Goal: Complete application form: Complete application form

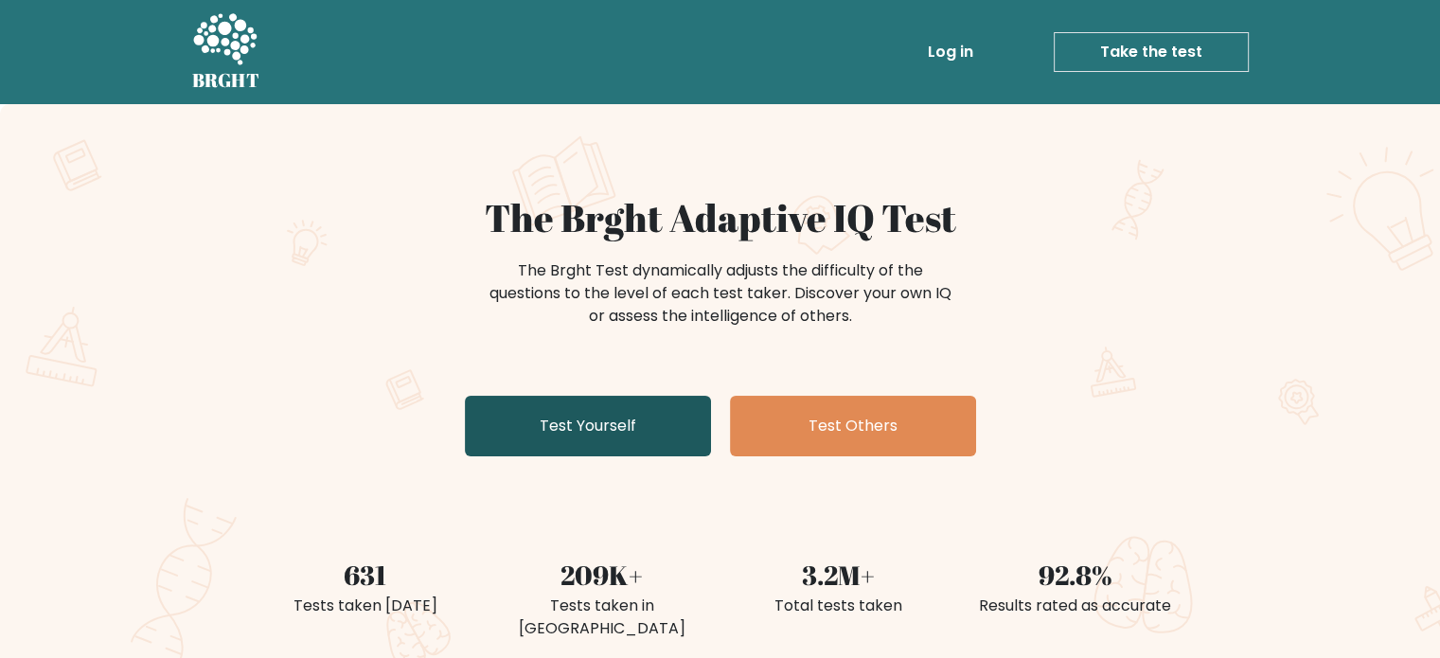
click at [672, 416] on link "Test Yourself" at bounding box center [588, 426] width 246 height 61
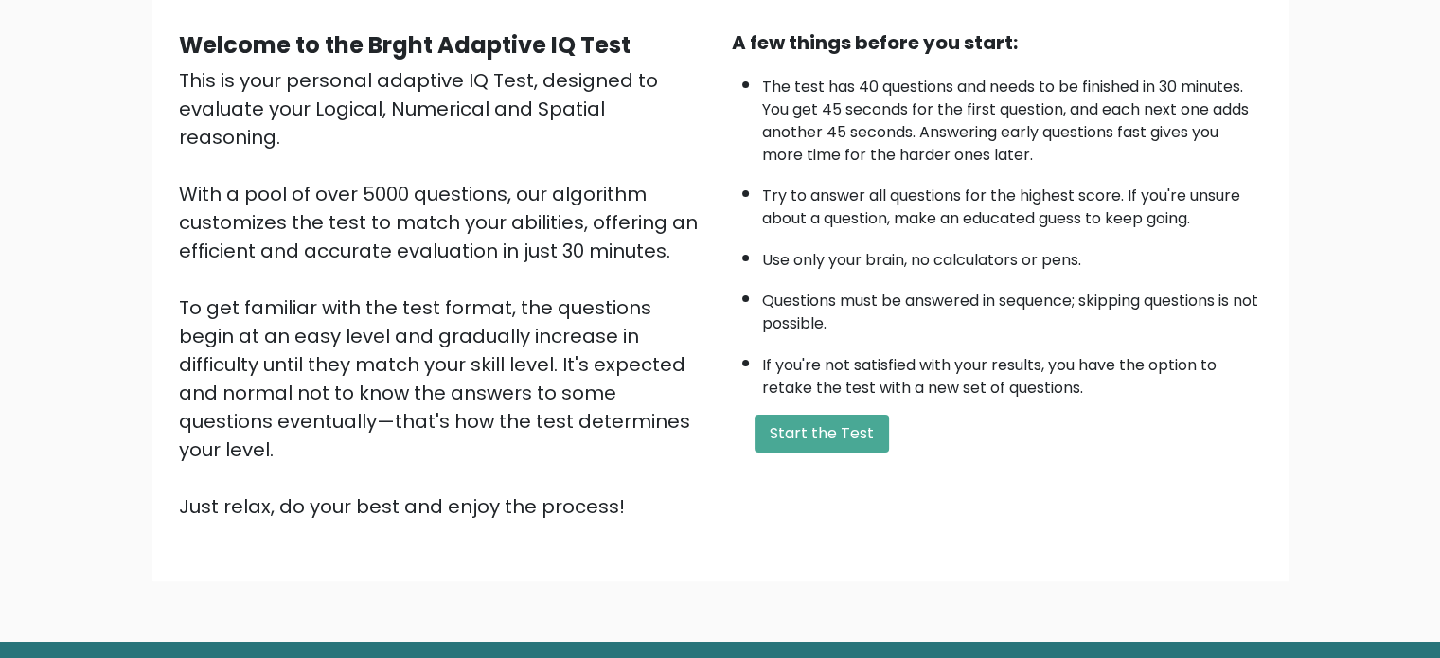
scroll to position [189, 0]
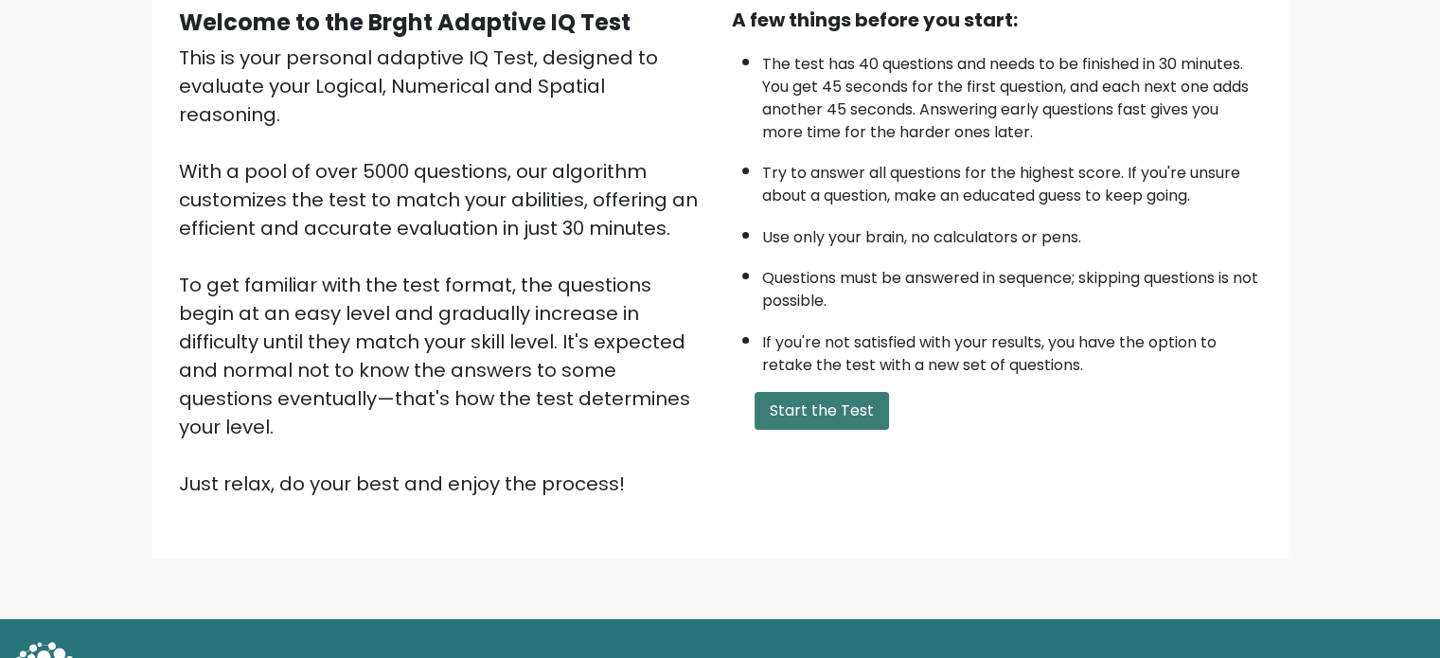
click at [832, 404] on button "Start the Test" at bounding box center [822, 411] width 134 height 38
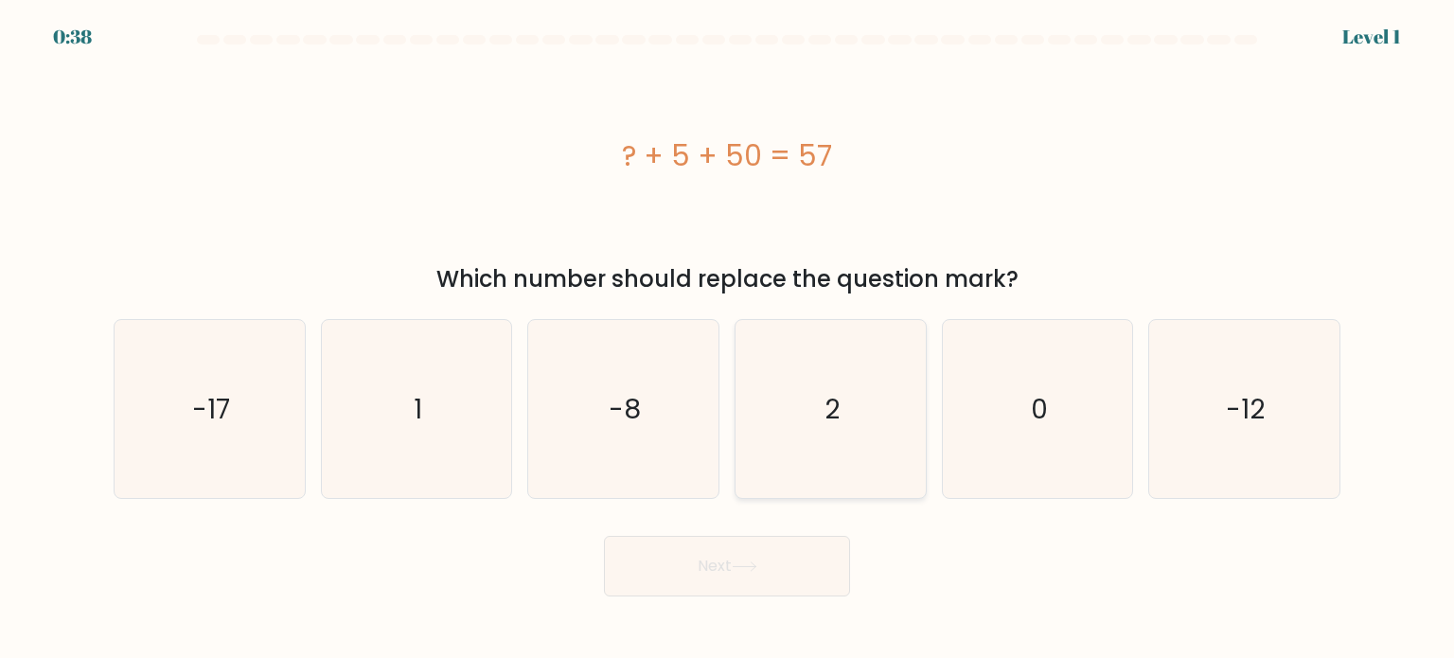
click at [827, 380] on icon "2" at bounding box center [830, 409] width 178 height 178
click at [728, 339] on input "d. 2" at bounding box center [727, 334] width 1 height 9
radio input "true"
click at [779, 561] on button "Next" at bounding box center [727, 566] width 246 height 61
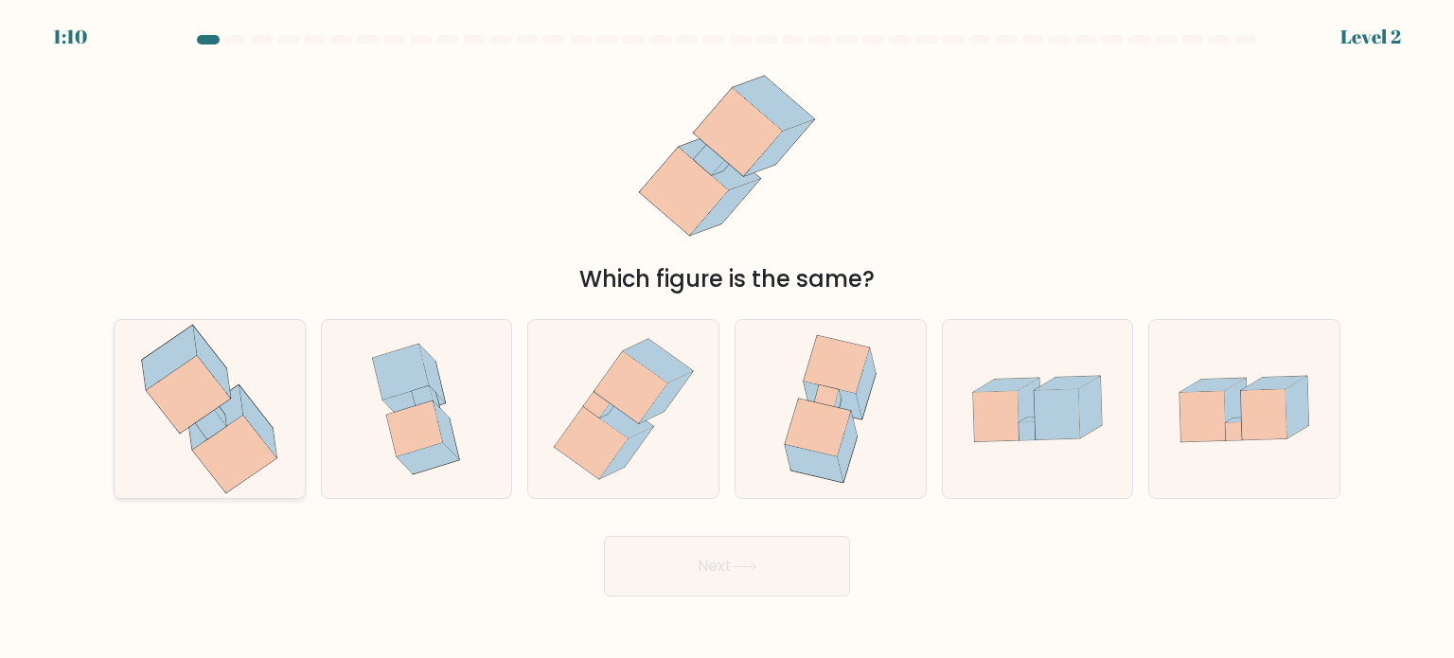
click at [239, 418] on icon at bounding box center [234, 454] width 85 height 79
click at [727, 339] on input "a." at bounding box center [727, 334] width 1 height 9
radio input "true"
click at [735, 558] on button "Next" at bounding box center [727, 566] width 246 height 61
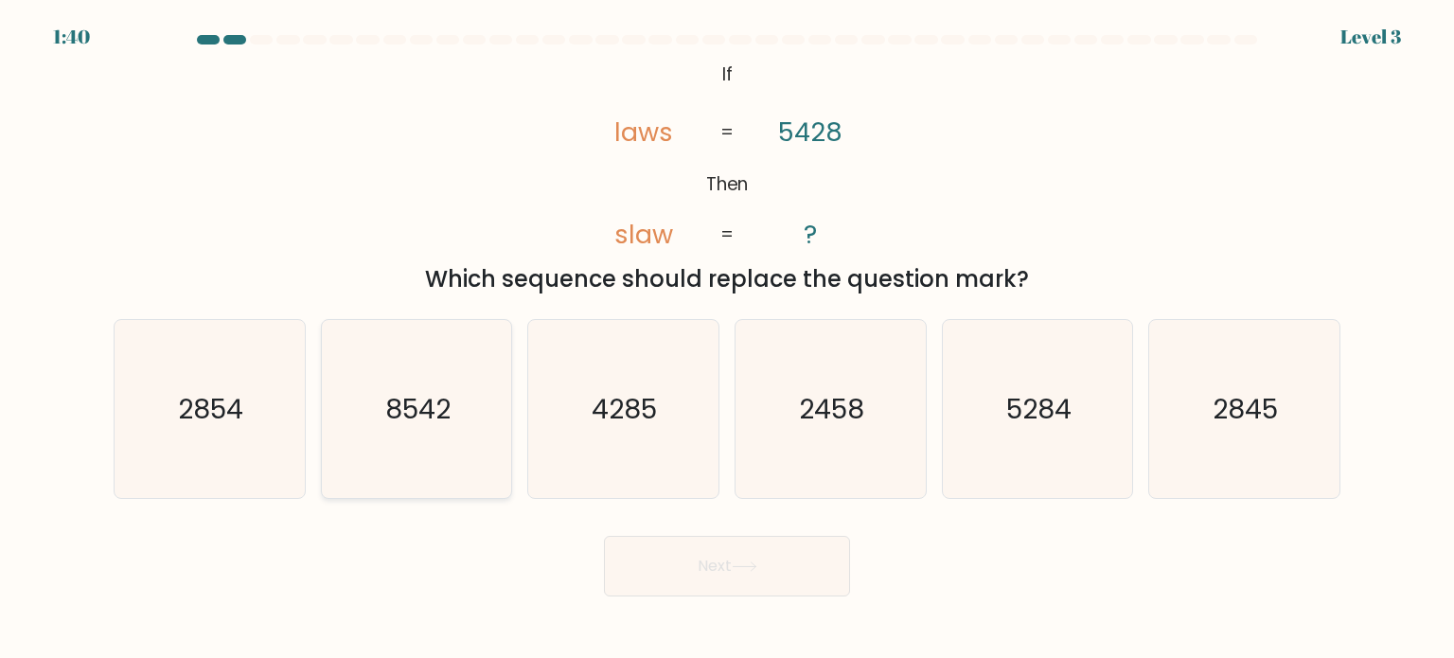
click at [429, 431] on icon "8542" at bounding box center [417, 409] width 178 height 178
click at [727, 339] on input "b. 8542" at bounding box center [727, 334] width 1 height 9
radio input "true"
click at [703, 552] on button "Next" at bounding box center [727, 566] width 246 height 61
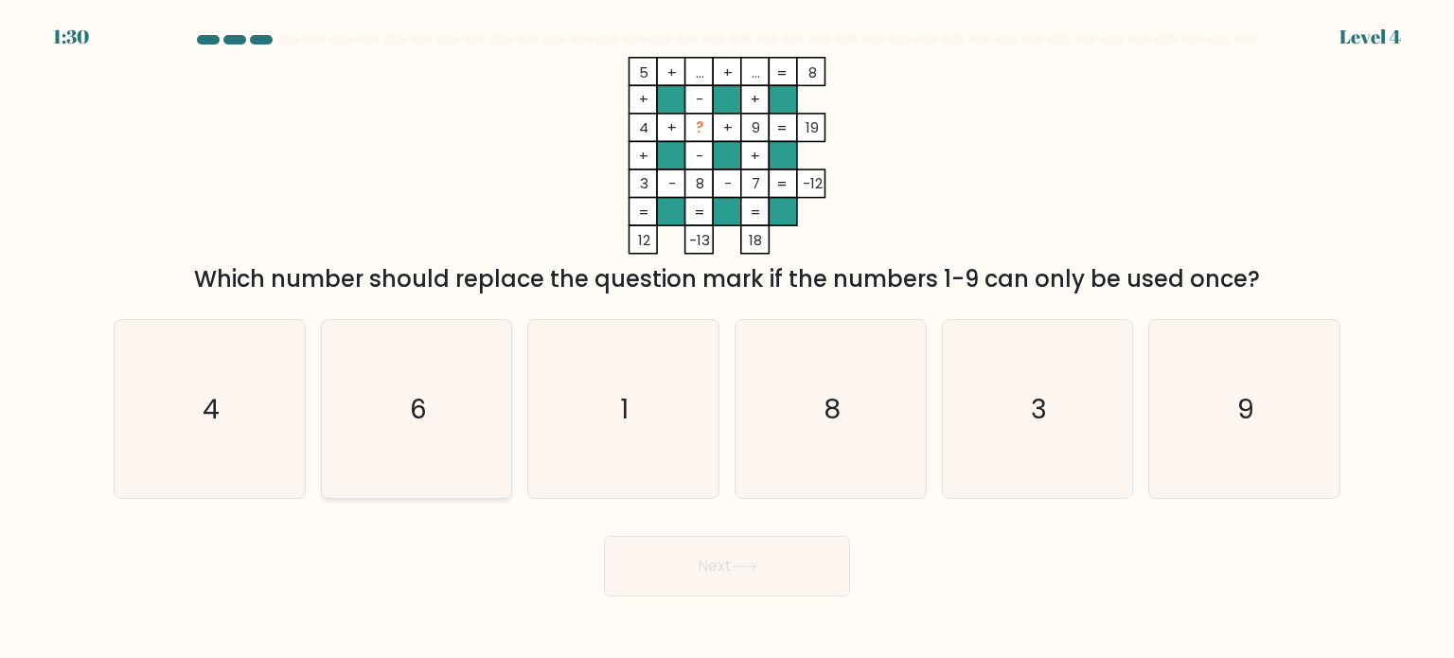
click at [465, 406] on icon "6" at bounding box center [417, 409] width 178 height 178
click at [727, 339] on input "b. 6" at bounding box center [727, 334] width 1 height 9
radio input "true"
click at [809, 593] on button "Next" at bounding box center [727, 566] width 246 height 61
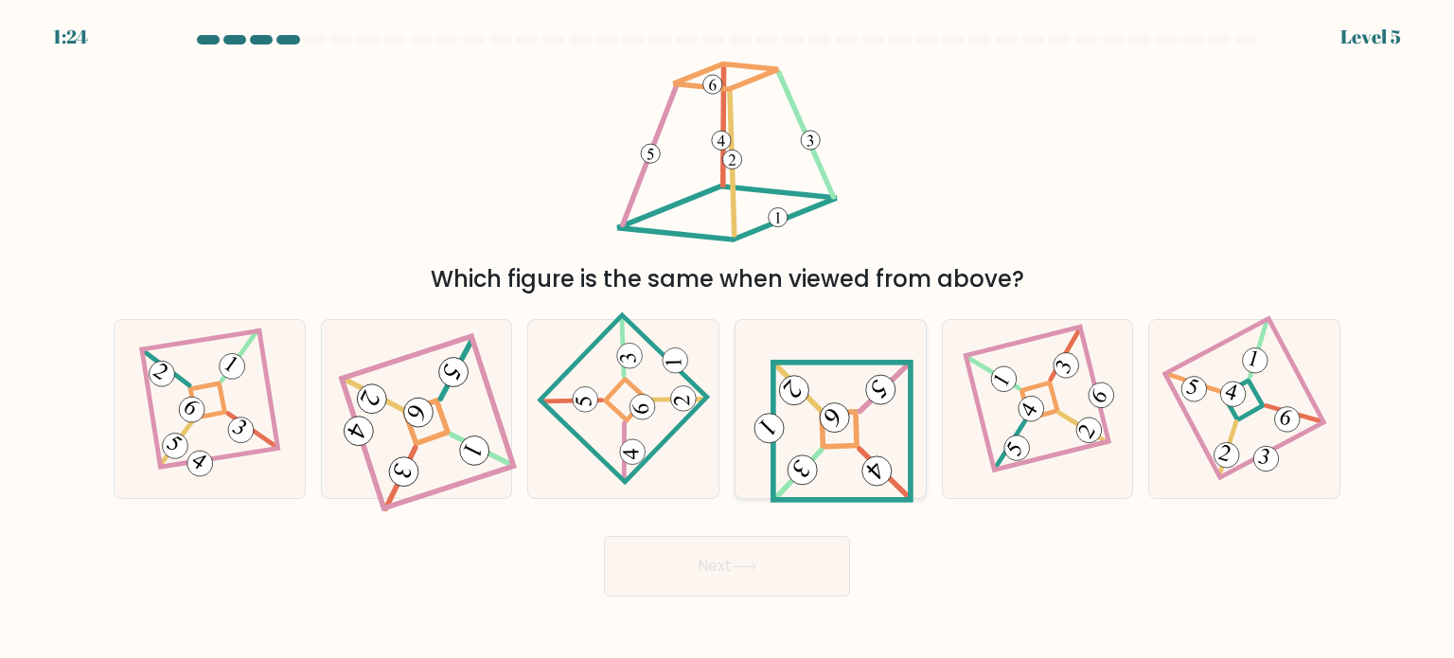
click at [840, 437] on icon at bounding box center [831, 408] width 166 height 143
click at [728, 339] on input "d." at bounding box center [727, 334] width 1 height 9
radio input "true"
click at [784, 570] on button "Next" at bounding box center [727, 566] width 246 height 61
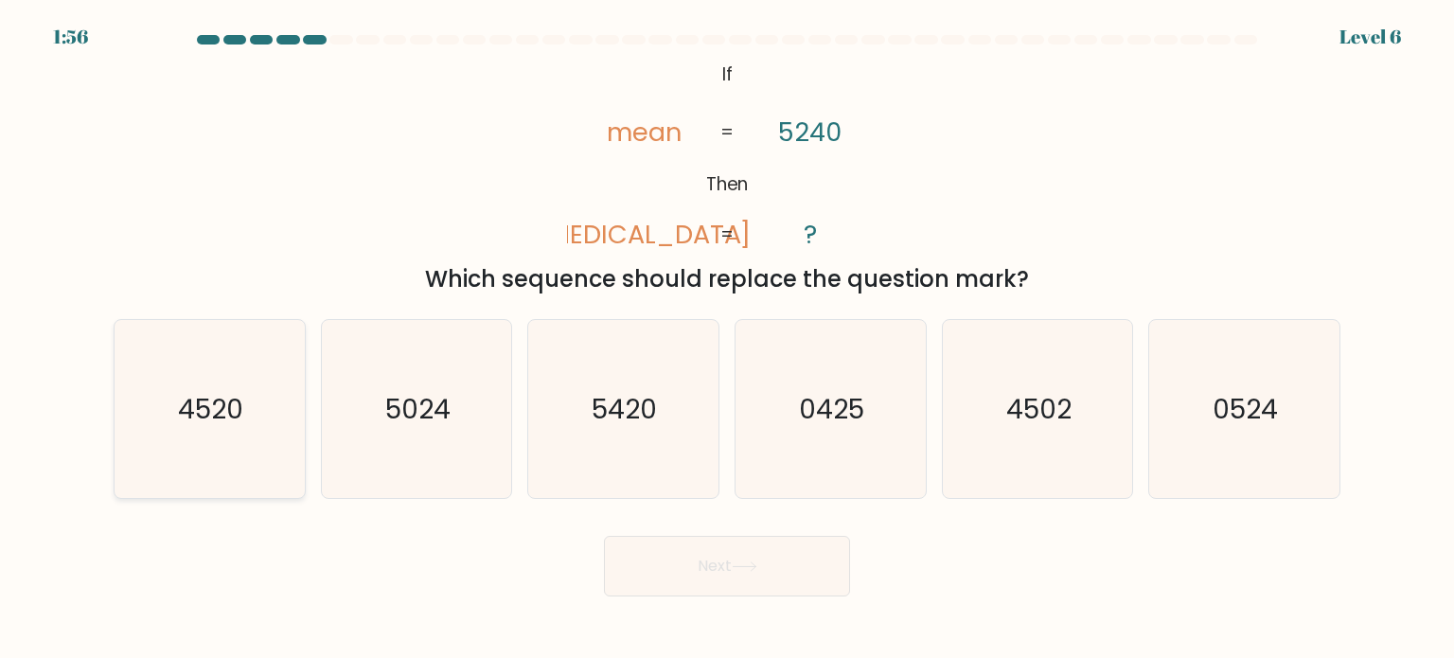
click at [206, 450] on icon "4520" at bounding box center [209, 409] width 178 height 178
click at [727, 339] on input "a. 4520" at bounding box center [727, 334] width 1 height 9
radio input "true"
click at [743, 547] on button "Next" at bounding box center [727, 566] width 246 height 61
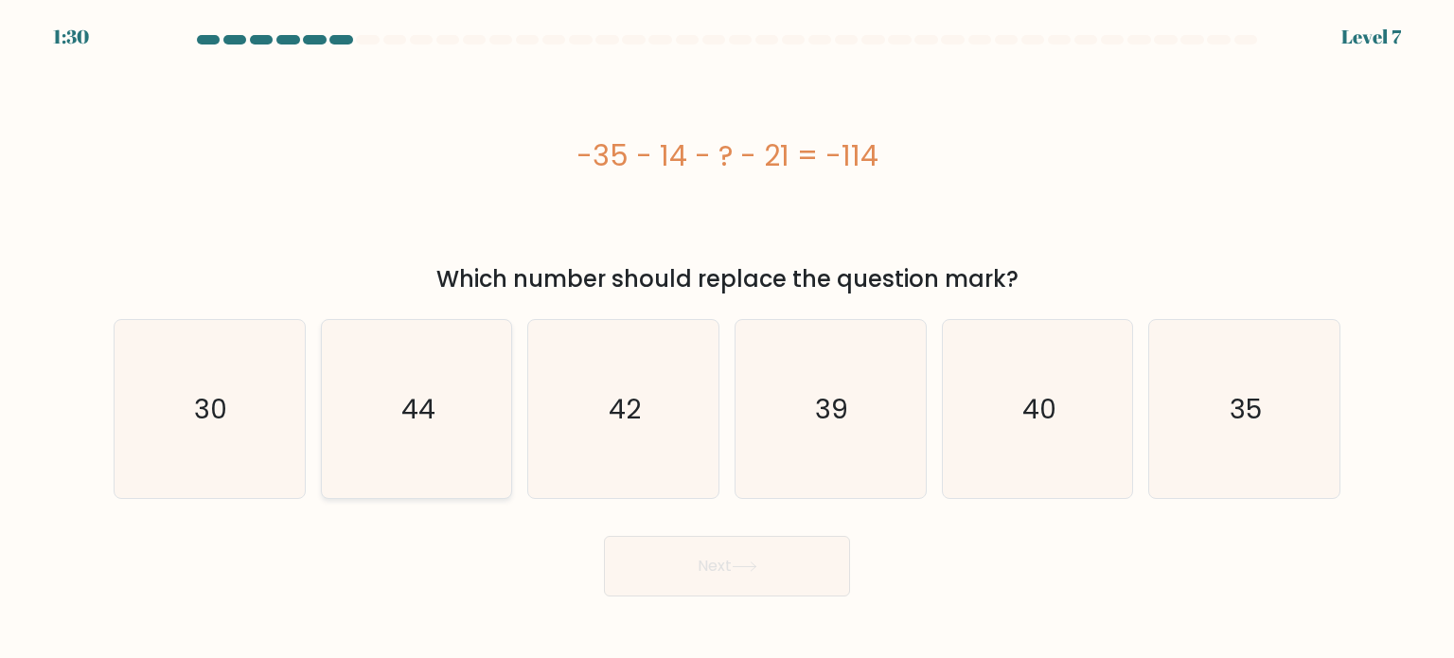
click at [447, 390] on icon "44" at bounding box center [417, 409] width 178 height 178
click at [727, 339] on input "b. 44" at bounding box center [727, 334] width 1 height 9
radio input "true"
click at [799, 585] on button "Next" at bounding box center [727, 566] width 246 height 61
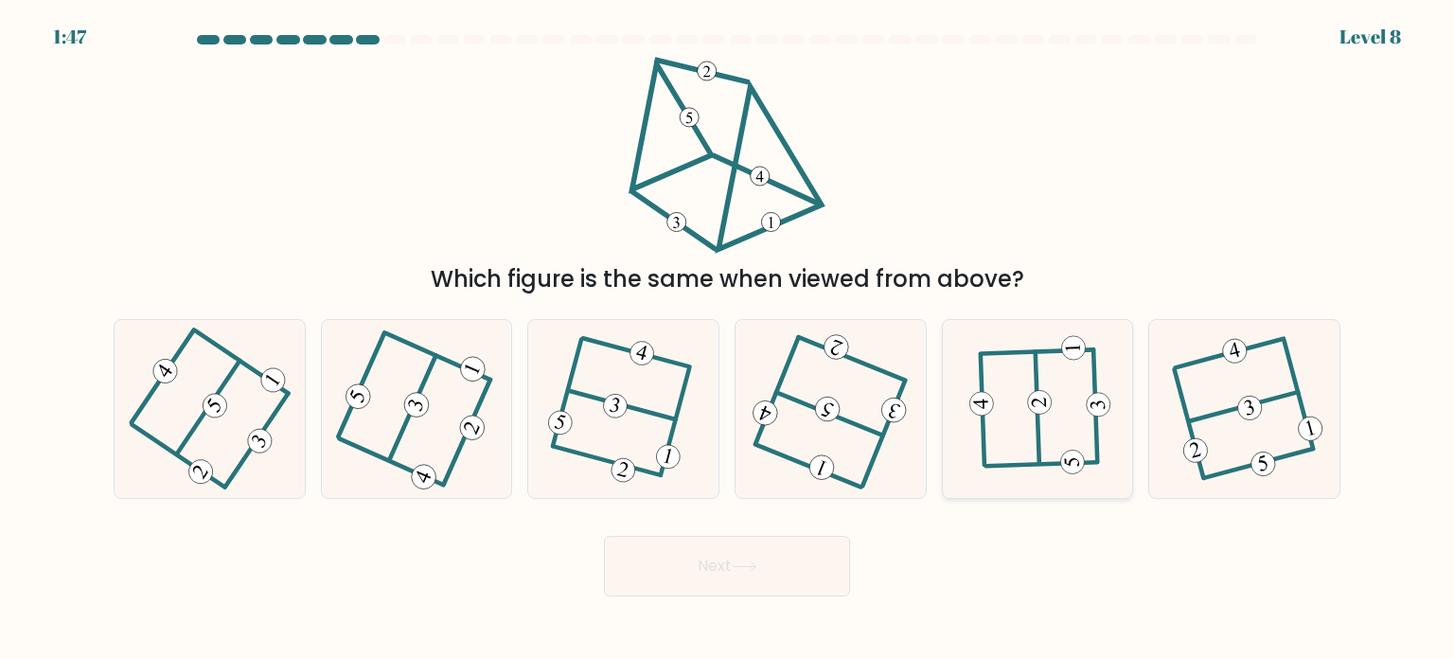
click at [1062, 423] on icon at bounding box center [1038, 408] width 139 height 143
click at [728, 339] on input "e." at bounding box center [727, 334] width 1 height 9
radio input "true"
click at [819, 582] on button "Next" at bounding box center [727, 566] width 246 height 61
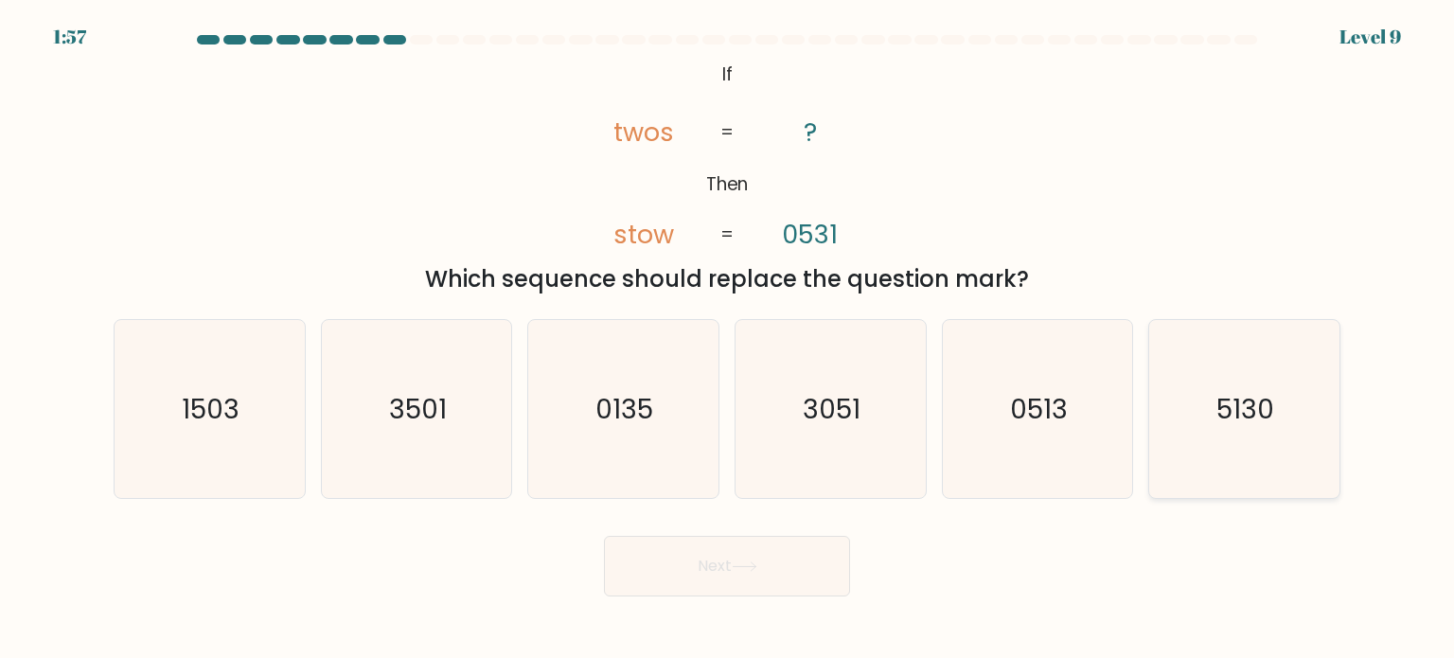
click at [1250, 447] on icon "5130" at bounding box center [1244, 409] width 178 height 178
click at [728, 339] on input "f. 5130" at bounding box center [727, 334] width 1 height 9
radio input "true"
click at [795, 572] on button "Next" at bounding box center [727, 566] width 246 height 61
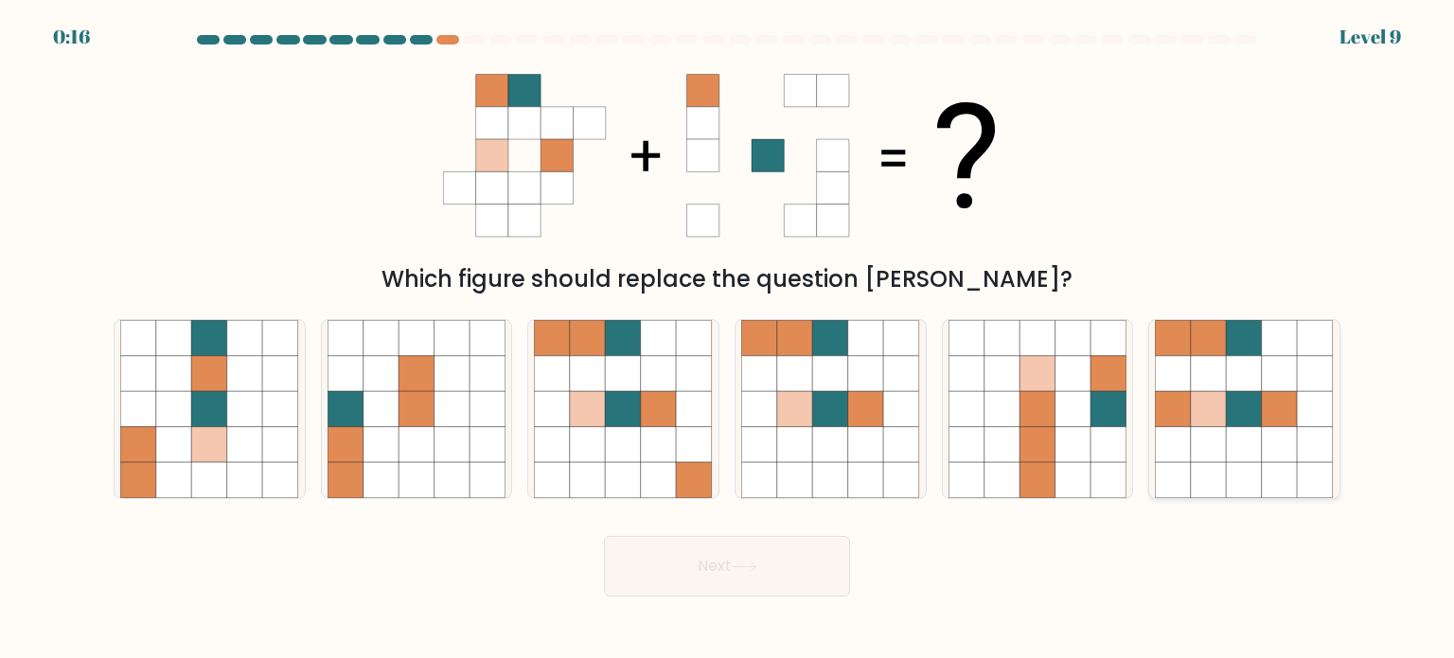
click at [1231, 453] on icon at bounding box center [1245, 444] width 36 height 36
click at [728, 339] on input "f." at bounding box center [727, 334] width 1 height 9
radio input "true"
click at [784, 579] on button "Next" at bounding box center [727, 566] width 246 height 61
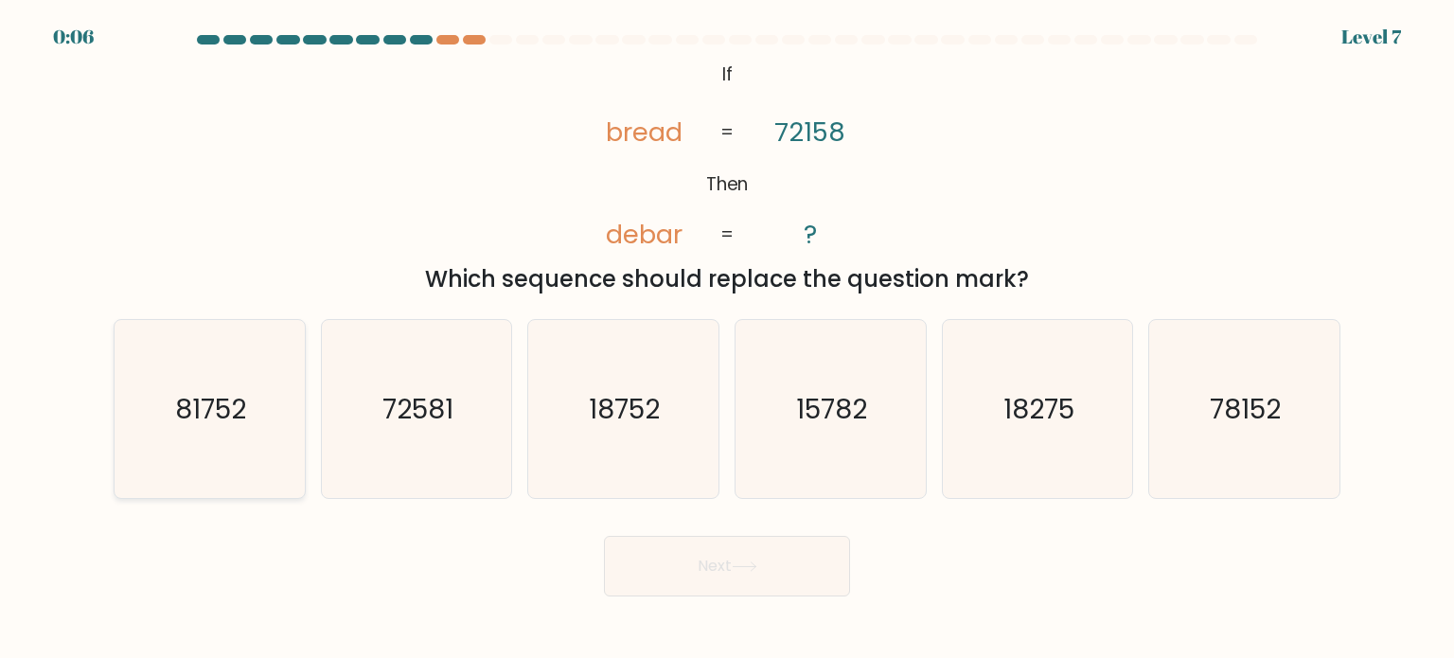
click at [230, 462] on icon "81752" at bounding box center [209, 409] width 178 height 178
click at [727, 339] on input "a. 81752" at bounding box center [727, 334] width 1 height 9
radio input "true"
drag, startPoint x: 683, startPoint y: 537, endPoint x: 693, endPoint y: 544, distance: 12.9
click at [687, 541] on button "Next" at bounding box center [727, 566] width 246 height 61
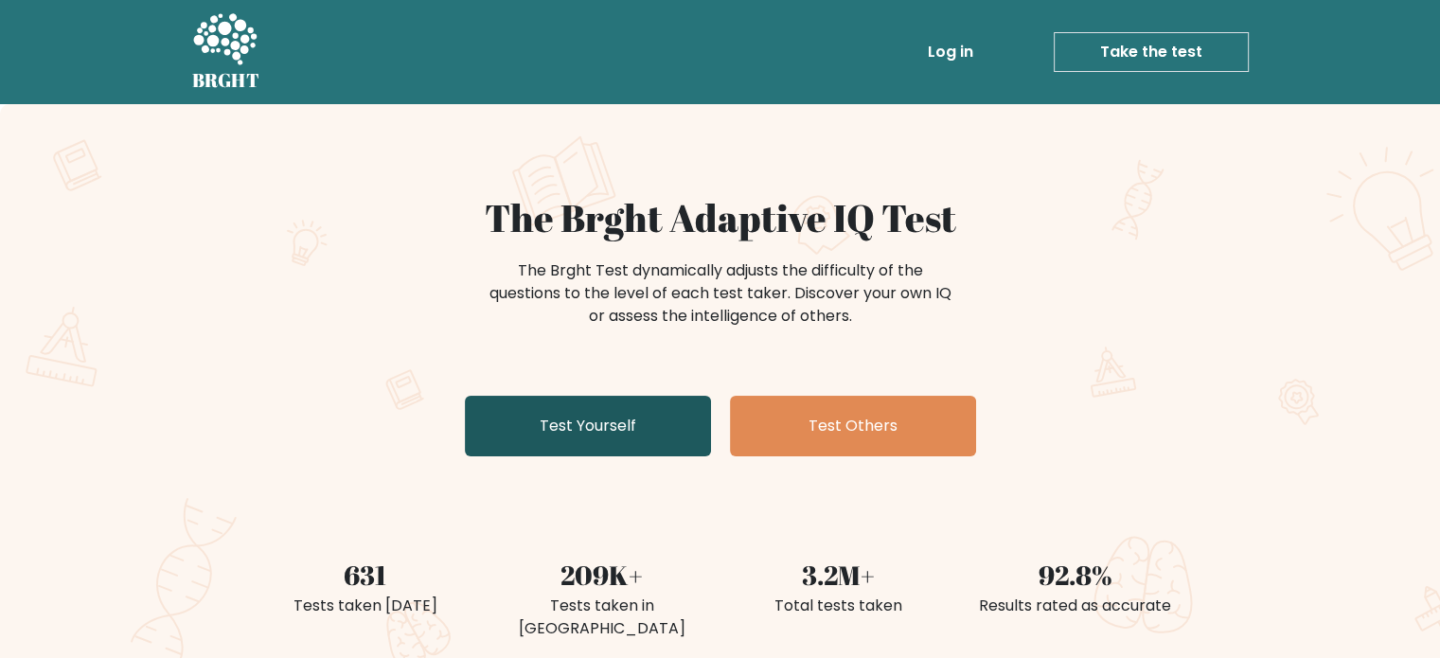
click at [615, 426] on link "Test Yourself" at bounding box center [588, 426] width 246 height 61
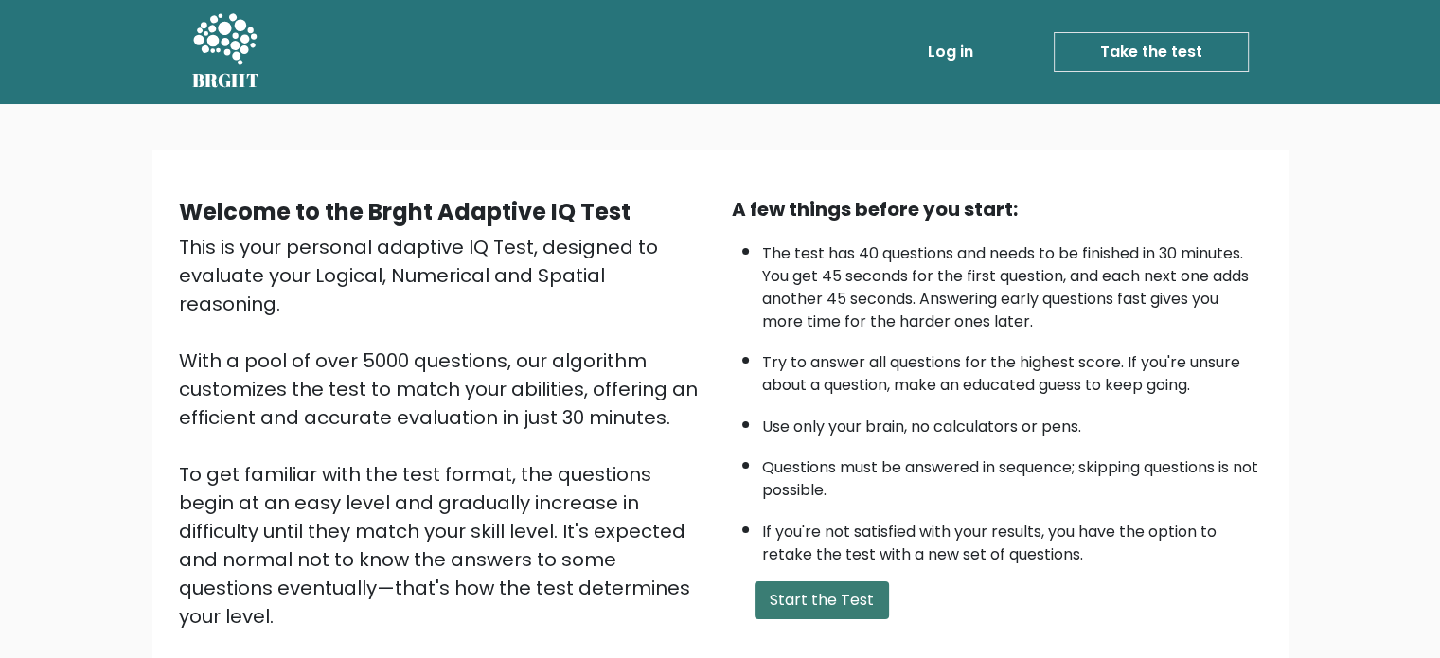
click at [856, 603] on button "Start the Test" at bounding box center [822, 600] width 134 height 38
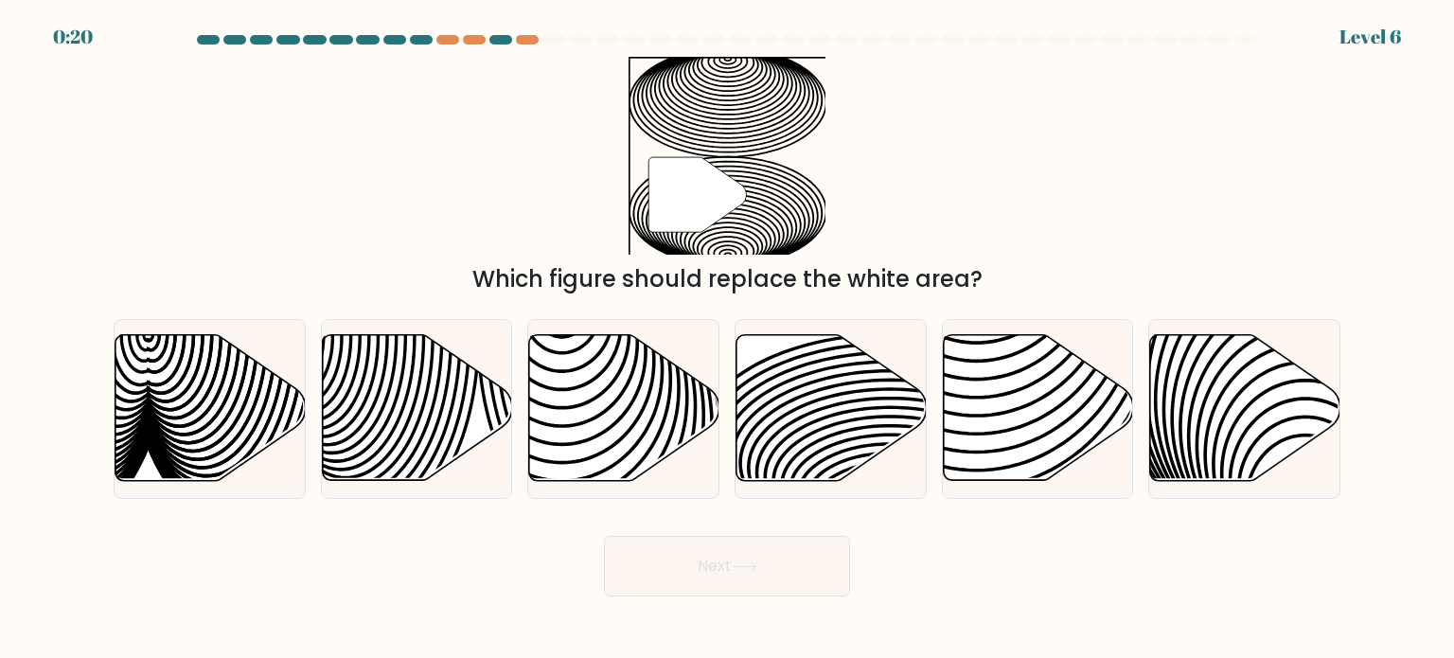
click at [551, 36] on div at bounding box center [554, 39] width 23 height 9
click at [832, 462] on icon at bounding box center [832, 408] width 190 height 146
click at [728, 339] on input "d." at bounding box center [727, 334] width 1 height 9
radio input "true"
click at [795, 568] on button "Next" at bounding box center [727, 566] width 246 height 61
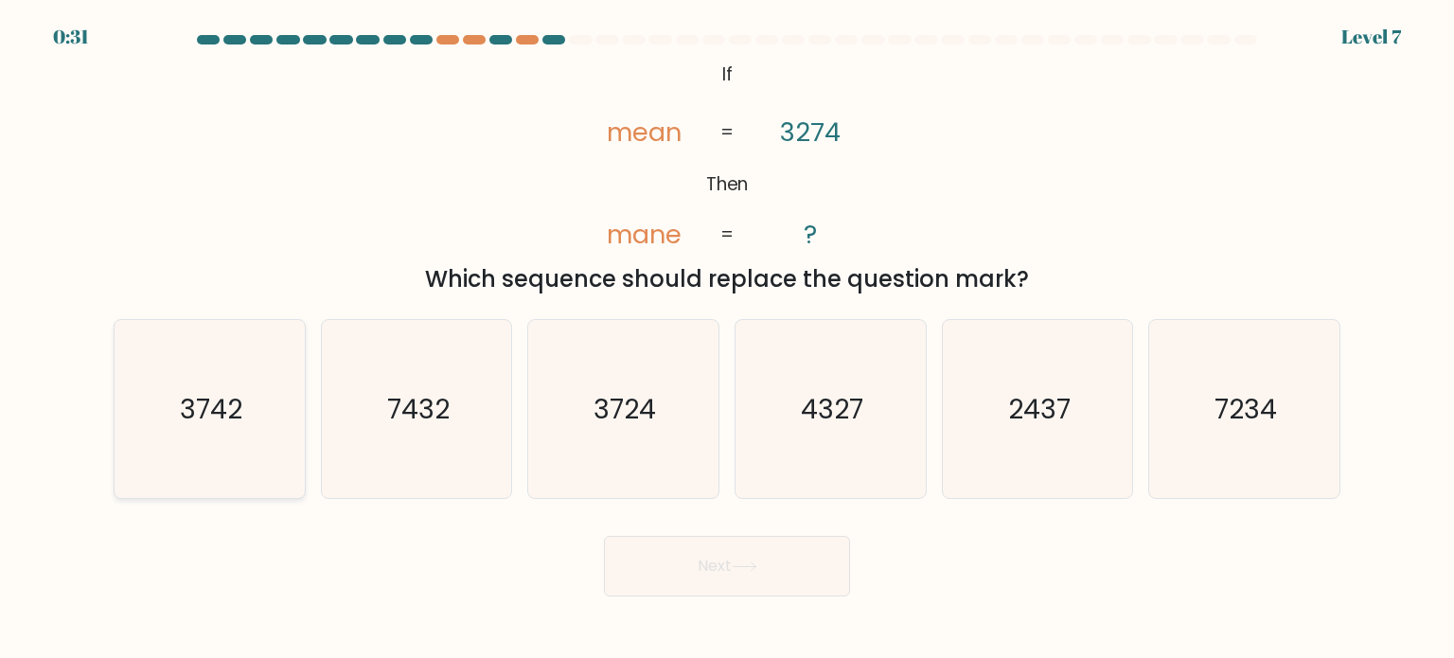
click at [254, 464] on icon "3742" at bounding box center [209, 409] width 178 height 178
click at [727, 339] on input "a. 3742" at bounding box center [727, 334] width 1 height 9
radio input "true"
click at [776, 582] on button "Next" at bounding box center [727, 566] width 246 height 61
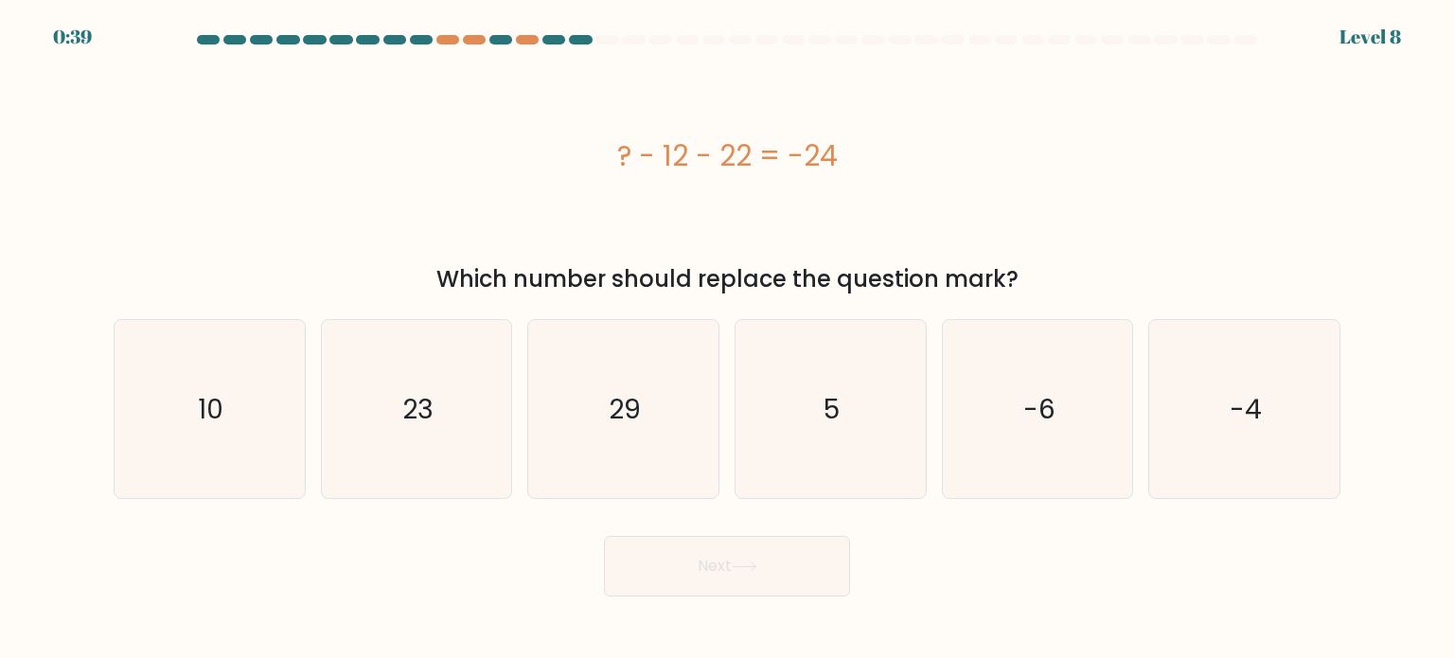
drag, startPoint x: 259, startPoint y: 353, endPoint x: 311, endPoint y: 384, distance: 59.9
click at [259, 354] on icon "10" at bounding box center [209, 409] width 178 height 178
click at [727, 339] on input "a. 10" at bounding box center [727, 334] width 1 height 9
radio input "true"
click at [785, 568] on button "Next" at bounding box center [727, 566] width 246 height 61
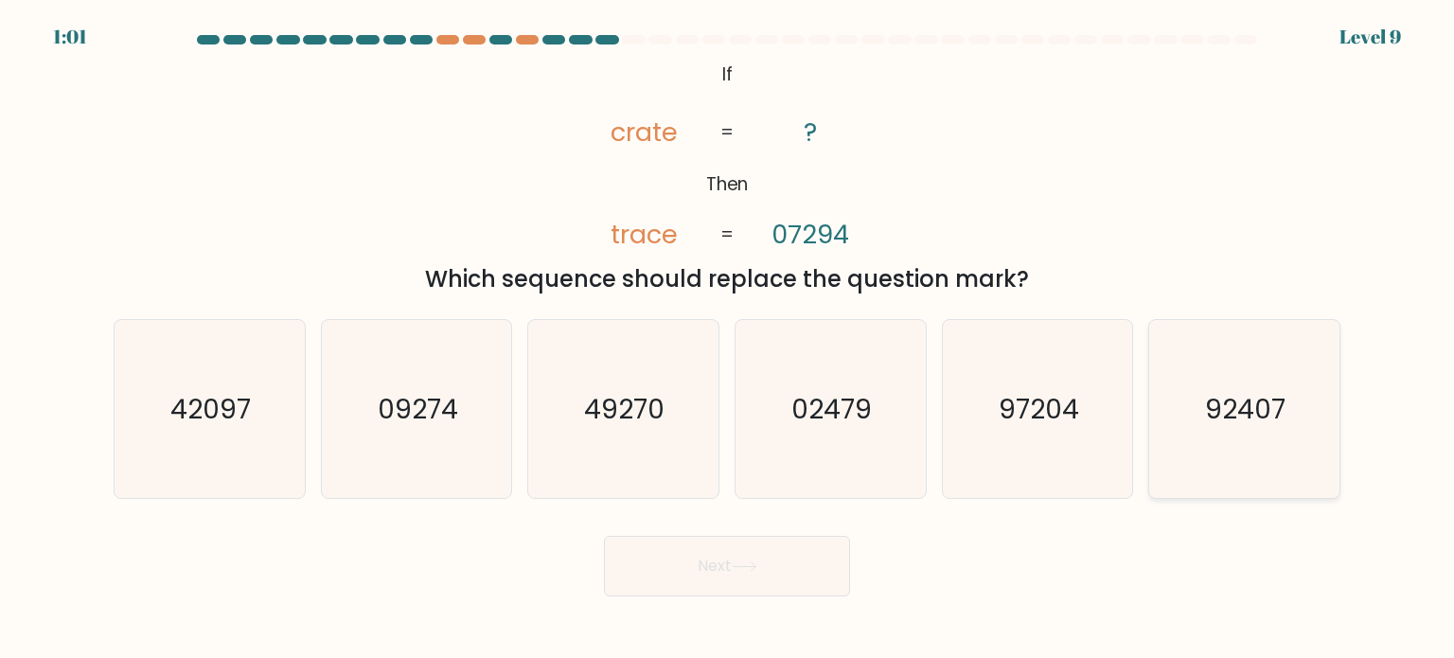
click at [1251, 426] on text "92407" at bounding box center [1246, 408] width 80 height 38
click at [728, 339] on input "f. 92407" at bounding box center [727, 334] width 1 height 9
radio input "true"
click at [1060, 445] on icon "97204" at bounding box center [1038, 409] width 178 height 178
click at [728, 339] on input "e. 97204" at bounding box center [727, 334] width 1 height 9
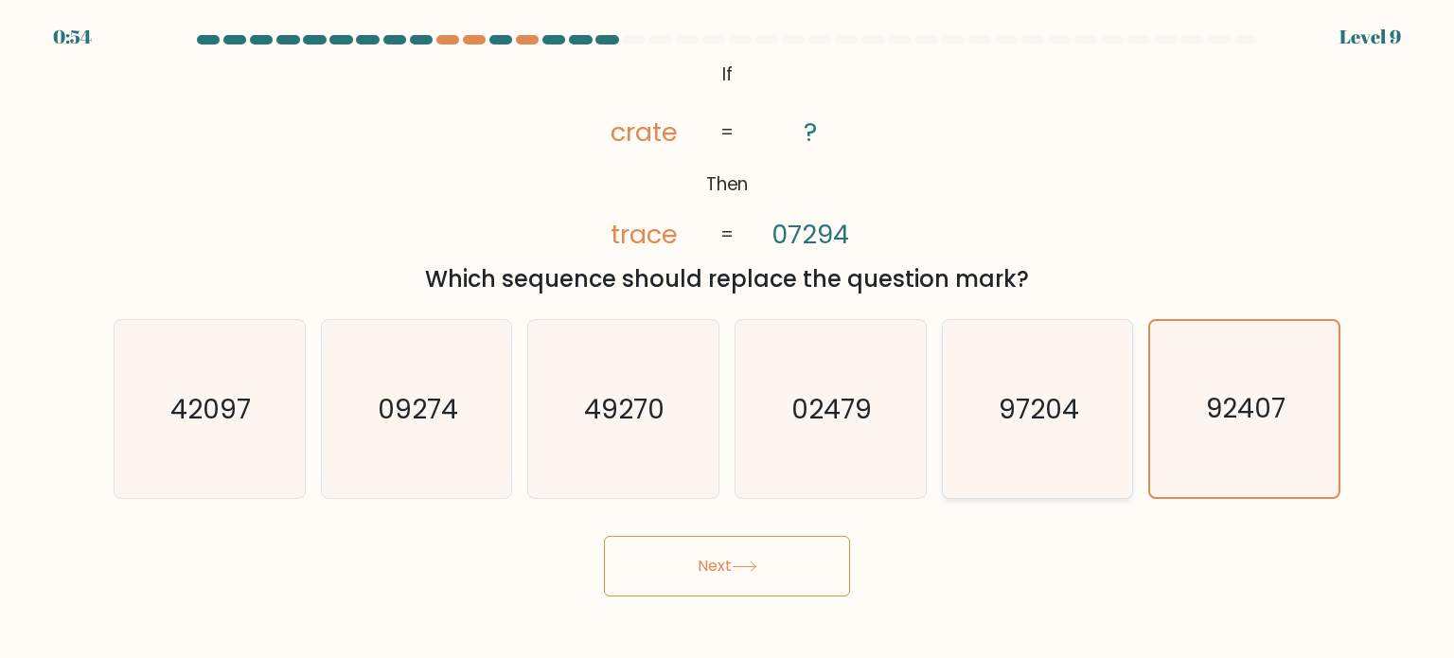
radio input "true"
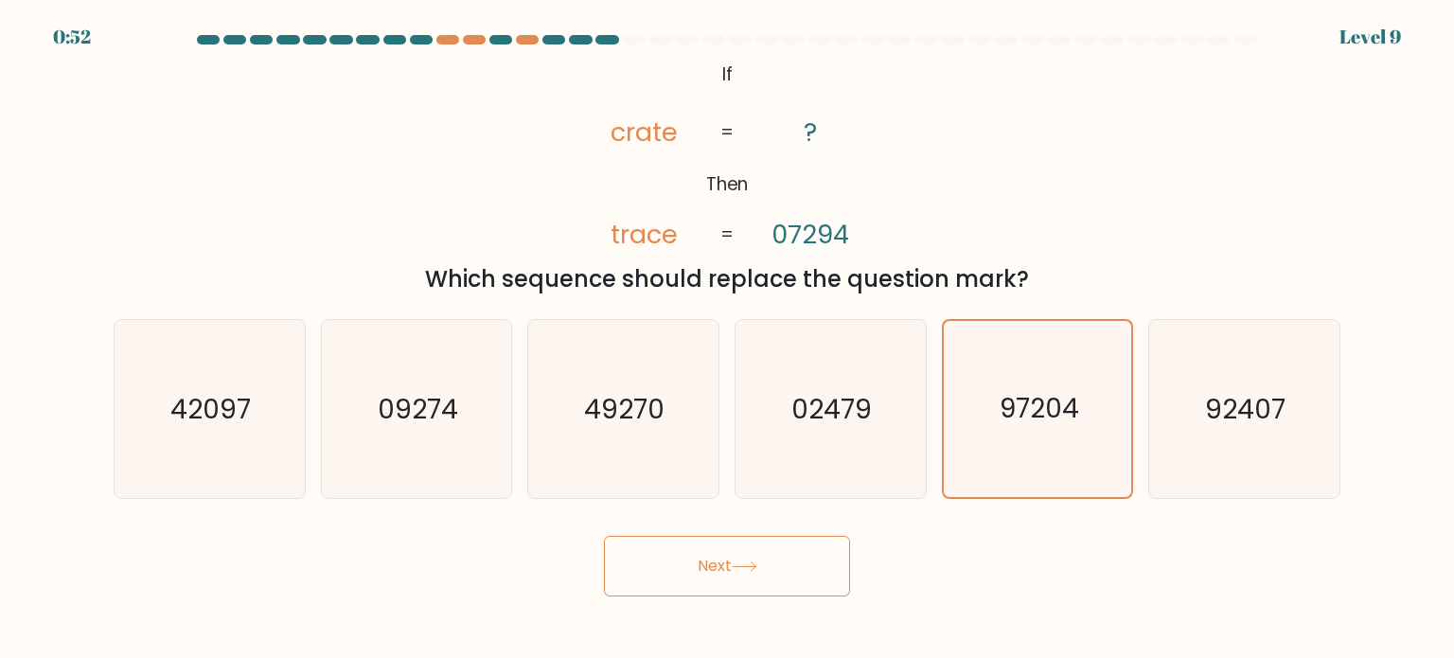
click at [795, 569] on button "Next" at bounding box center [727, 566] width 246 height 61
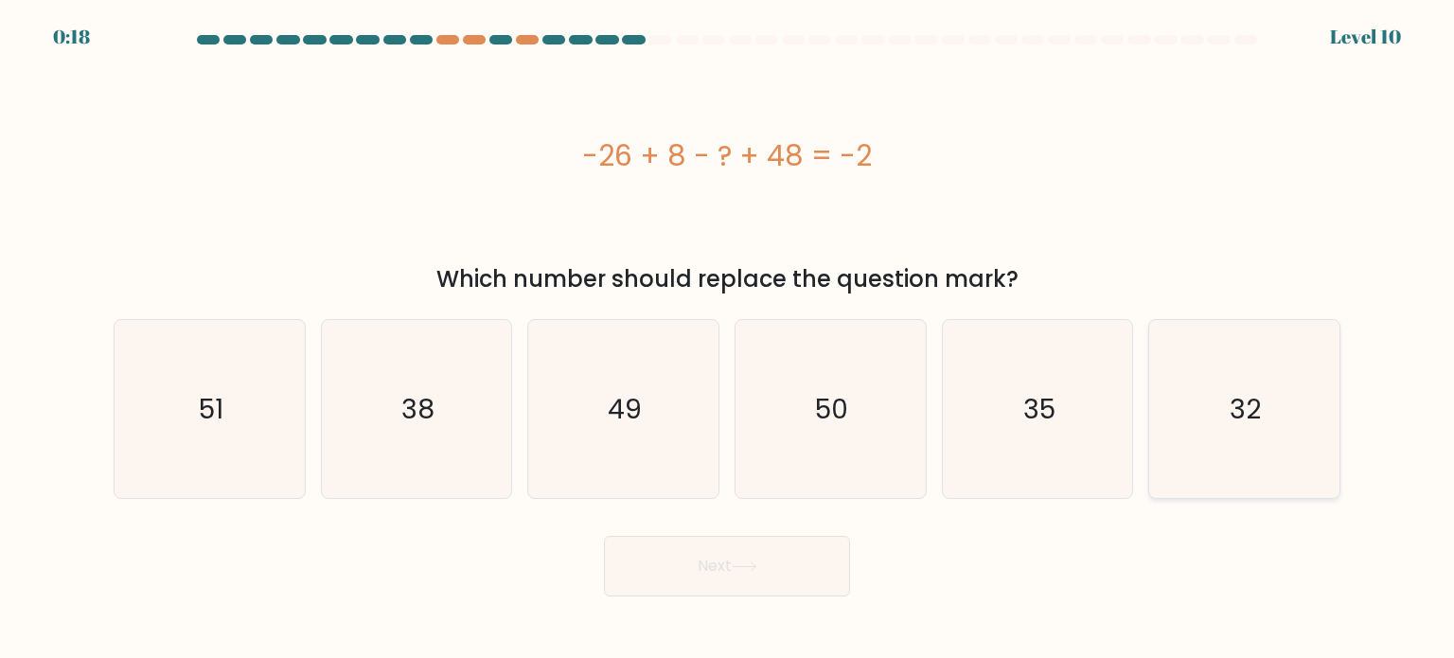
click at [1279, 436] on icon "32" at bounding box center [1244, 409] width 178 height 178
click at [728, 339] on input "f. 32" at bounding box center [727, 334] width 1 height 9
radio input "true"
click at [761, 575] on button "Next" at bounding box center [727, 566] width 246 height 61
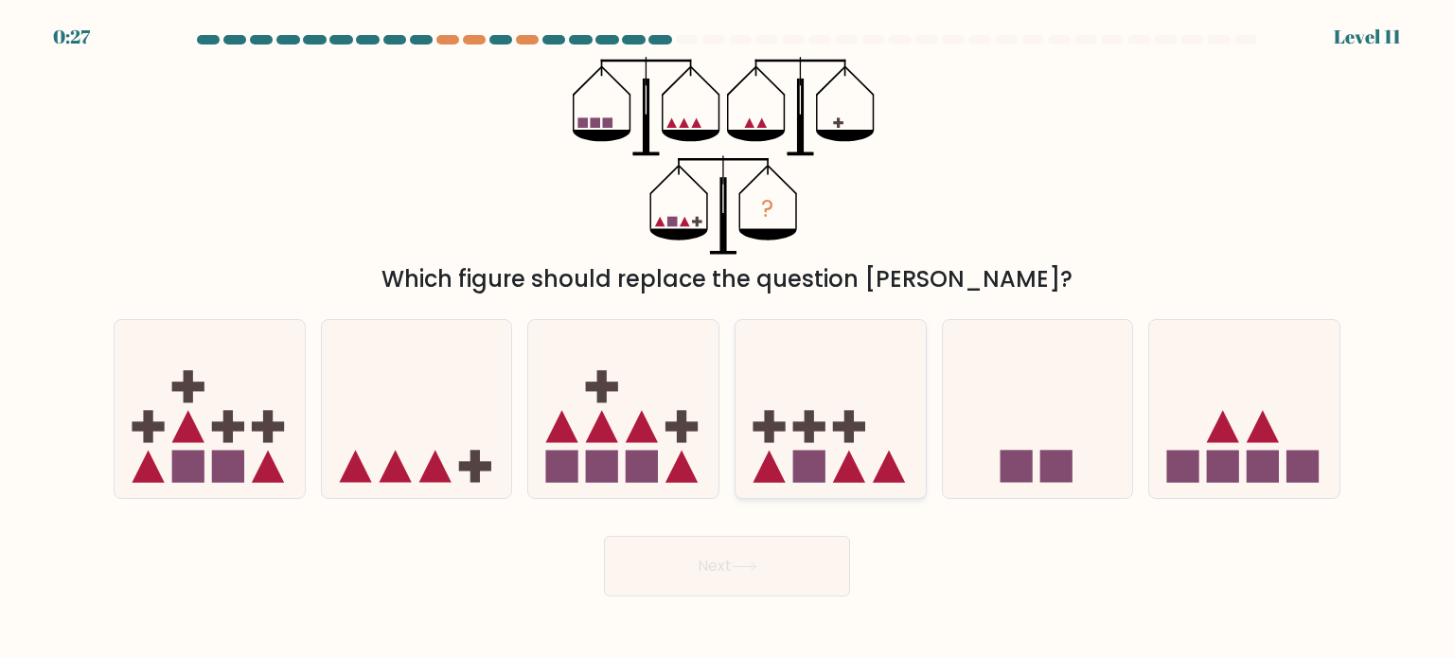
click at [843, 411] on icon at bounding box center [831, 408] width 190 height 157
click at [728, 339] on input "d." at bounding box center [727, 334] width 1 height 9
radio input "true"
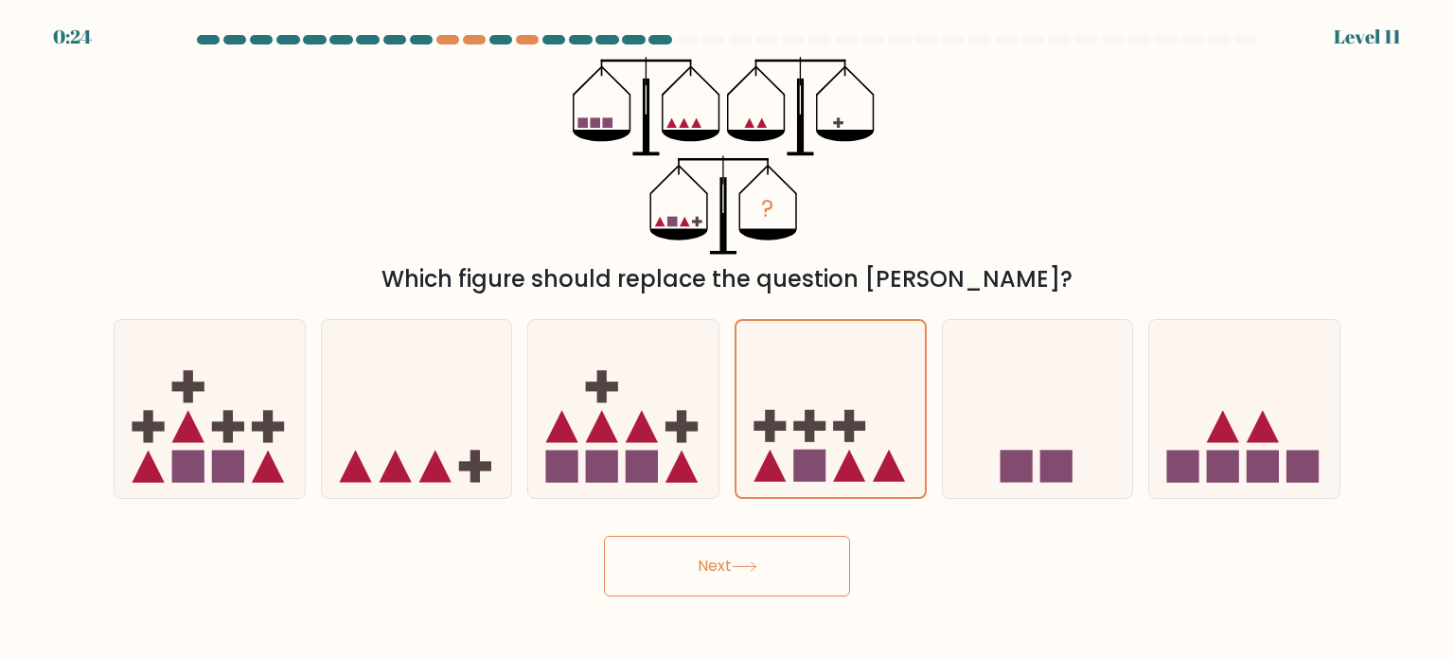
click at [770, 574] on button "Next" at bounding box center [727, 566] width 246 height 61
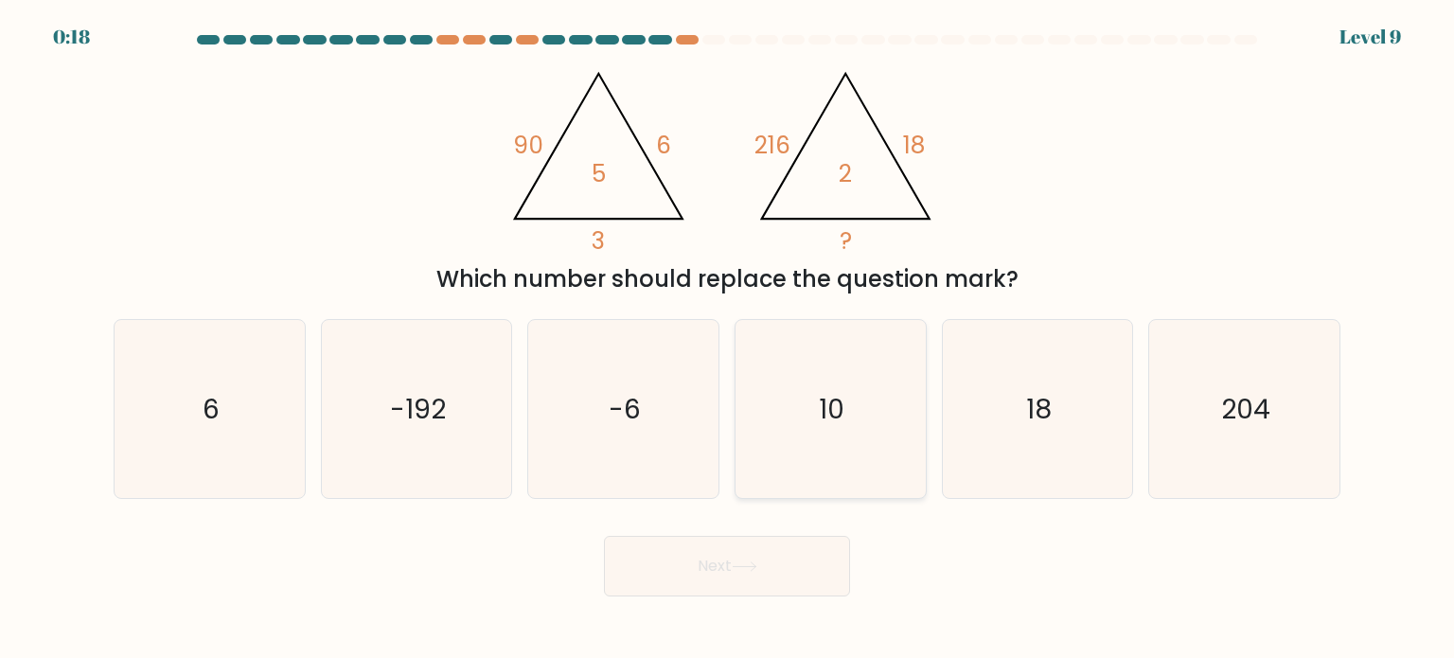
click at [830, 440] on icon "10" at bounding box center [830, 409] width 178 height 178
click at [728, 339] on input "d. 10" at bounding box center [727, 334] width 1 height 9
radio input "true"
click at [773, 581] on button "Next" at bounding box center [727, 566] width 246 height 61
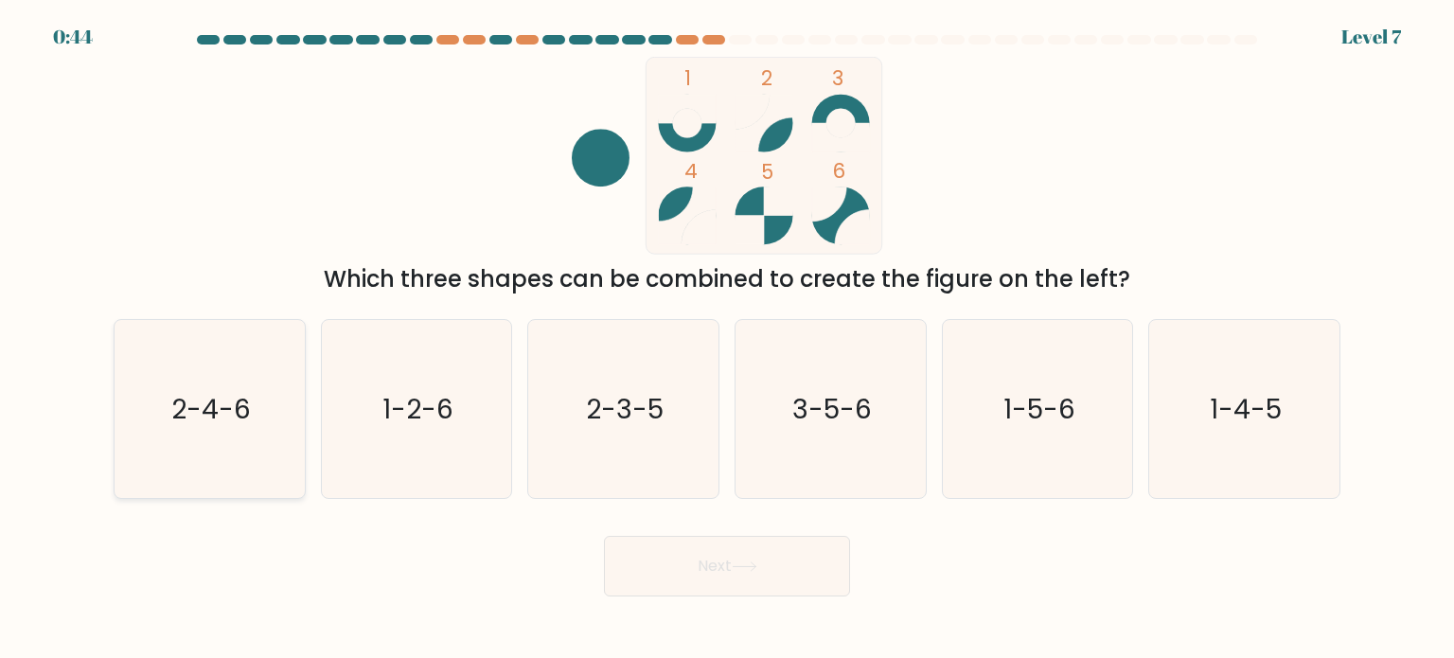
click at [233, 398] on text "2-4-6" at bounding box center [211, 408] width 80 height 38
click at [727, 339] on input "a. 2-4-6" at bounding box center [727, 334] width 1 height 9
radio input "true"
click at [799, 575] on button "Next" at bounding box center [727, 566] width 246 height 61
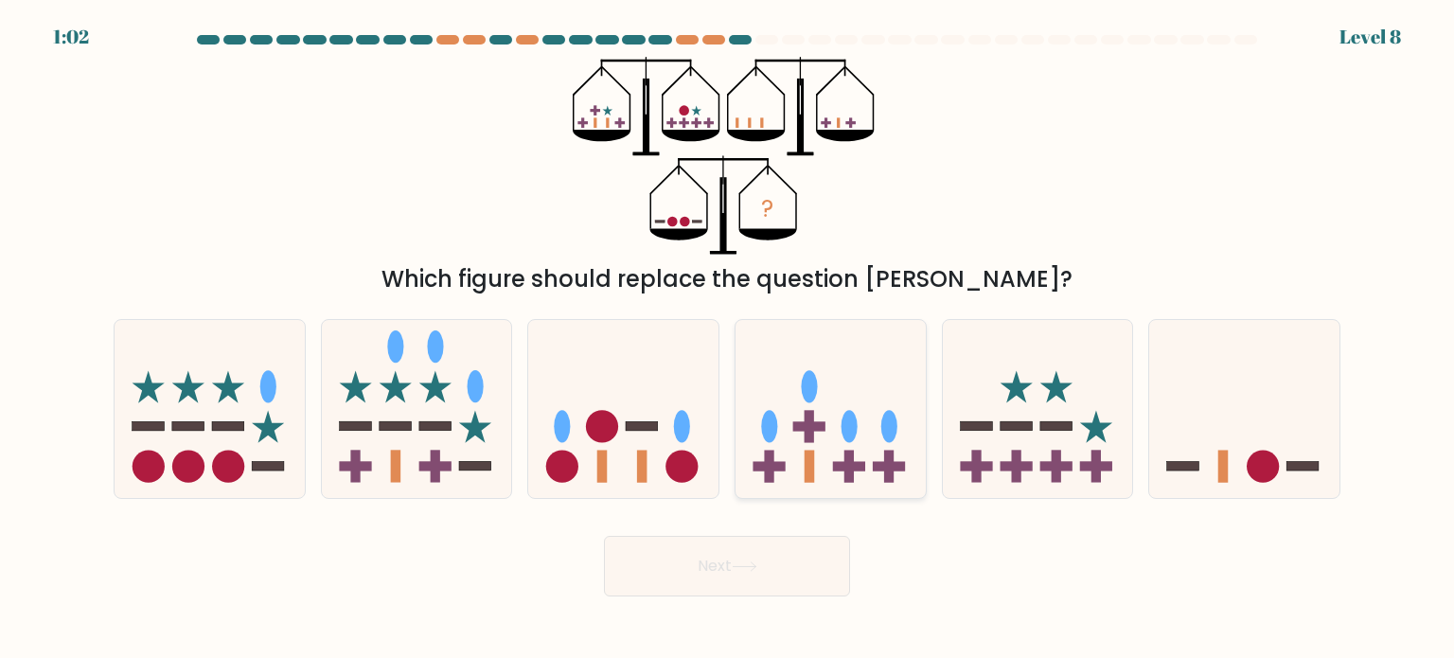
click at [898, 396] on icon at bounding box center [831, 408] width 190 height 157
click at [728, 339] on input "d." at bounding box center [727, 334] width 1 height 9
radio input "true"
click at [1047, 465] on rect at bounding box center [1057, 465] width 32 height 9
click at [728, 339] on input "e." at bounding box center [727, 334] width 1 height 9
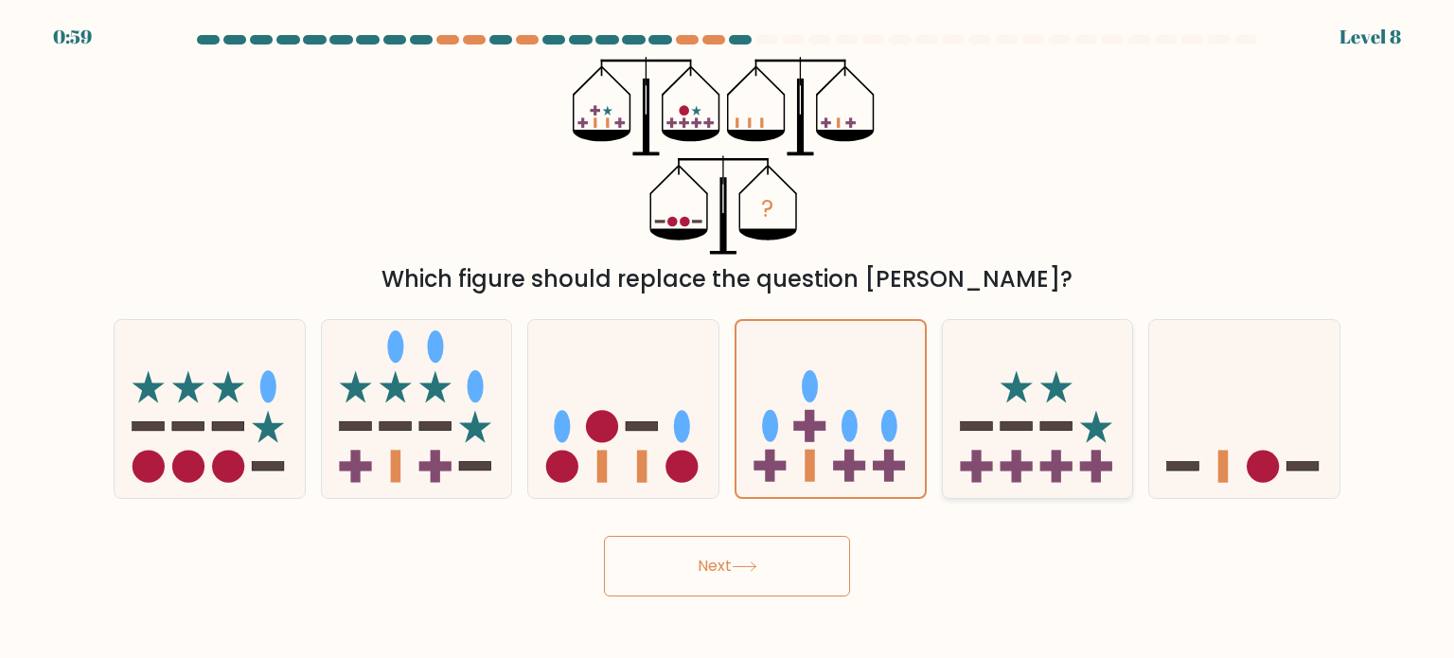
radio input "true"
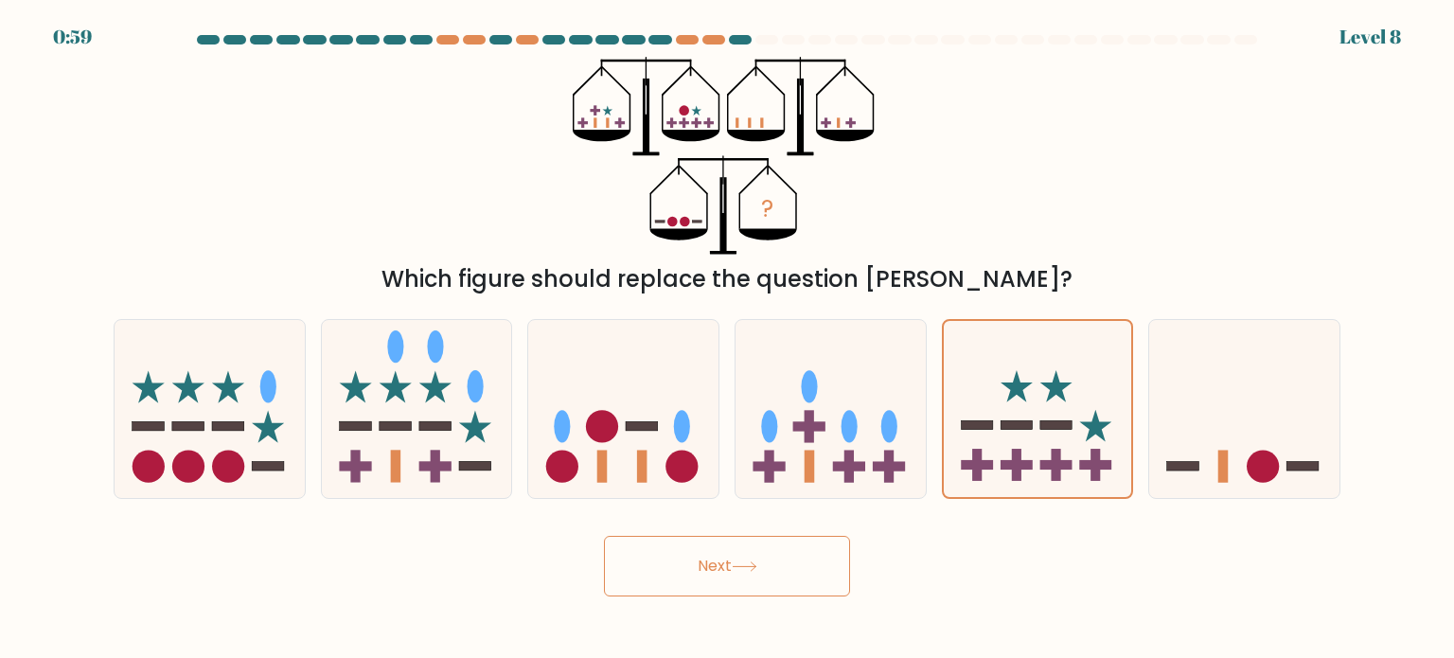
click at [838, 565] on button "Next" at bounding box center [727, 566] width 246 height 61
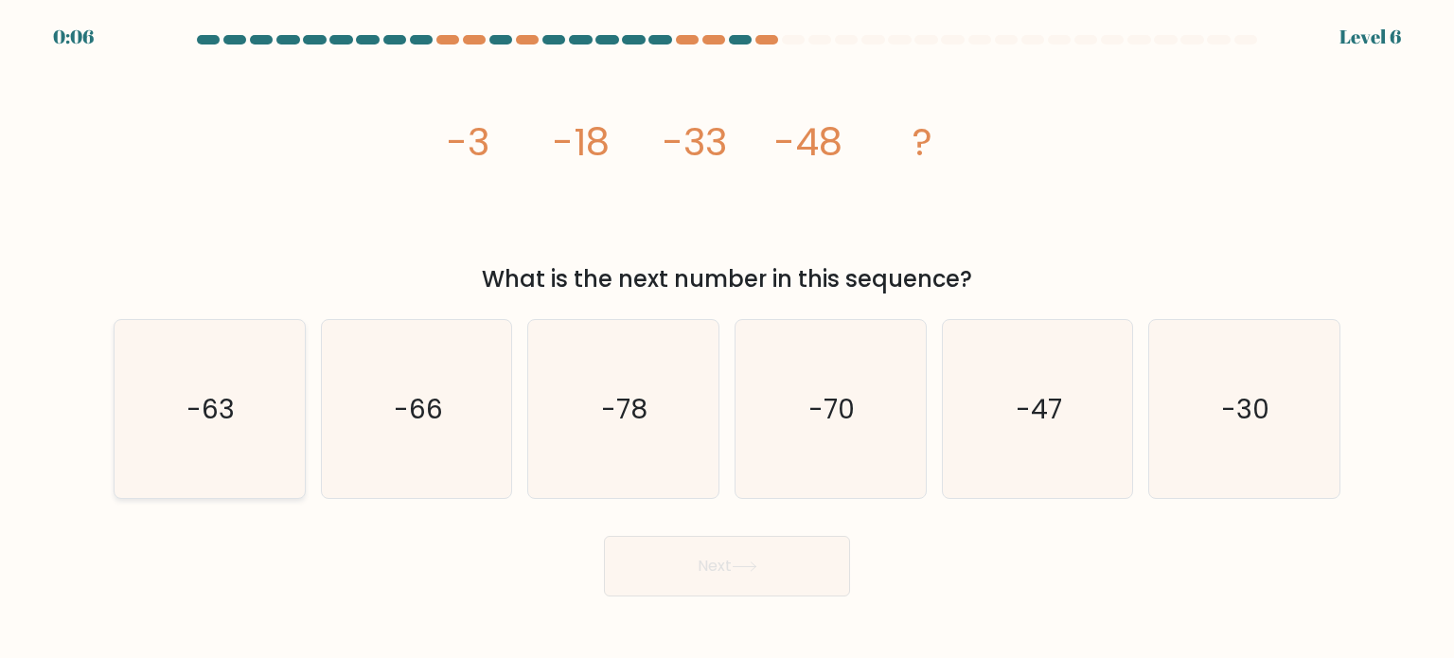
click at [223, 457] on icon "-63" at bounding box center [209, 409] width 178 height 178
click at [727, 339] on input "a. -63" at bounding box center [727, 334] width 1 height 9
radio input "true"
click at [761, 573] on button "Next" at bounding box center [727, 566] width 246 height 61
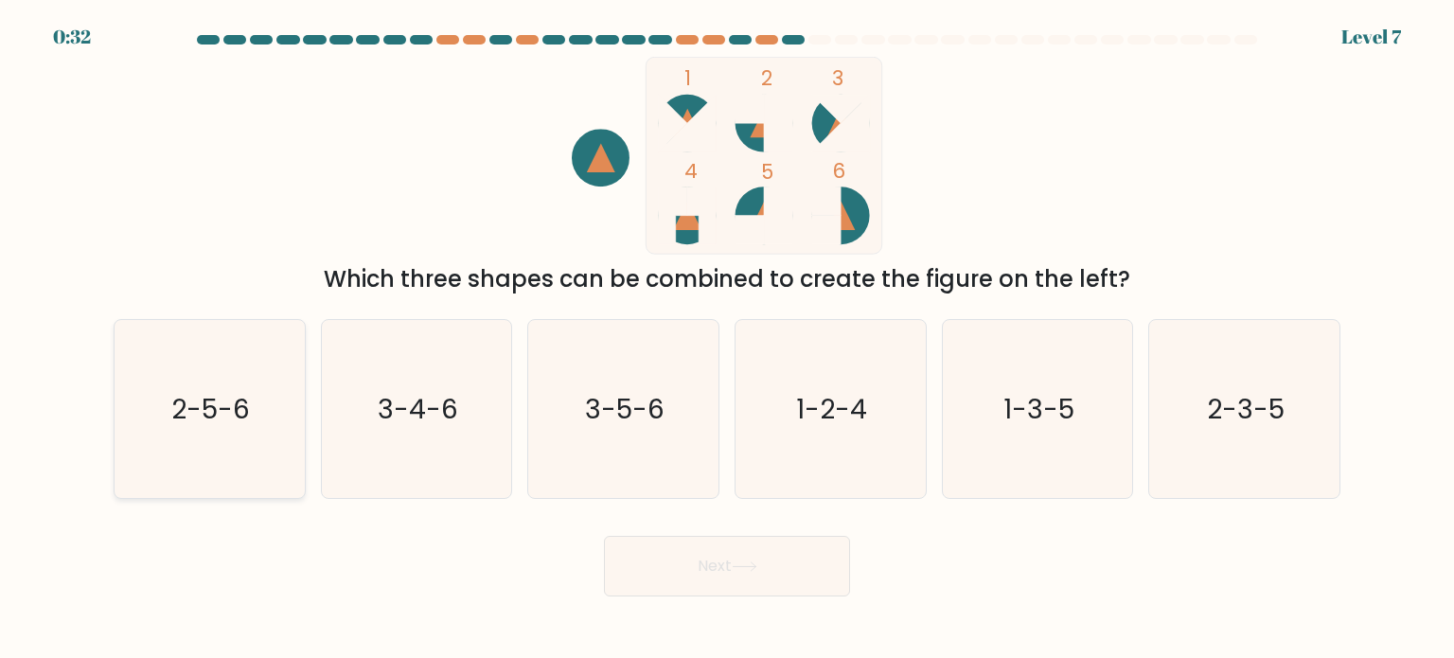
click at [234, 390] on text "2-5-6" at bounding box center [211, 408] width 79 height 38
click at [727, 339] on input "a. 2-5-6" at bounding box center [727, 334] width 1 height 9
radio input "true"
click at [782, 573] on button "Next" at bounding box center [727, 566] width 246 height 61
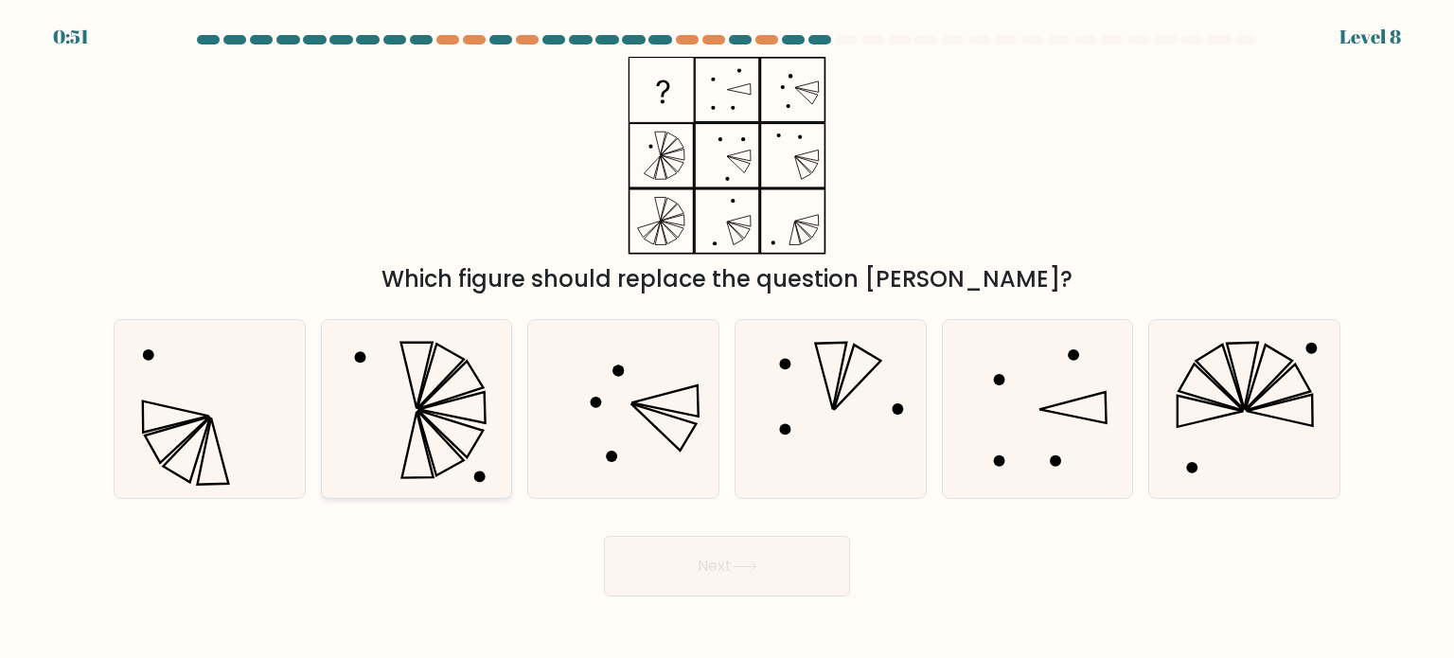
click at [405, 430] on icon at bounding box center [417, 409] width 178 height 178
click at [727, 339] on input "b." at bounding box center [727, 334] width 1 height 9
radio input "true"
click at [694, 569] on button "Next" at bounding box center [727, 566] width 246 height 61
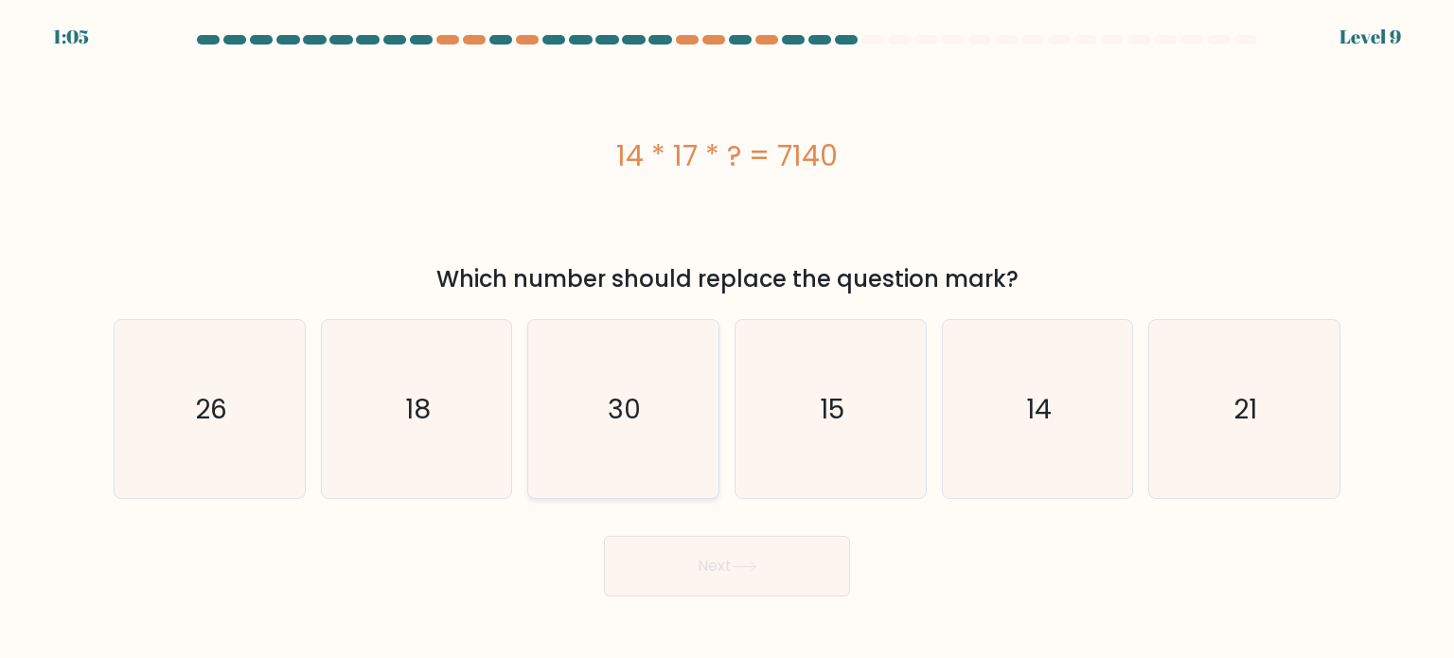
click at [651, 412] on icon "30" at bounding box center [623, 409] width 178 height 178
click at [727, 339] on input "c. 30" at bounding box center [727, 334] width 1 height 9
radio input "true"
click at [775, 577] on button "Next" at bounding box center [727, 566] width 246 height 61
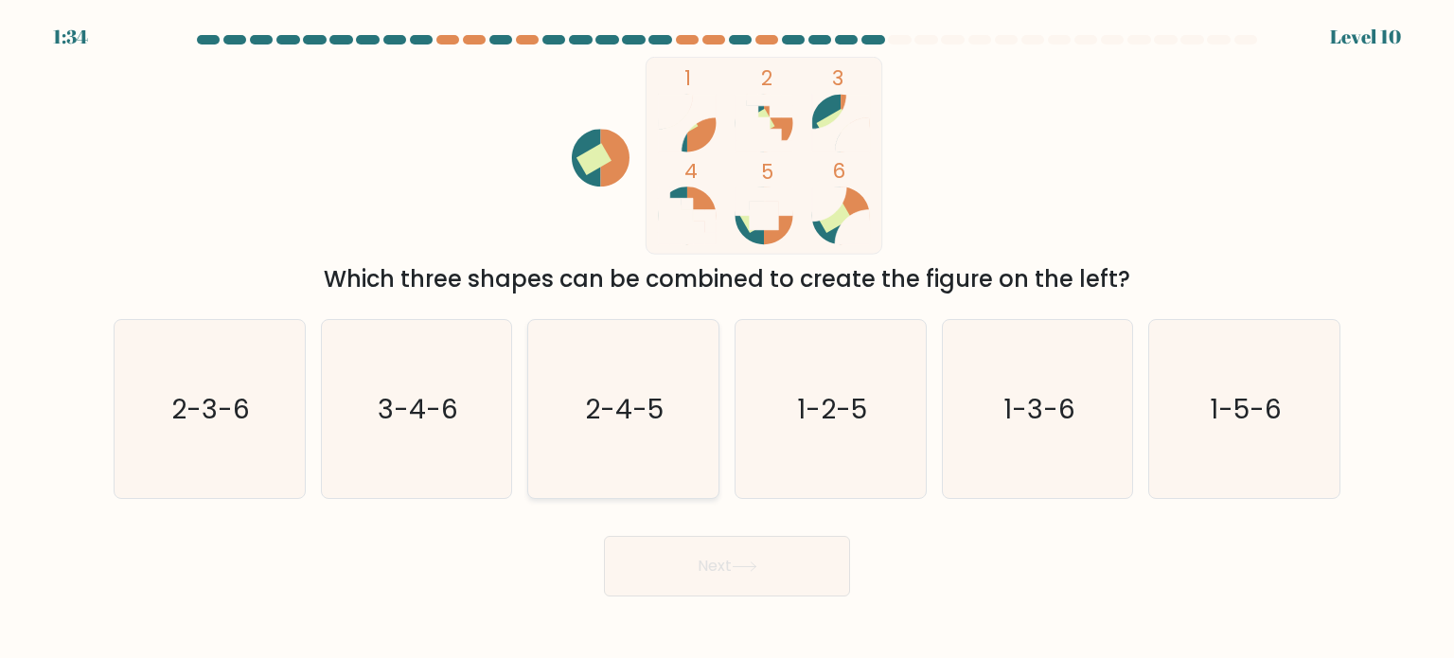
click at [626, 435] on icon "2-4-5" at bounding box center [623, 409] width 178 height 178
click at [727, 339] on input "c. 2-4-5" at bounding box center [727, 334] width 1 height 9
radio input "true"
click at [725, 573] on button "Next" at bounding box center [727, 566] width 246 height 61
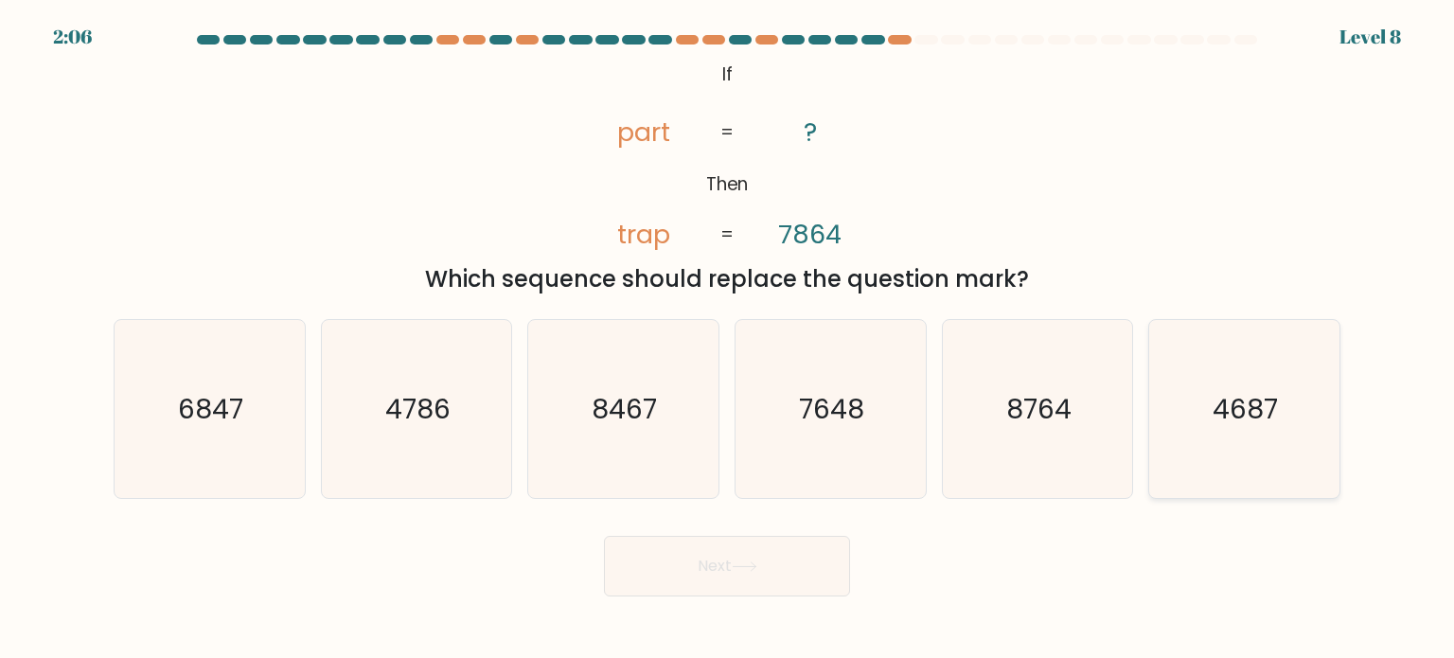
click at [1292, 465] on icon "4687" at bounding box center [1244, 409] width 178 height 178
click at [728, 339] on input "f. 4687" at bounding box center [727, 334] width 1 height 9
radio input "true"
click at [817, 573] on button "Next" at bounding box center [727, 566] width 246 height 61
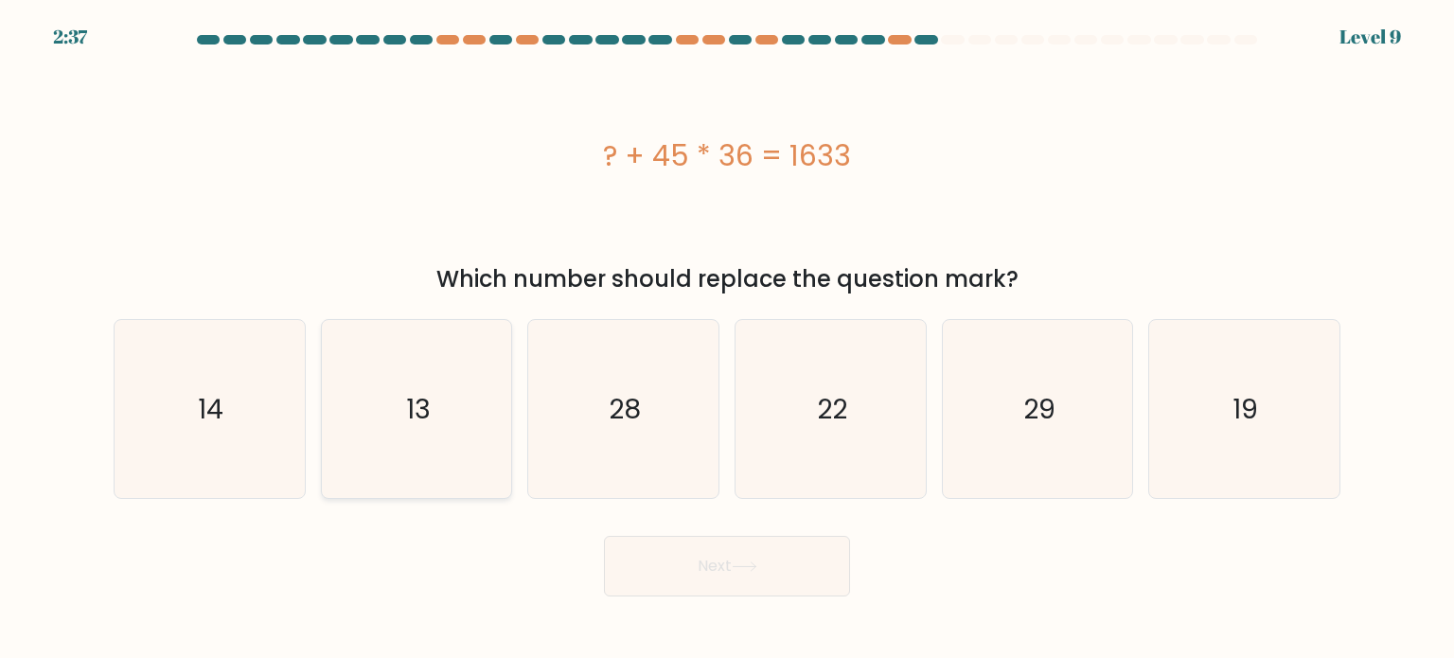
click at [401, 427] on icon "13" at bounding box center [417, 409] width 178 height 178
click at [727, 339] on input "b. 13" at bounding box center [727, 334] width 1 height 9
radio input "true"
click at [720, 569] on button "Next" at bounding box center [727, 566] width 246 height 61
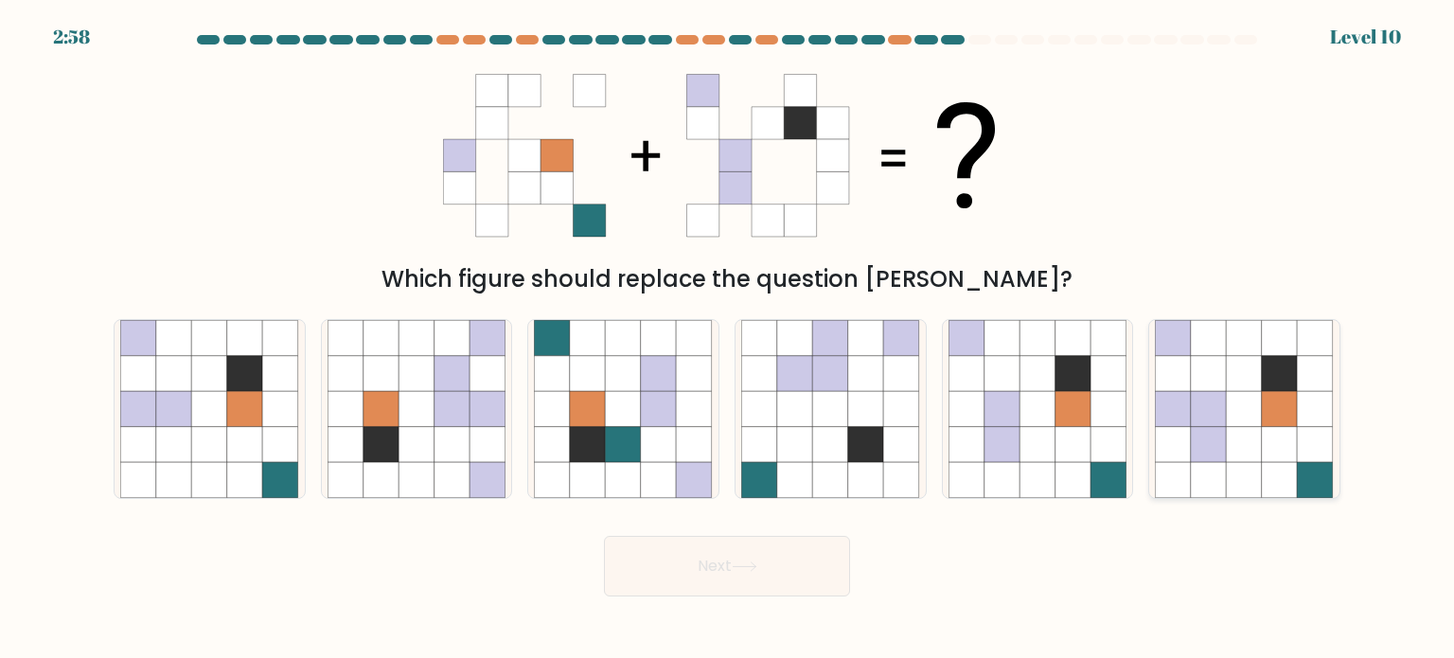
drag, startPoint x: 1234, startPoint y: 407, endPoint x: 1193, endPoint y: 430, distance: 46.6
click at [1231, 407] on icon at bounding box center [1245, 409] width 36 height 36
click at [728, 339] on input "f." at bounding box center [727, 334] width 1 height 9
radio input "true"
click at [745, 564] on icon at bounding box center [745, 567] width 26 height 10
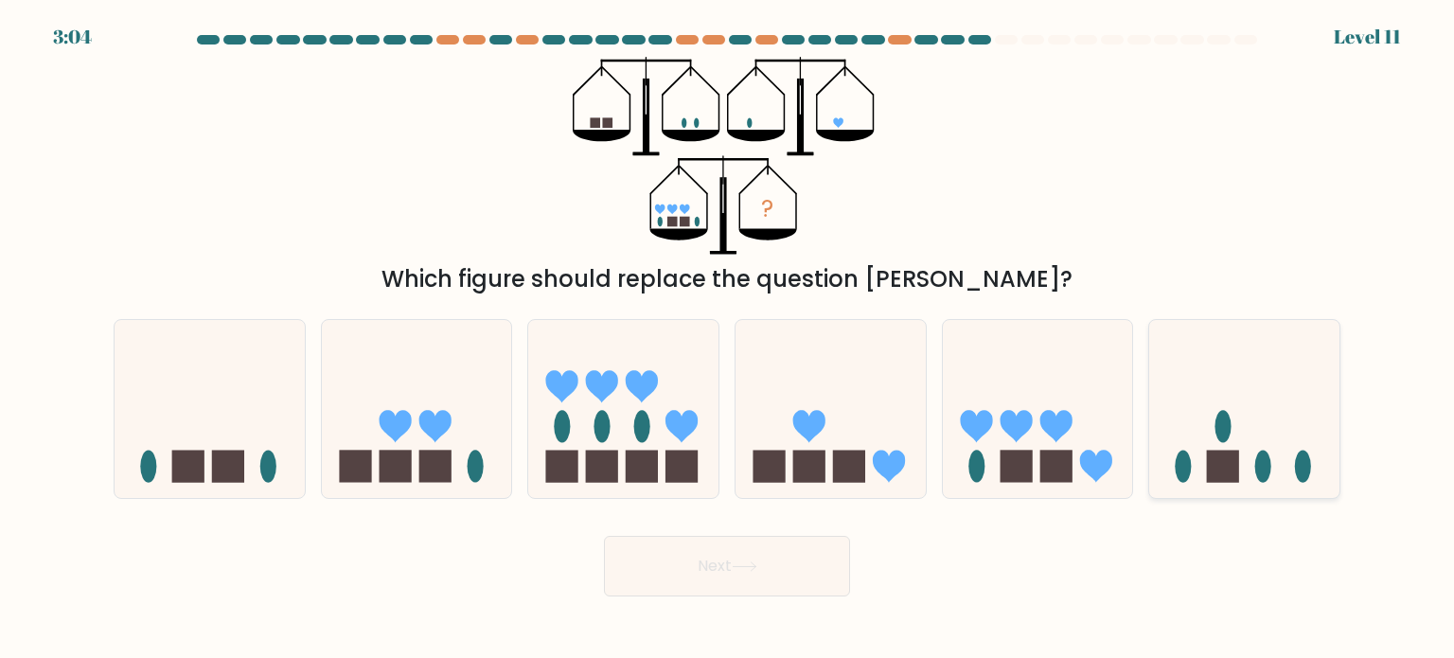
click at [1271, 433] on icon at bounding box center [1245, 408] width 190 height 157
click at [728, 339] on input "f." at bounding box center [727, 334] width 1 height 9
radio input "true"
click at [811, 569] on button "Next" at bounding box center [727, 566] width 246 height 61
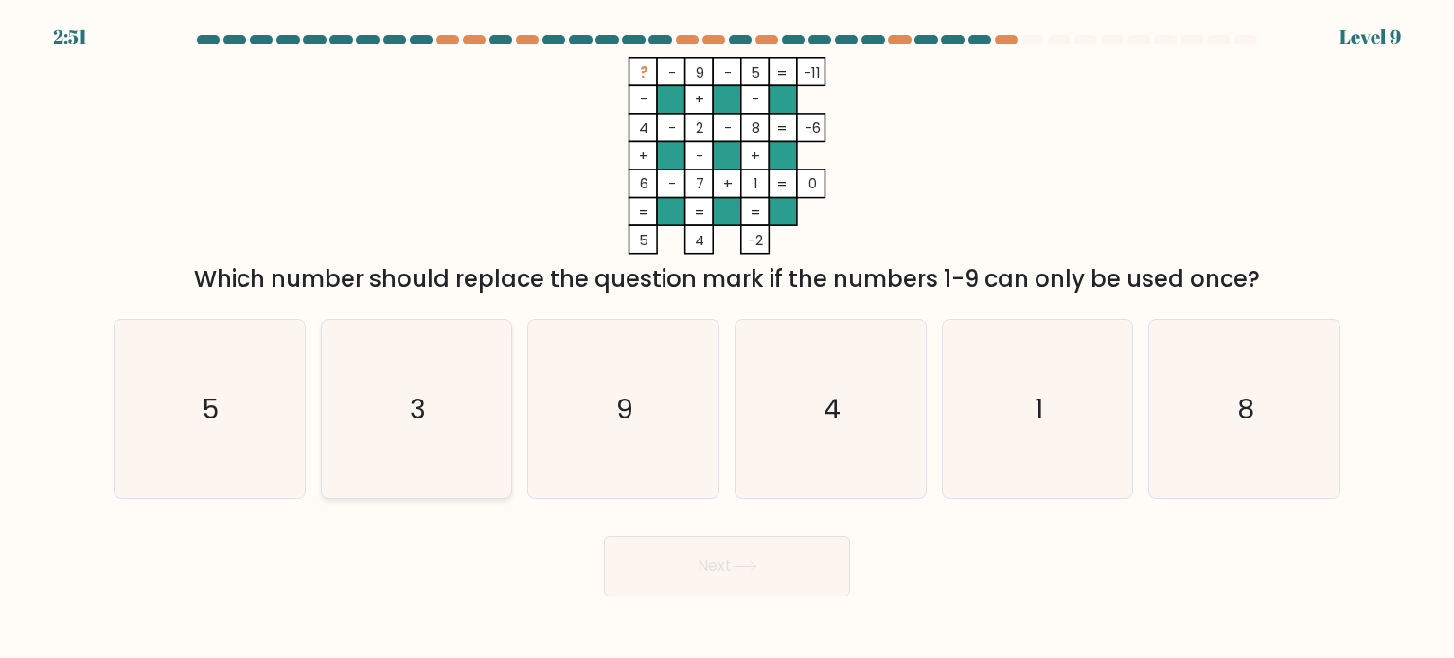
click at [420, 388] on icon "3" at bounding box center [417, 409] width 178 height 178
click at [727, 339] on input "b. 3" at bounding box center [727, 334] width 1 height 9
radio input "true"
drag, startPoint x: 778, startPoint y: 557, endPoint x: 935, endPoint y: 403, distance: 219.0
click at [778, 558] on button "Next" at bounding box center [727, 566] width 246 height 61
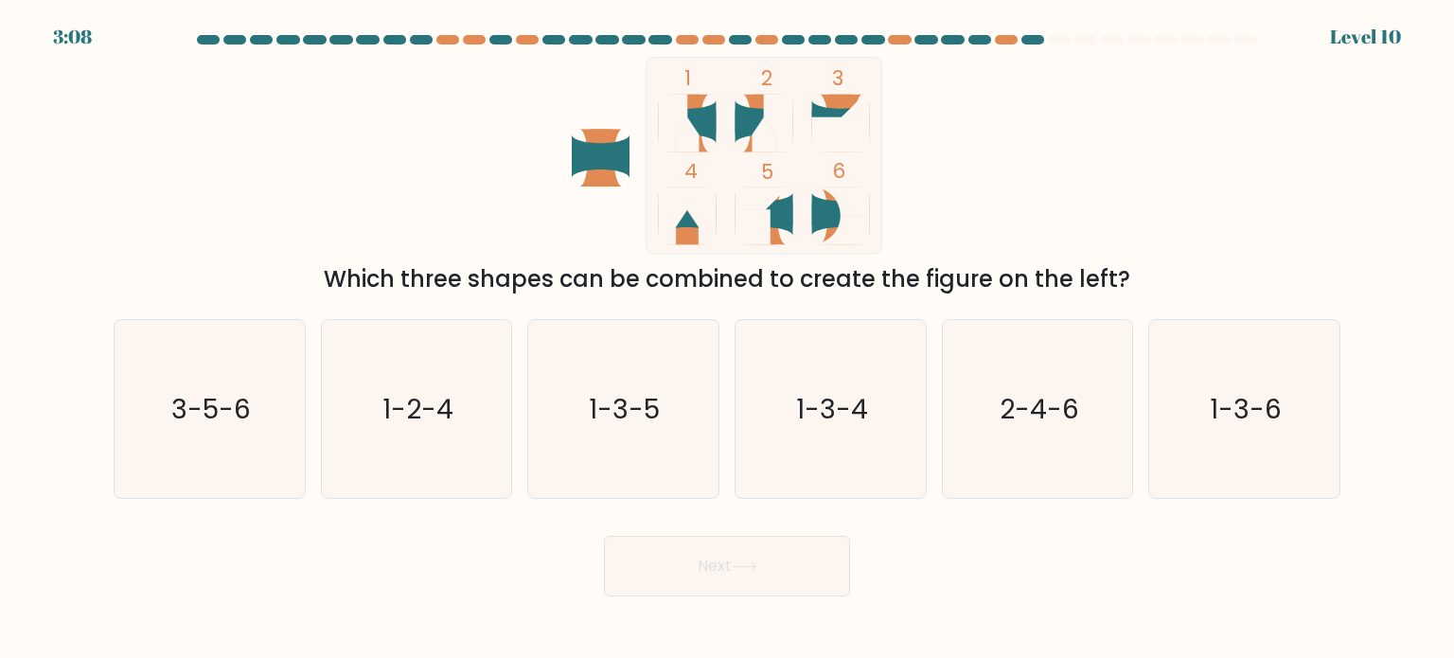
drag, startPoint x: 212, startPoint y: 414, endPoint x: 562, endPoint y: 597, distance: 395.6
click at [212, 414] on text "3-5-6" at bounding box center [211, 408] width 80 height 38
click at [727, 339] on input "a. 3-5-6" at bounding box center [727, 334] width 1 height 9
radio input "true"
click at [686, 560] on button "Next" at bounding box center [727, 566] width 246 height 61
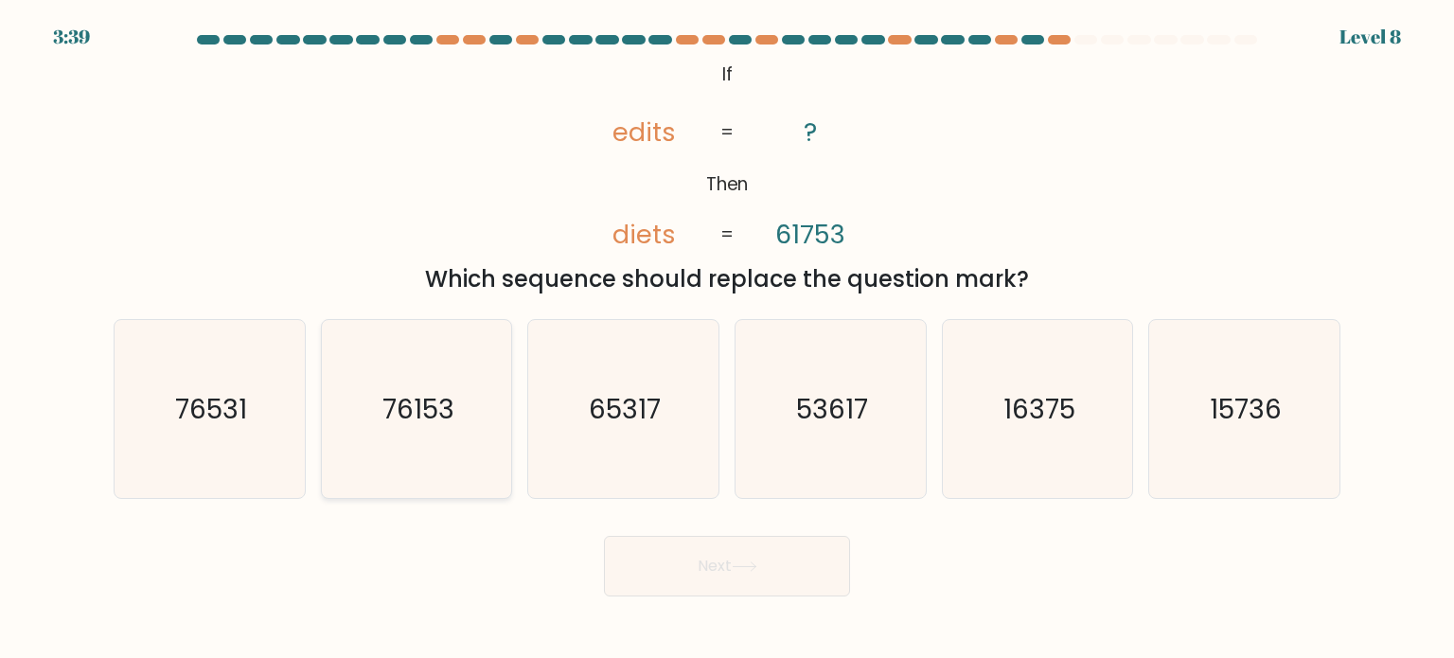
click at [415, 443] on icon "76153" at bounding box center [417, 409] width 178 height 178
click at [727, 339] on input "b. 76153" at bounding box center [727, 334] width 1 height 9
radio input "true"
click at [738, 581] on button "Next" at bounding box center [727, 566] width 246 height 61
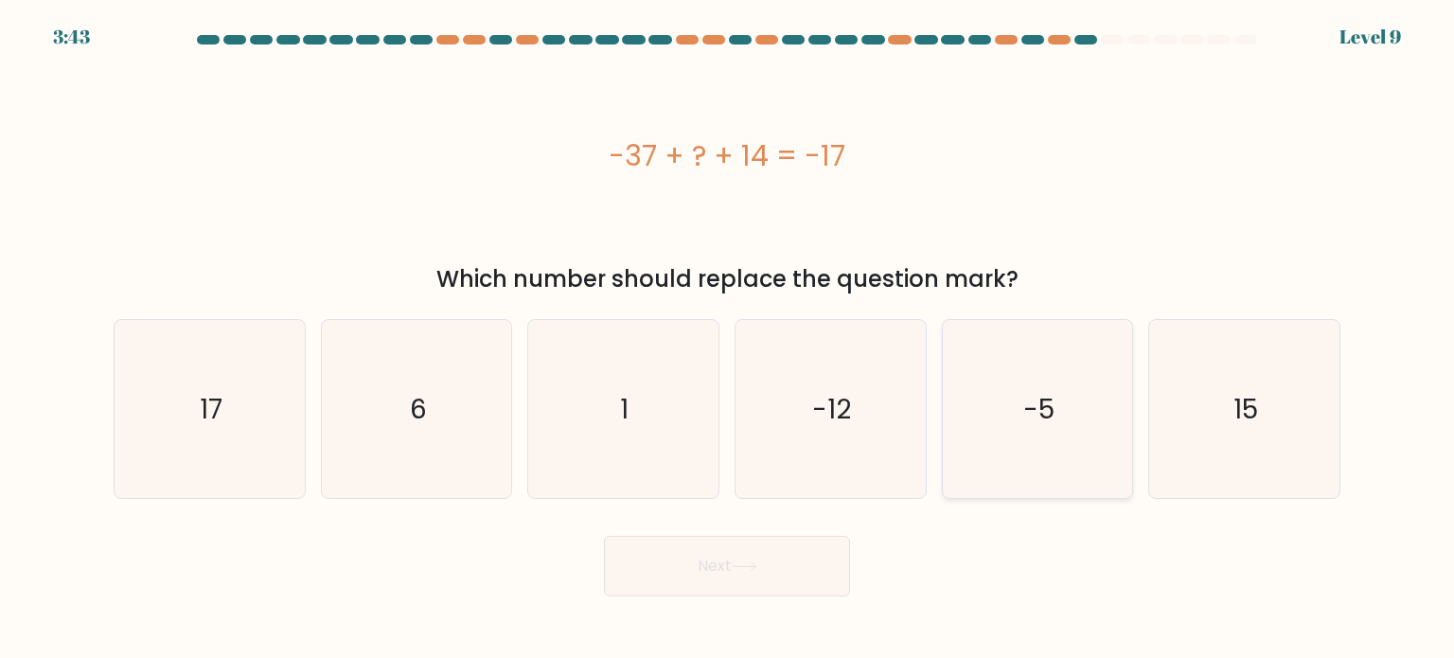
click at [1062, 432] on icon "-5" at bounding box center [1038, 409] width 178 height 178
click at [728, 339] on input "e. -5" at bounding box center [727, 334] width 1 height 9
radio input "true"
click at [814, 563] on button "Next" at bounding box center [727, 566] width 246 height 61
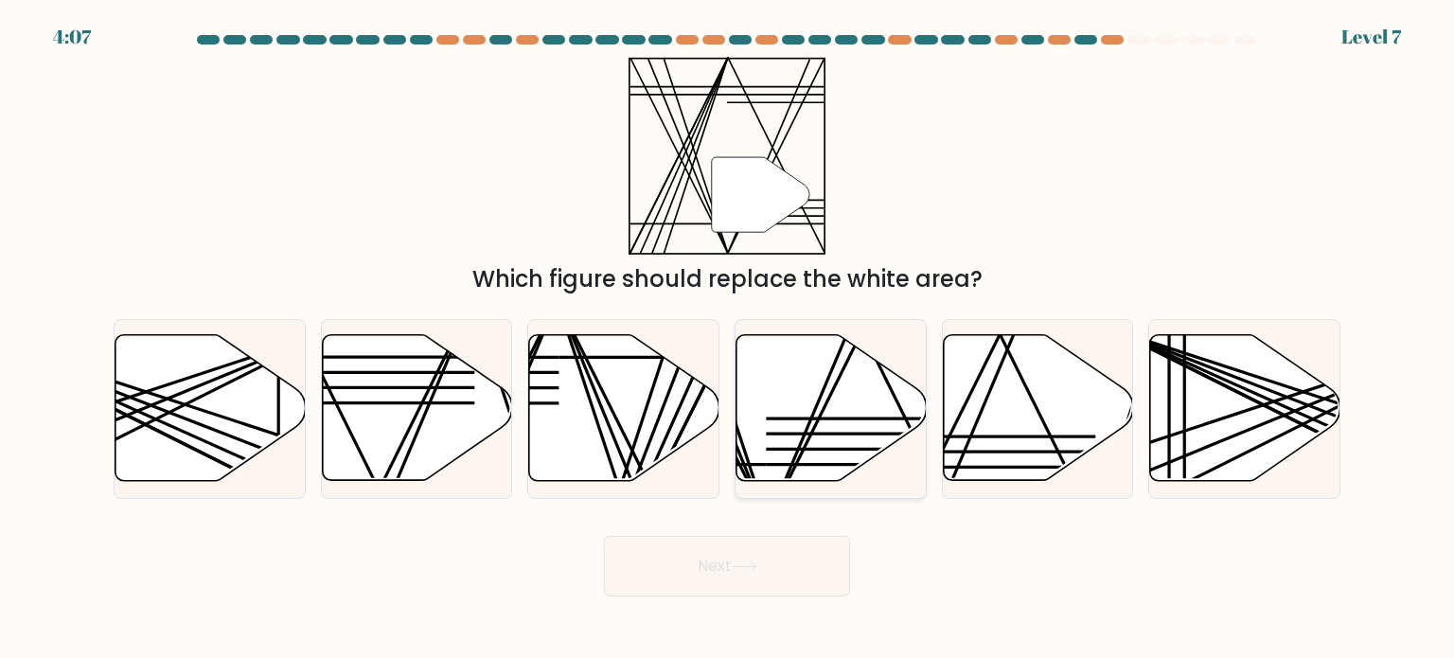
click at [843, 441] on icon at bounding box center [832, 408] width 190 height 146
click at [728, 339] on input "d." at bounding box center [727, 334] width 1 height 9
radio input "true"
click at [769, 573] on button "Next" at bounding box center [727, 566] width 246 height 61
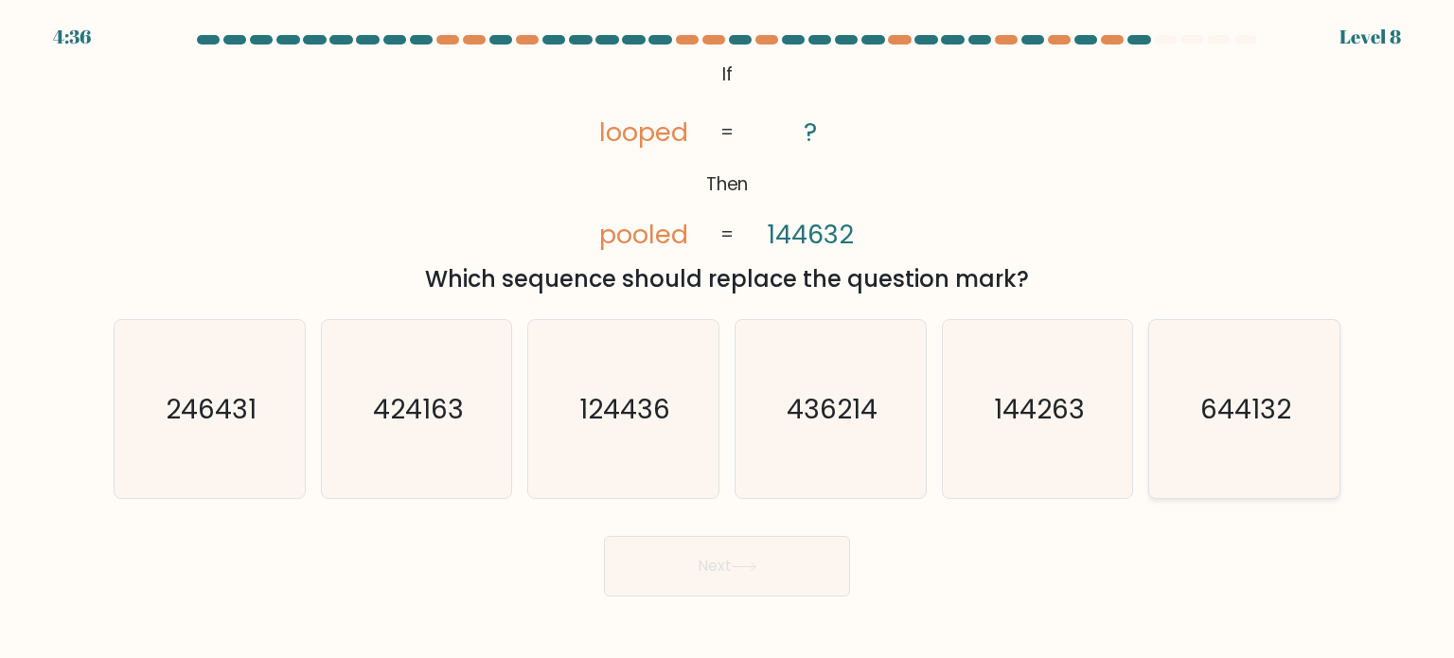
click at [1240, 419] on text "644132" at bounding box center [1246, 408] width 91 height 38
click at [728, 339] on input "f. 644132" at bounding box center [727, 334] width 1 height 9
radio input "true"
click at [742, 544] on button "Next" at bounding box center [727, 566] width 246 height 61
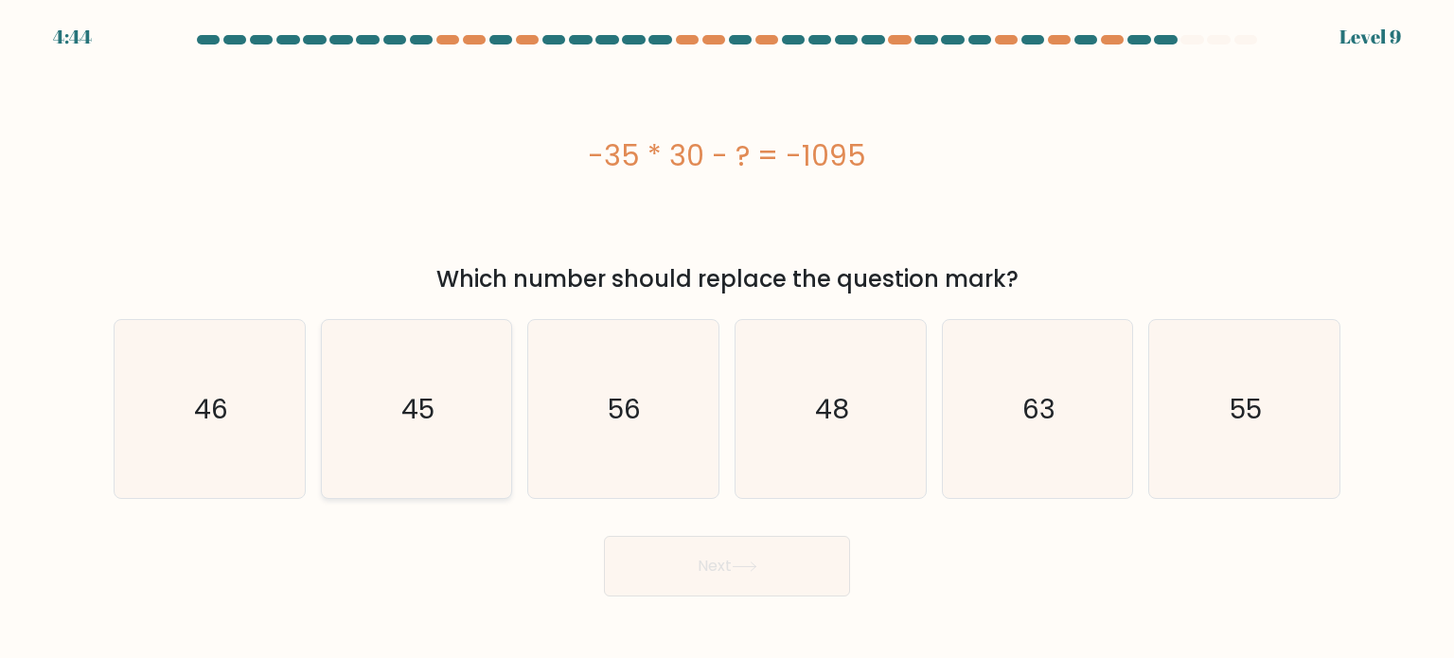
click at [425, 404] on text "45" at bounding box center [417, 408] width 33 height 38
click at [727, 339] on input "b. 45" at bounding box center [727, 334] width 1 height 9
radio input "true"
click at [791, 573] on button "Next" at bounding box center [727, 566] width 246 height 61
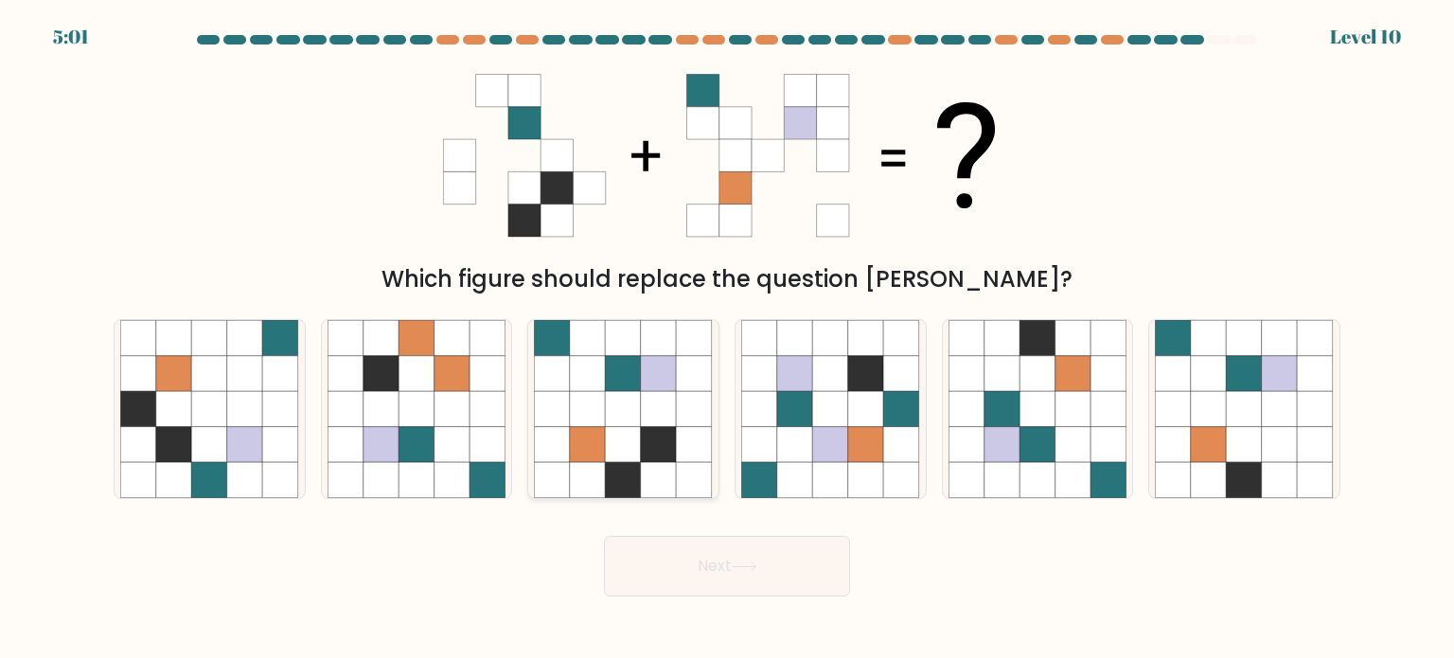
click at [675, 404] on icon at bounding box center [659, 409] width 36 height 36
click at [727, 339] on input "c." at bounding box center [727, 334] width 1 height 9
radio input "true"
click at [776, 572] on button "Next" at bounding box center [727, 566] width 246 height 61
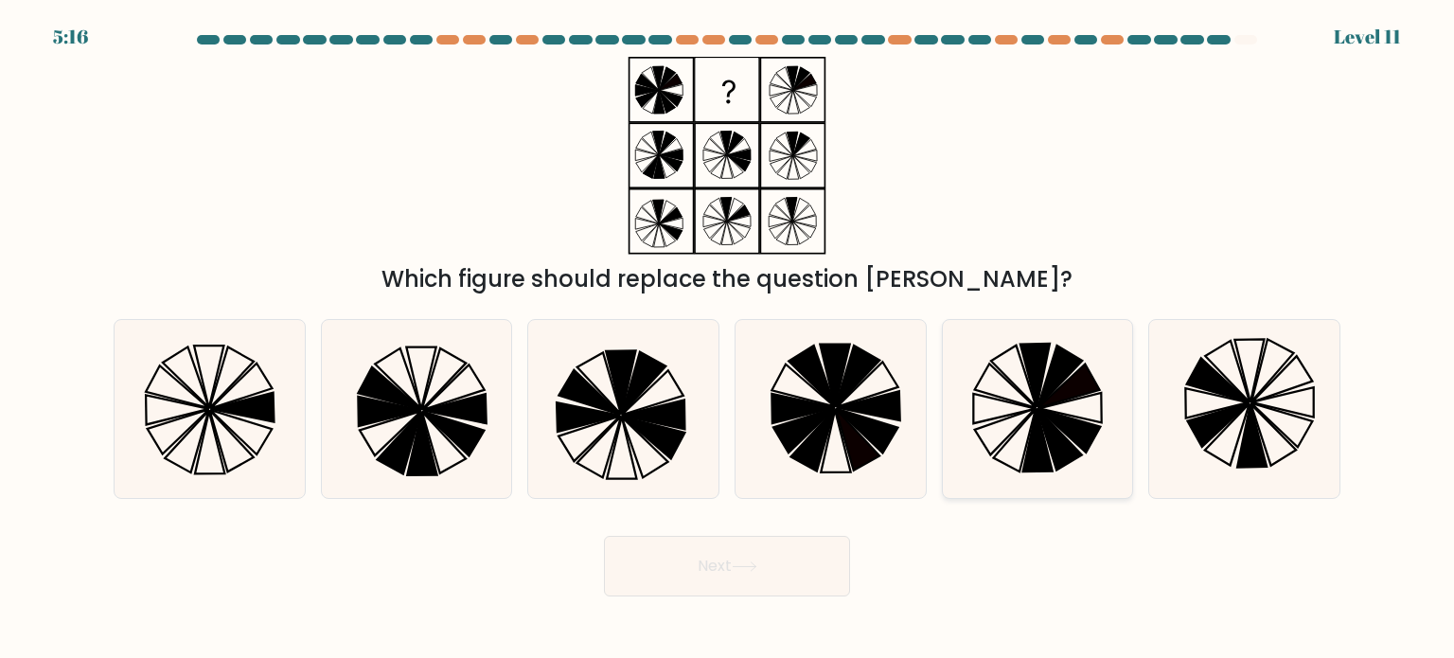
click at [1073, 435] on icon at bounding box center [1070, 431] width 62 height 44
click at [728, 339] on input "e." at bounding box center [727, 334] width 1 height 9
radio input "true"
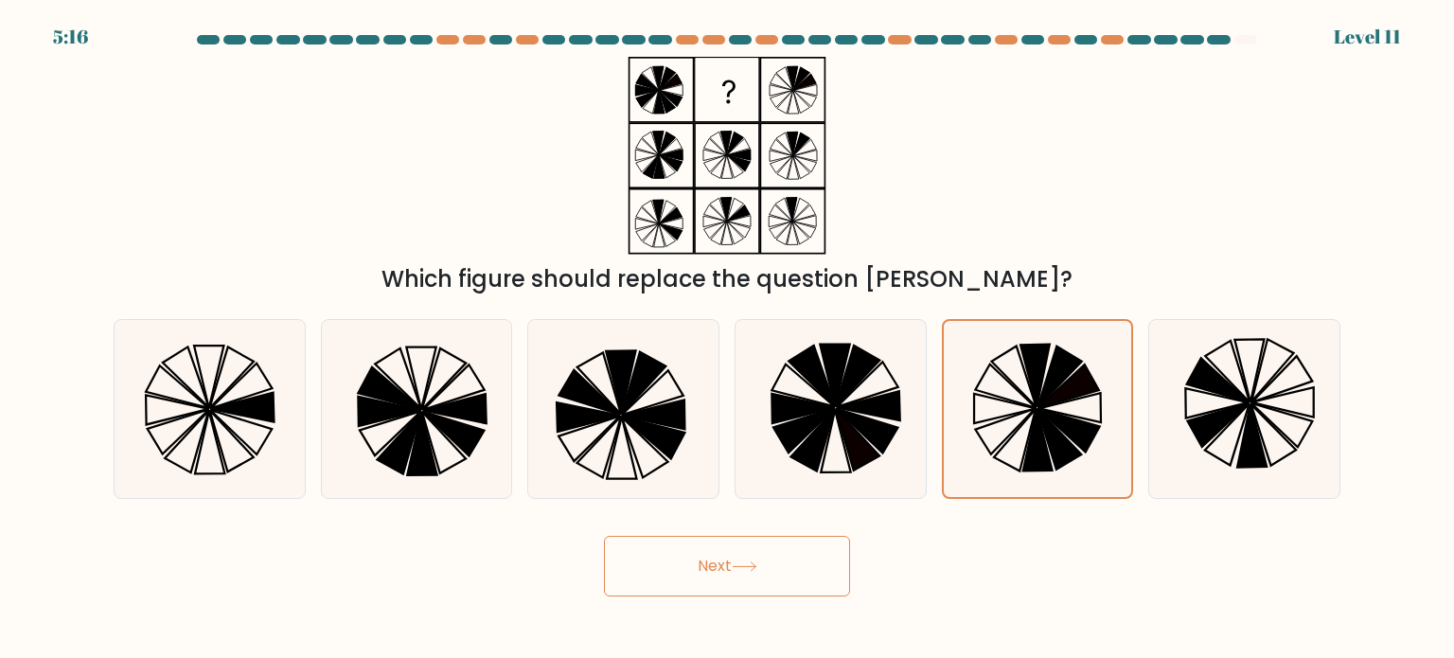
click at [770, 571] on button "Next" at bounding box center [727, 566] width 246 height 61
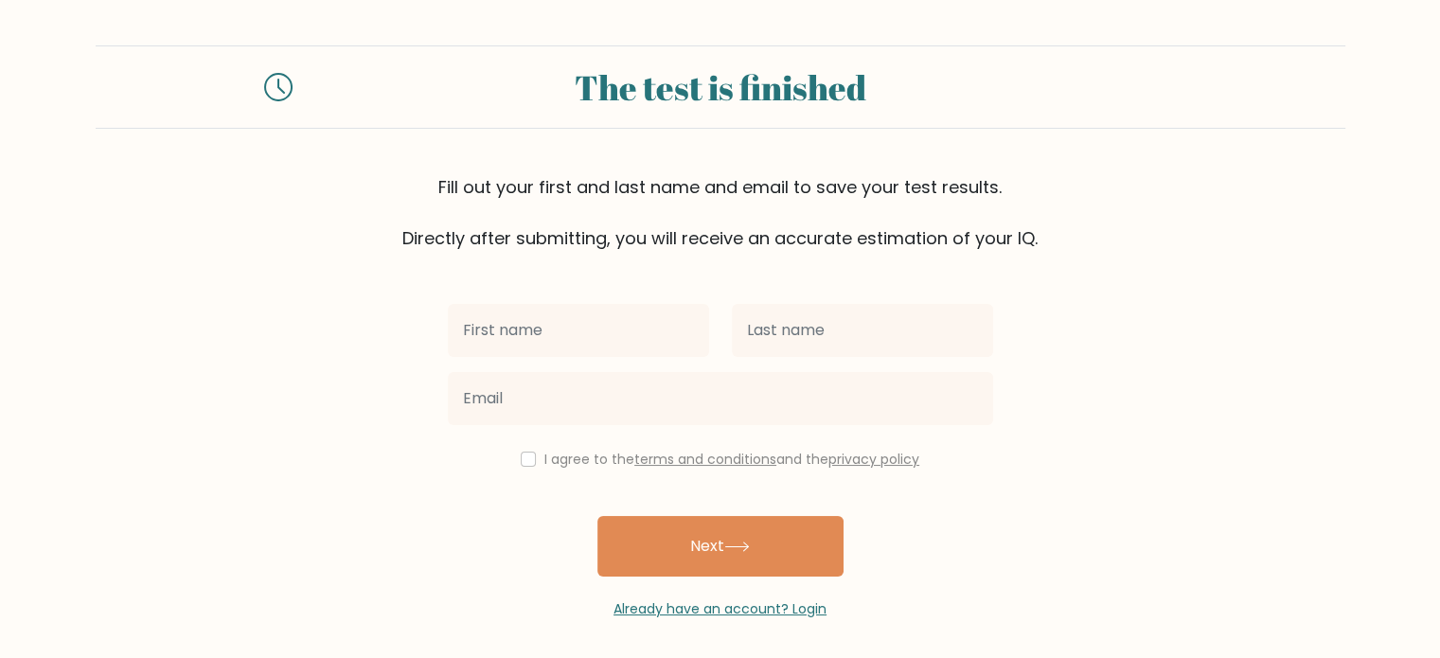
click at [562, 341] on input "text" at bounding box center [578, 330] width 261 height 53
type input "Chiq"
click at [521, 457] on input "checkbox" at bounding box center [528, 459] width 15 height 15
checkbox input "true"
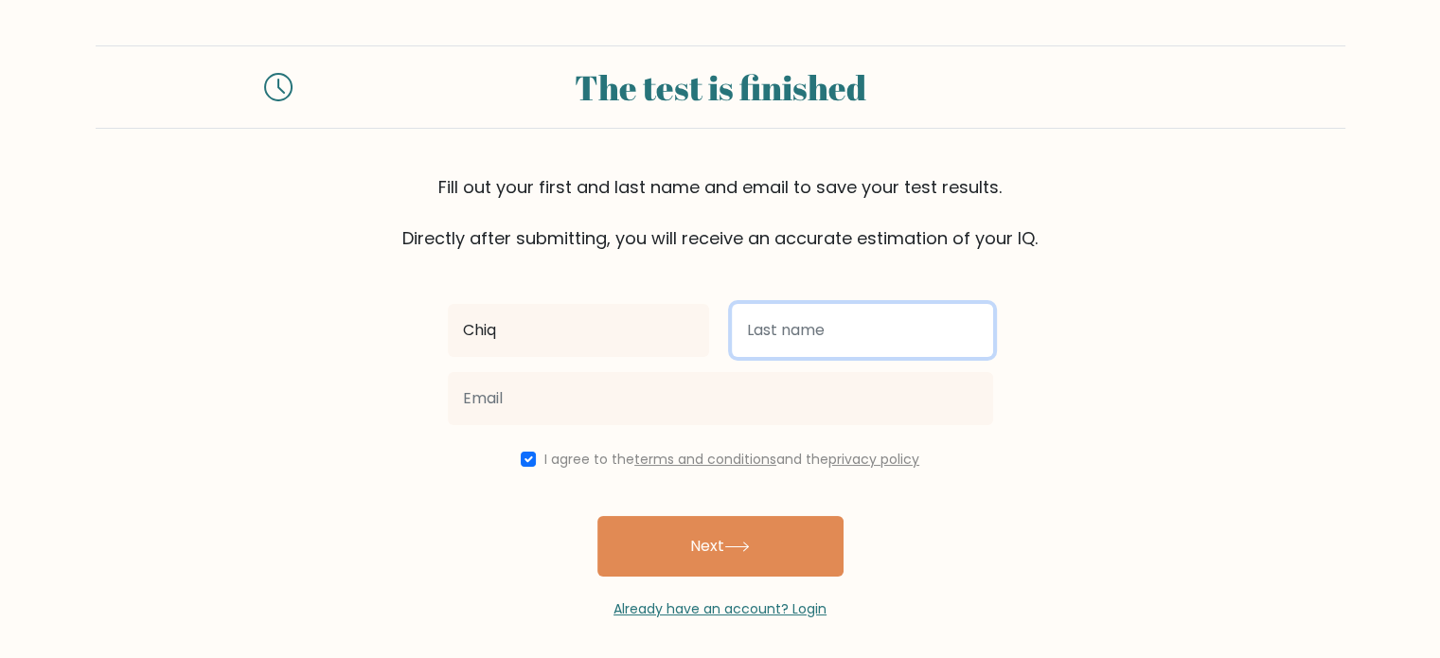
click at [924, 331] on input "text" at bounding box center [862, 330] width 261 height 53
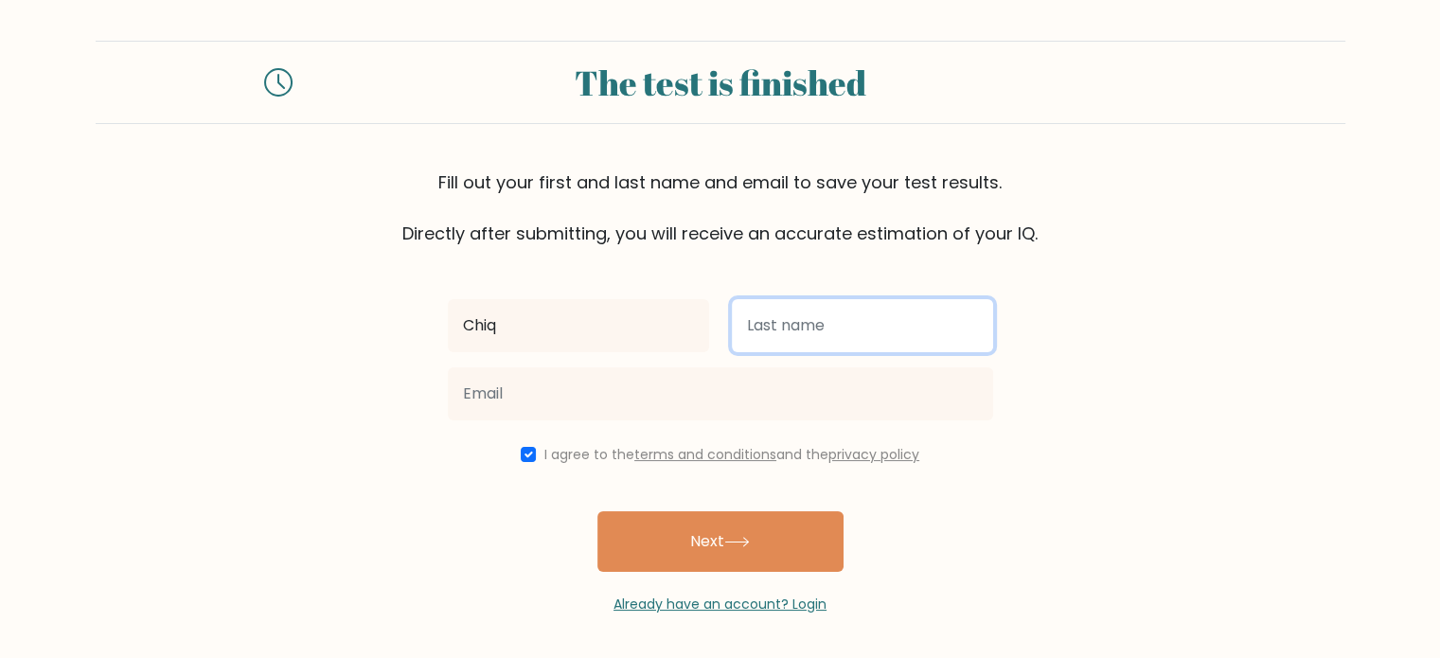
scroll to position [6, 0]
type input "Tinkle"
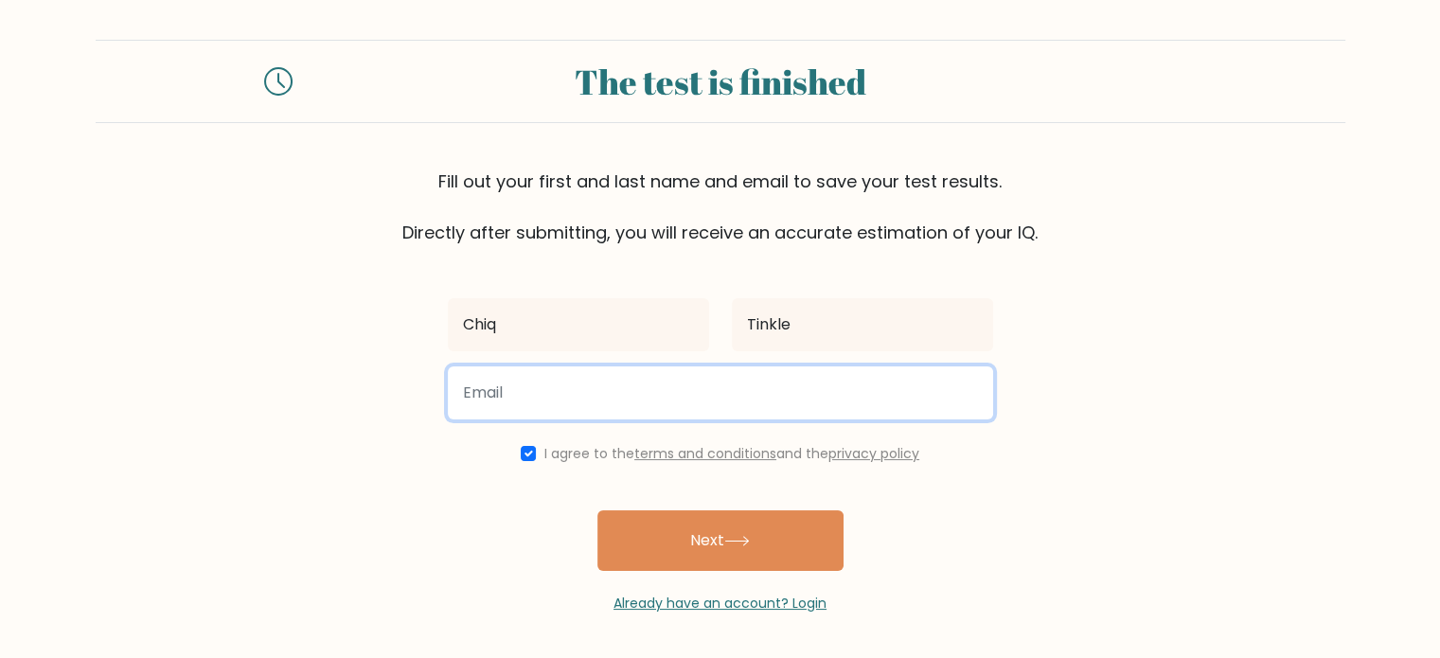
click at [944, 402] on input "email" at bounding box center [720, 392] width 545 height 53
type input "chiqtinkle@gmail.com"
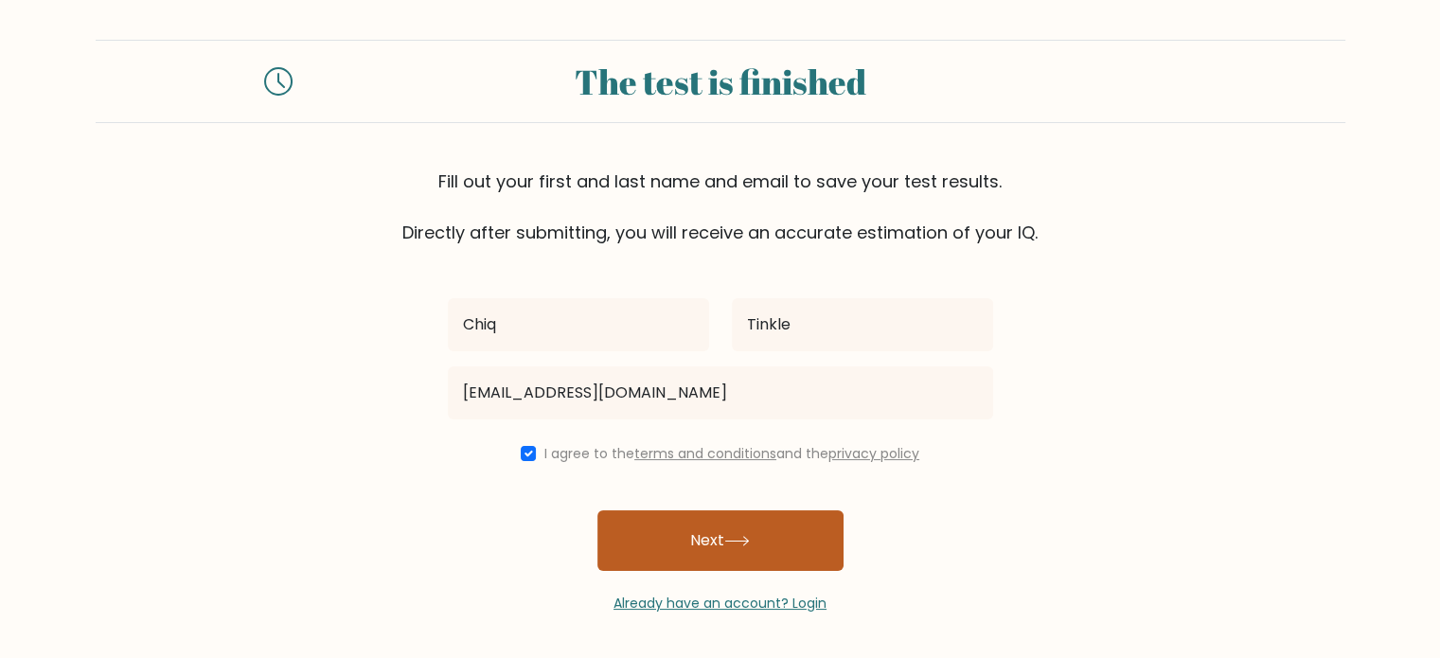
click at [721, 541] on button "Next" at bounding box center [720, 540] width 246 height 61
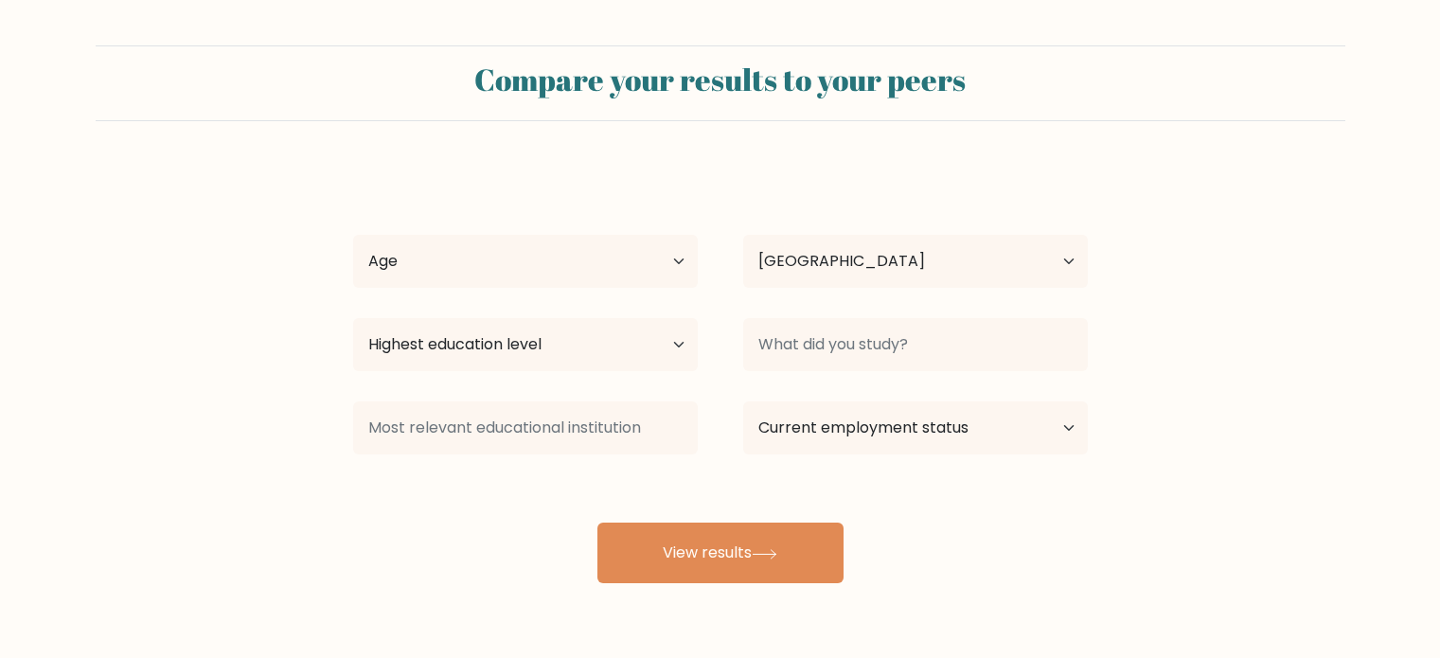
select select "PH"
click at [668, 267] on select "Age Under [DEMOGRAPHIC_DATA] [DEMOGRAPHIC_DATA] [DEMOGRAPHIC_DATA] [DEMOGRAPHIC…" at bounding box center [525, 261] width 345 height 53
select select "18_24"
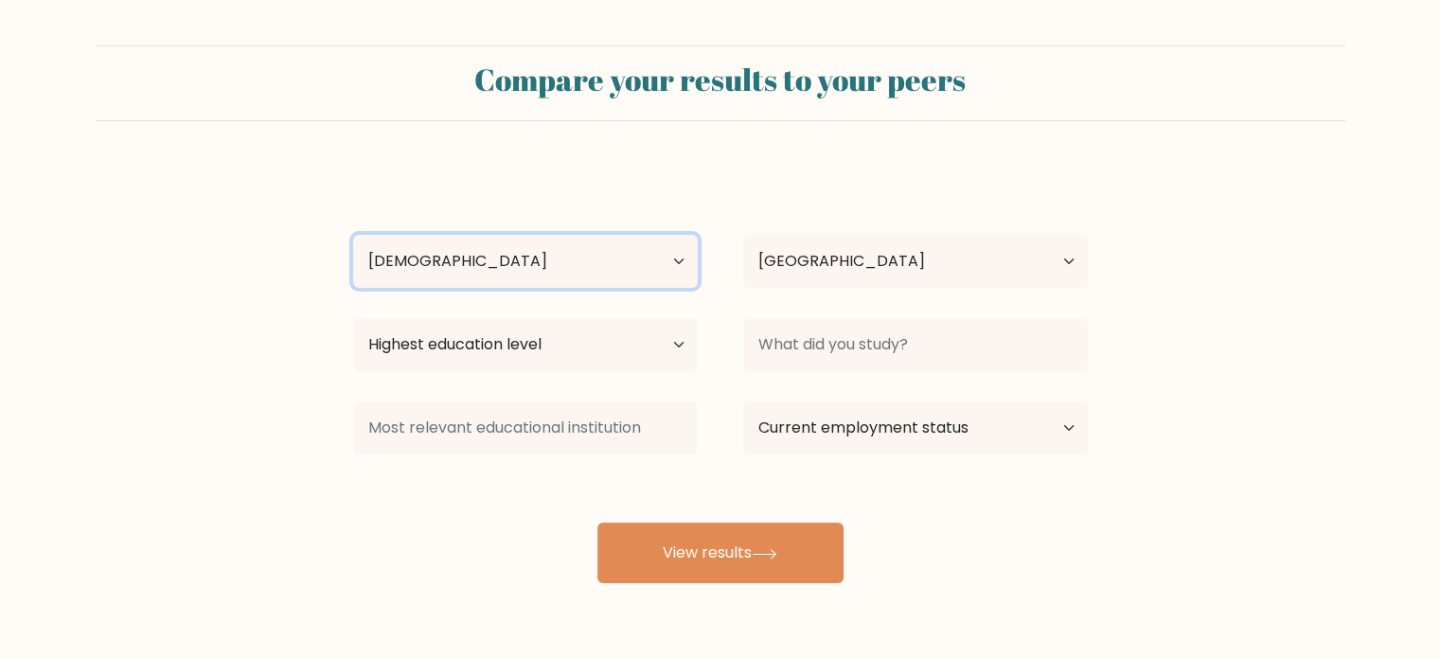
click at [353, 235] on select "Age Under [DEMOGRAPHIC_DATA] [DEMOGRAPHIC_DATA] [DEMOGRAPHIC_DATA] [DEMOGRAPHIC…" at bounding box center [525, 261] width 345 height 53
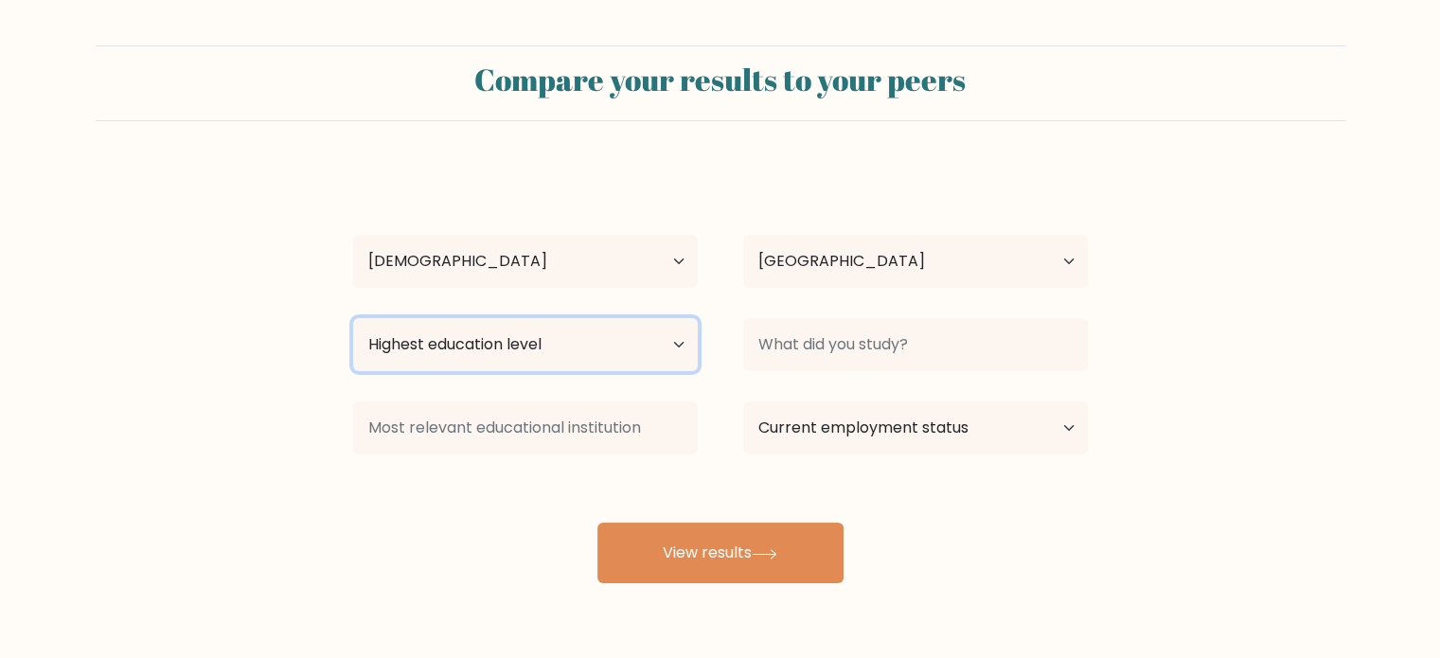
click at [587, 354] on select "Highest education level No schooling Primary Lower Secondary Upper Secondary Oc…" at bounding box center [525, 344] width 345 height 53
select select "lower_secondary"
click at [353, 318] on select "Highest education level No schooling Primary Lower Secondary Upper Secondary Oc…" at bounding box center [525, 344] width 345 height 53
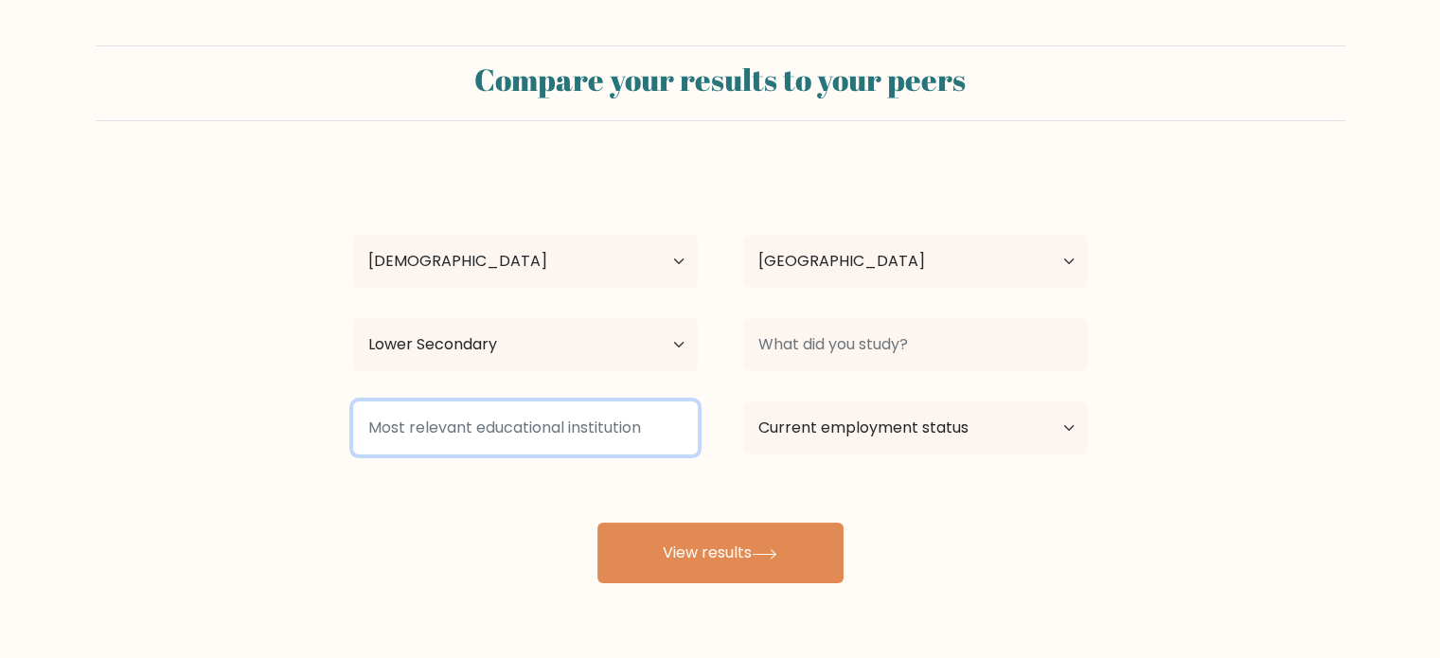
click at [642, 429] on input at bounding box center [525, 427] width 345 height 53
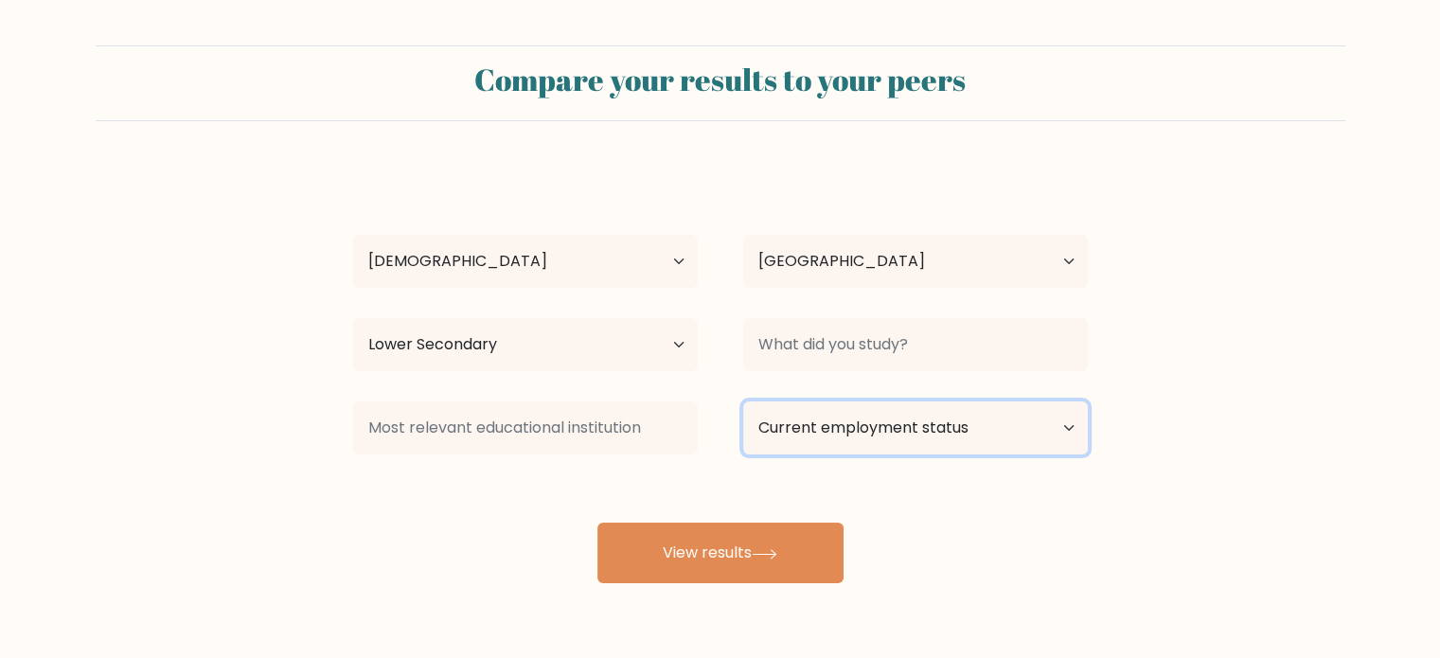
click at [981, 427] on select "Current employment status Employed Student Retired Other / prefer not to answer" at bounding box center [915, 427] width 345 height 53
select select "student"
click at [743, 401] on select "Current employment status Employed Student Retired Other / prefer not to answer" at bounding box center [915, 427] width 345 height 53
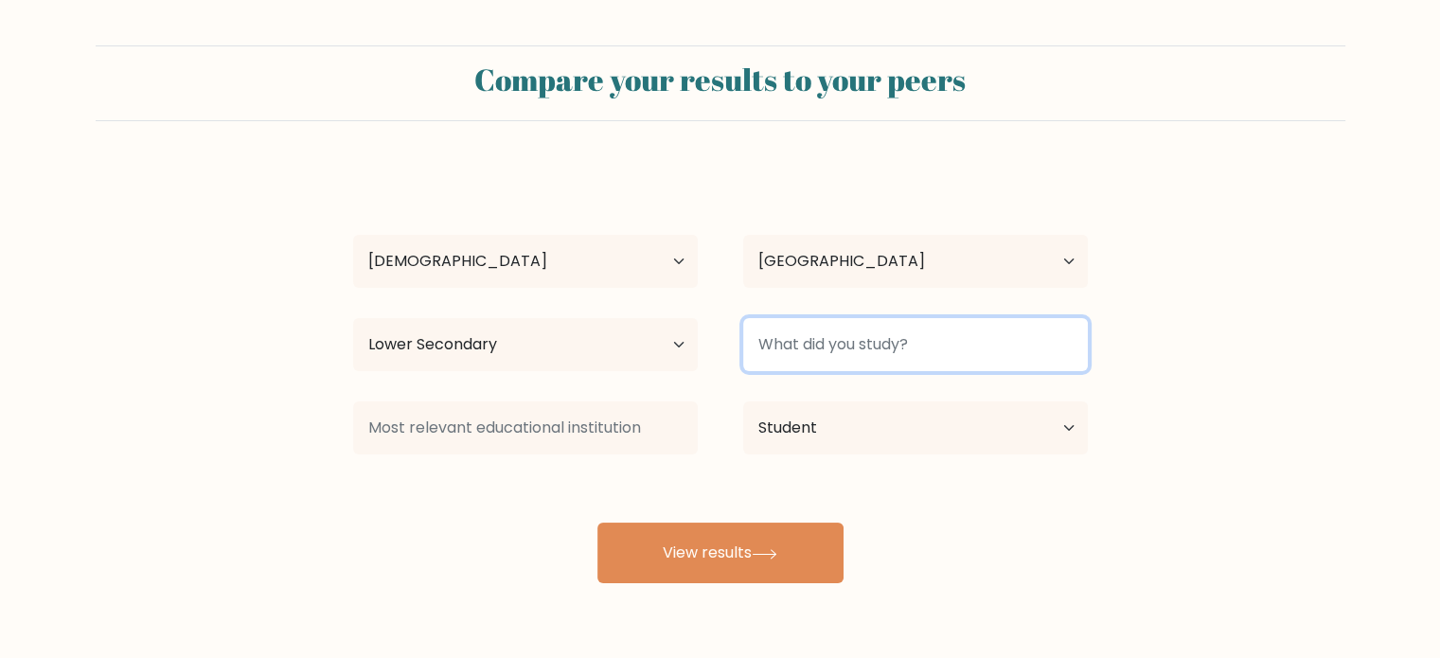
click at [941, 355] on input at bounding box center [915, 344] width 345 height 53
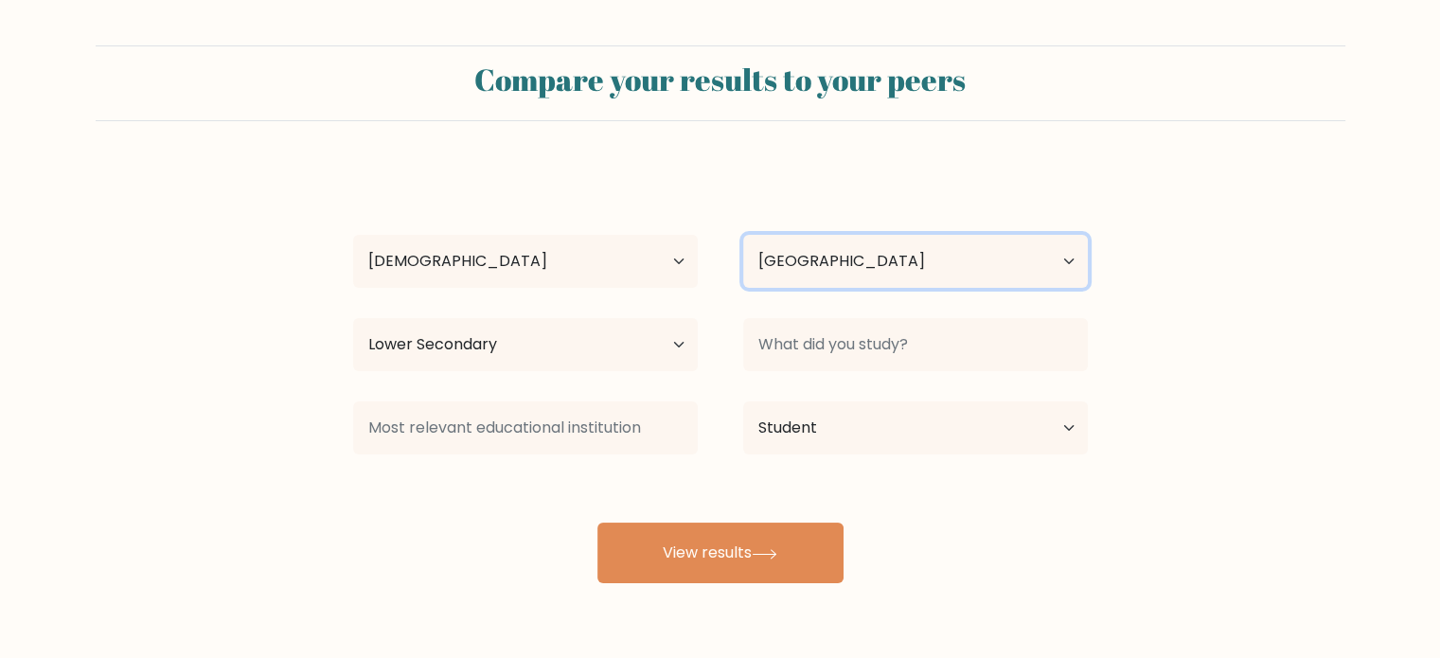
click at [956, 284] on select "Country Afghanistan Albania Algeria American Samoa Andorra Angola Anguilla Anta…" at bounding box center [915, 261] width 345 height 53
click at [1174, 268] on form "Compare your results to your peers Chiq Tinkle Age Under 18 years old 18-24 yea…" at bounding box center [720, 314] width 1440 height 538
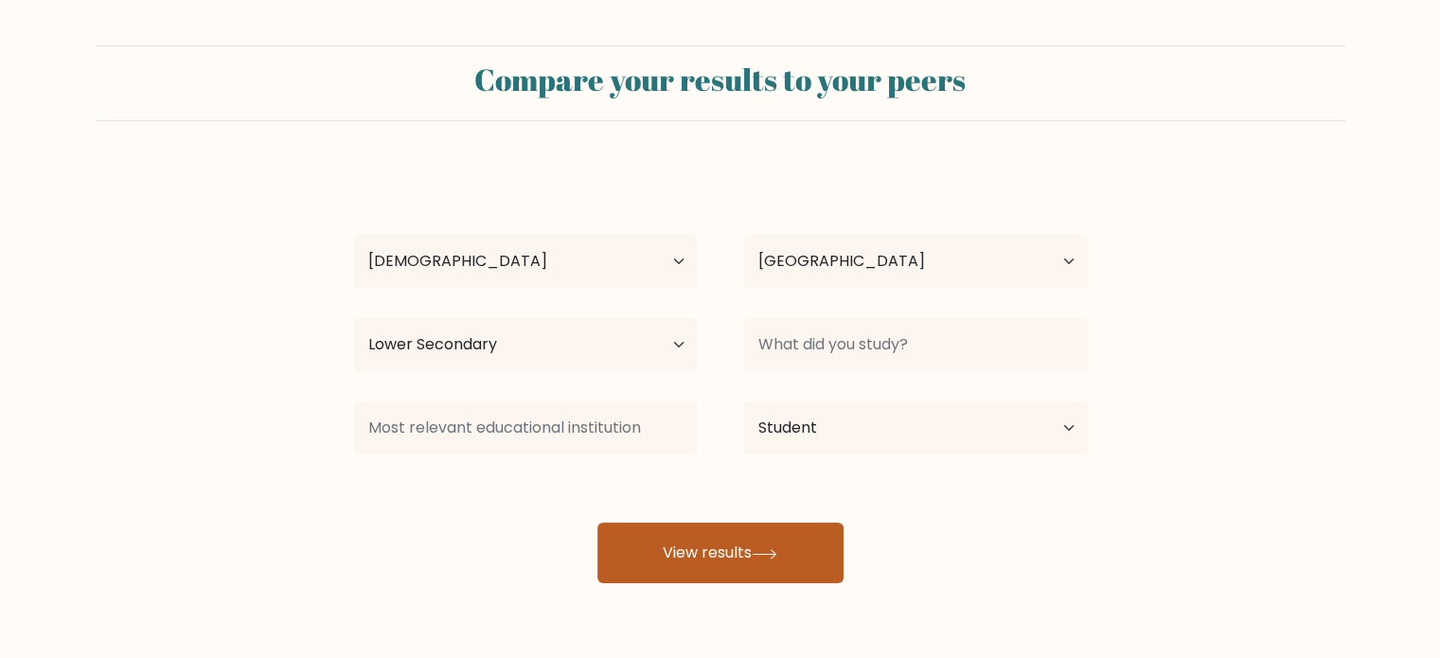
click at [795, 554] on button "View results" at bounding box center [720, 553] width 246 height 61
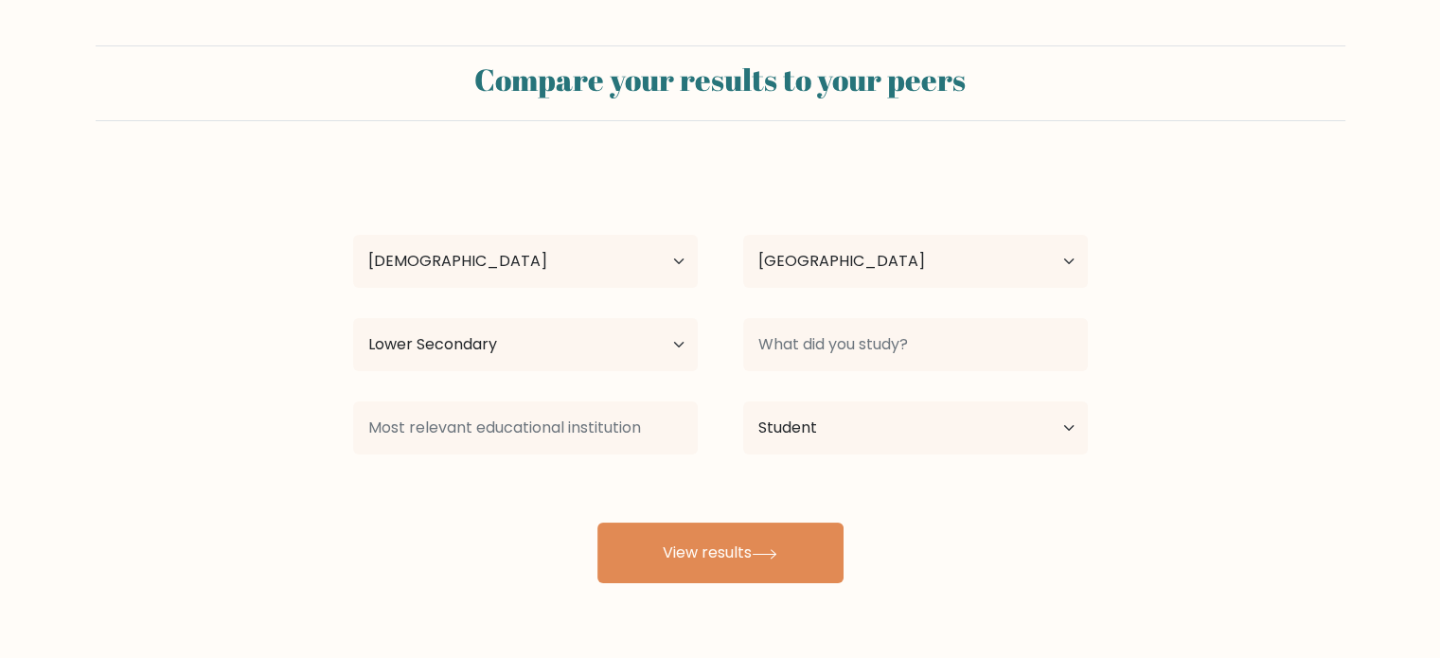
click at [1221, 490] on form "Compare your results to your peers Chiq Tinkle Age Under 18 years old 18-24 yea…" at bounding box center [720, 314] width 1440 height 538
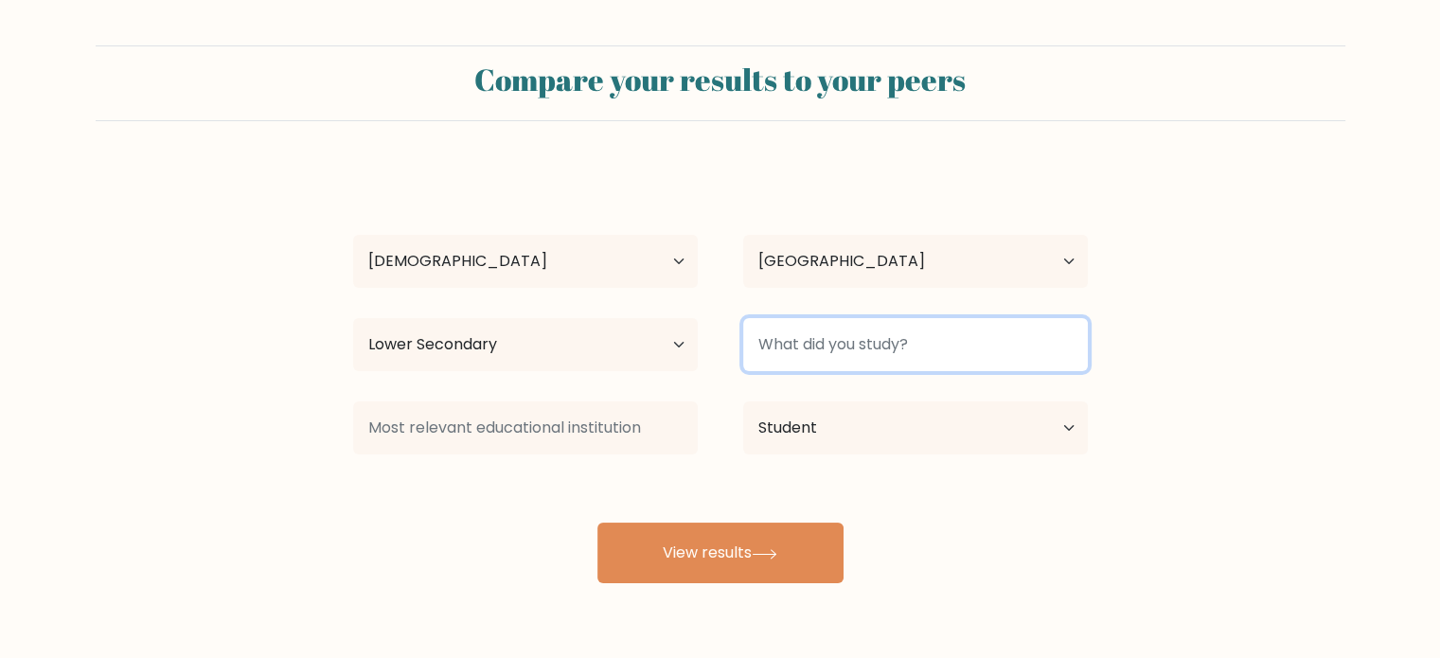
click at [966, 364] on input at bounding box center [915, 344] width 345 height 53
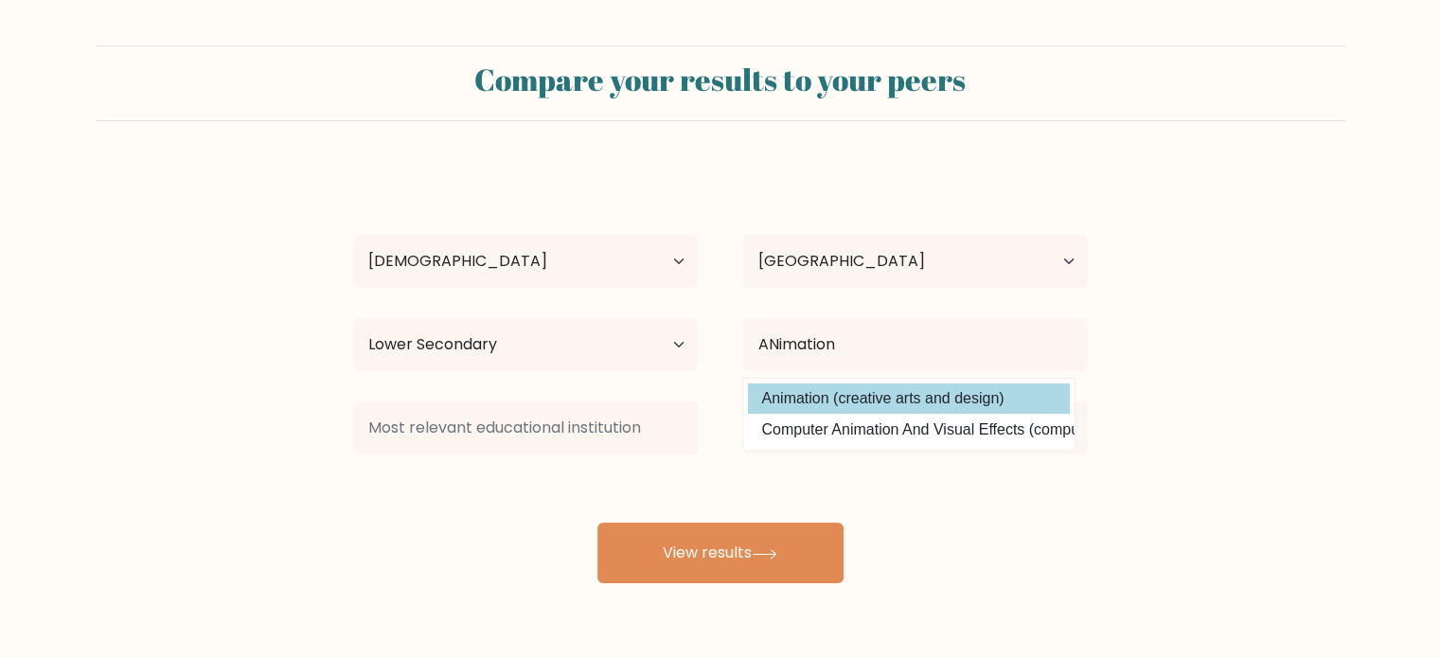
click at [965, 399] on option "Animation (creative arts and design)" at bounding box center [909, 398] width 322 height 30
type input "Animation"
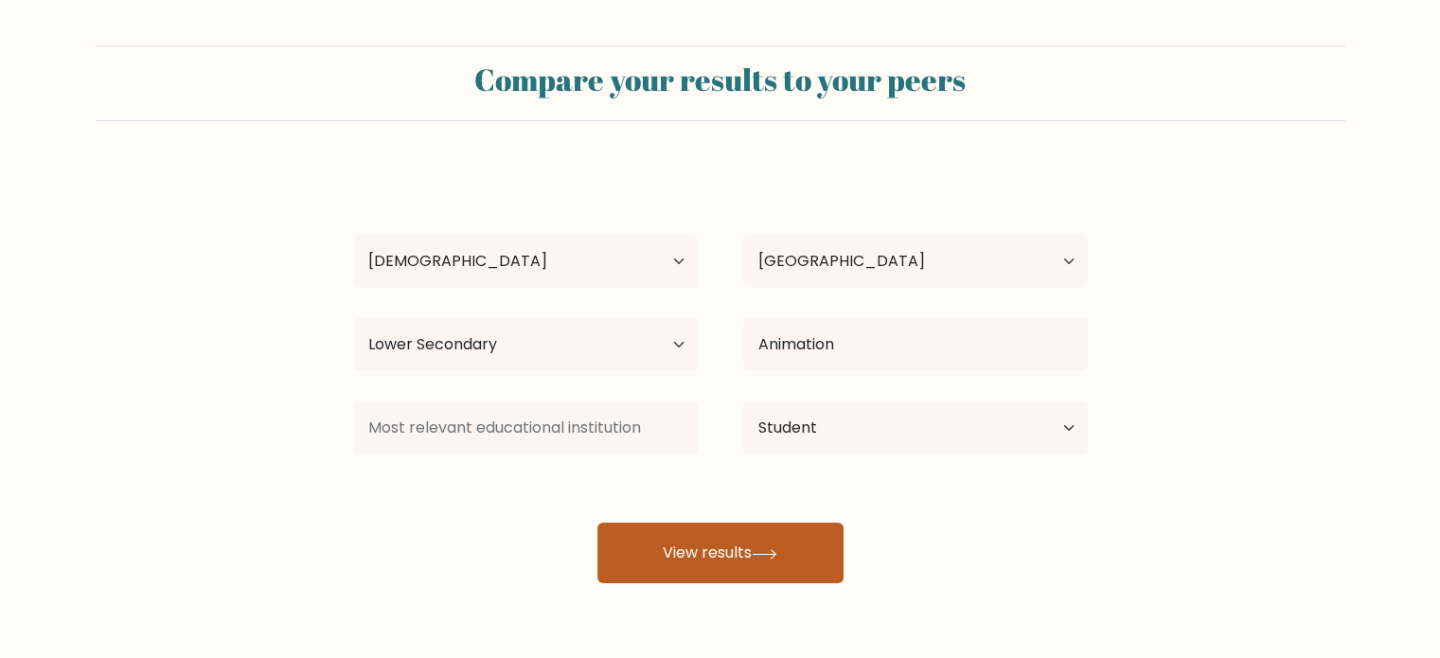
click at [807, 560] on button "View results" at bounding box center [720, 553] width 246 height 61
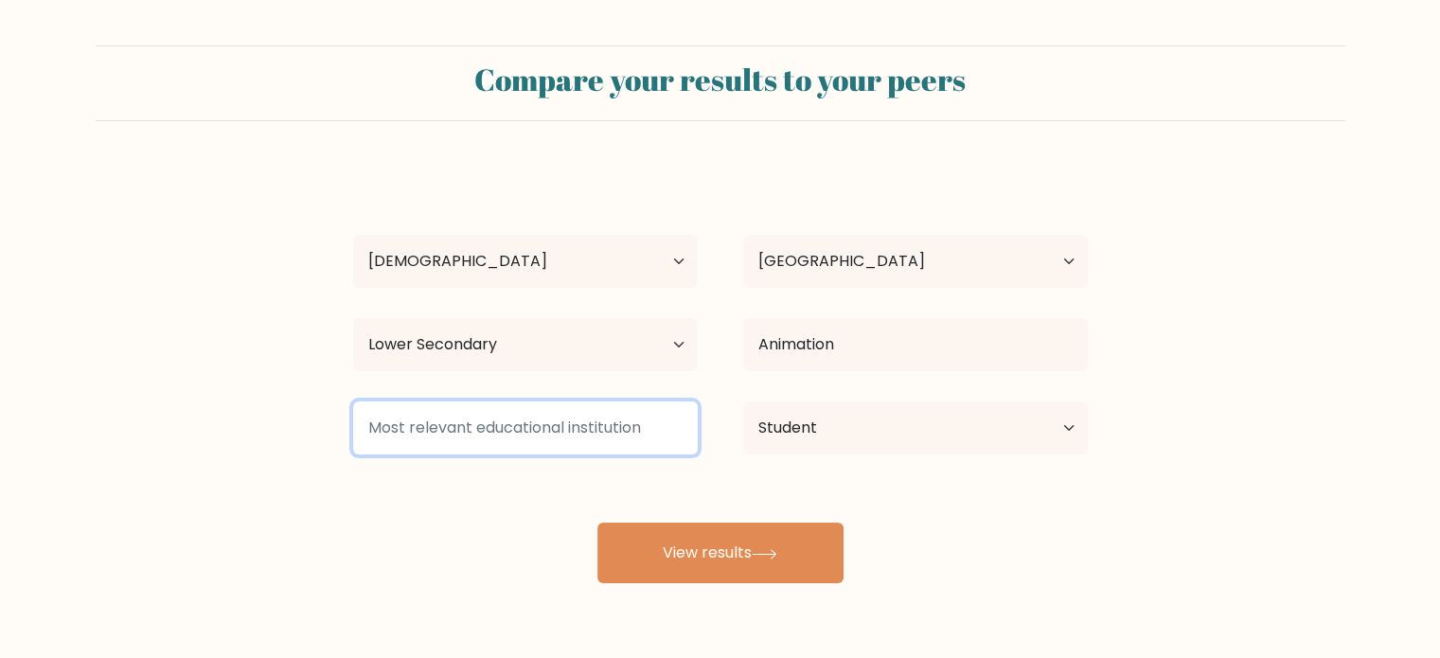
click at [636, 428] on input at bounding box center [525, 427] width 345 height 53
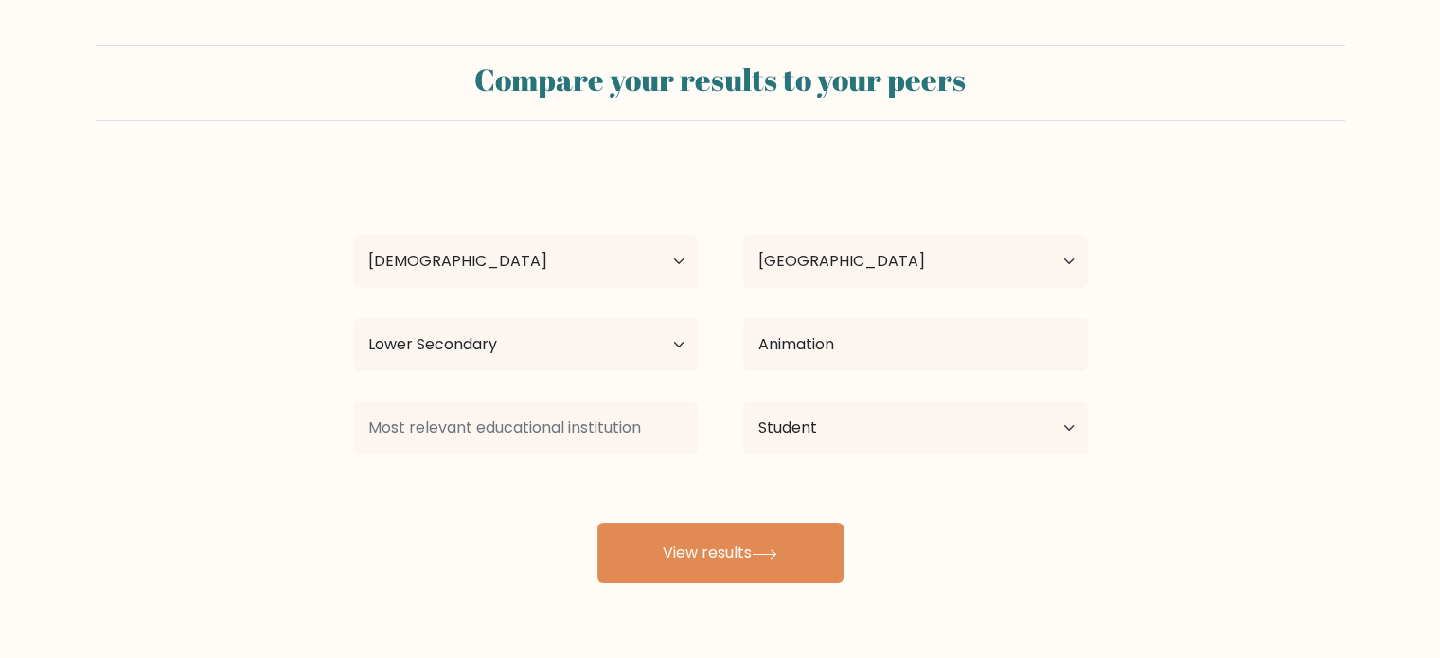
click at [345, 498] on div "Chiq Tinkle Age Under 18 years old 18-24 years old 25-34 years old 35-44 years …" at bounding box center [721, 375] width 758 height 417
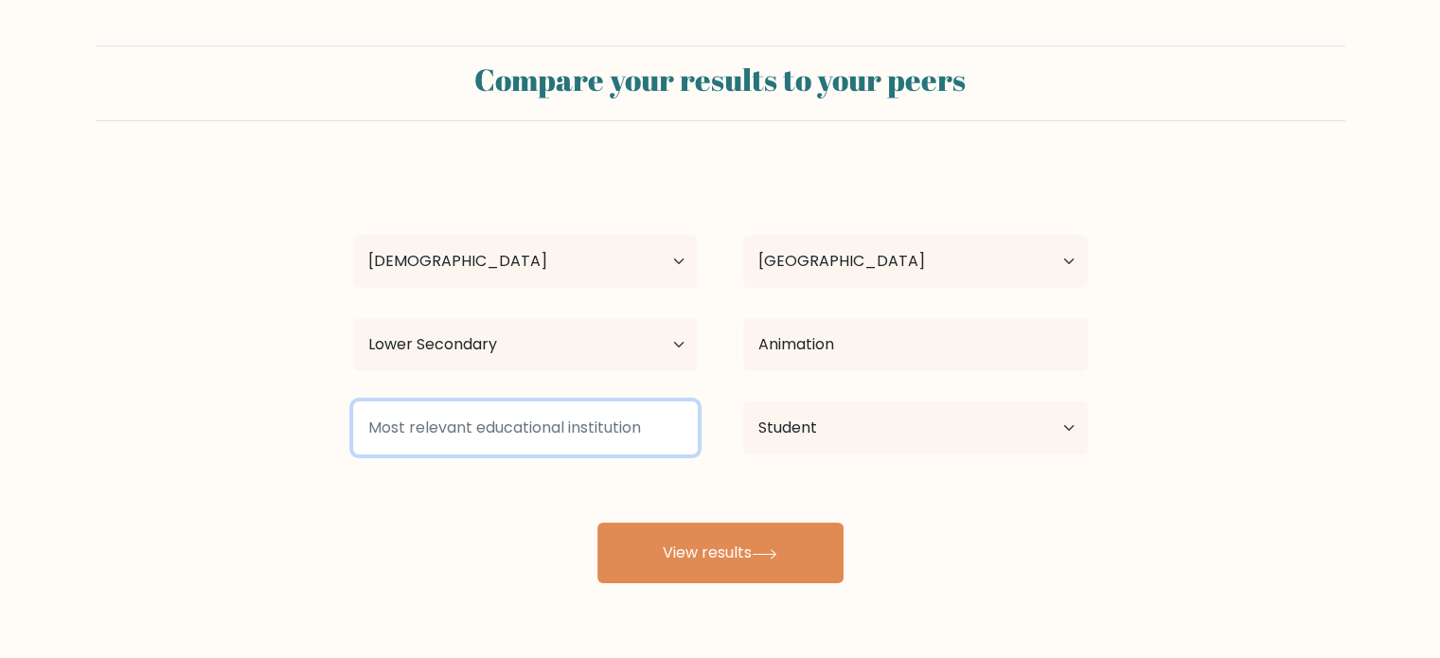
click at [461, 441] on input at bounding box center [525, 427] width 345 height 53
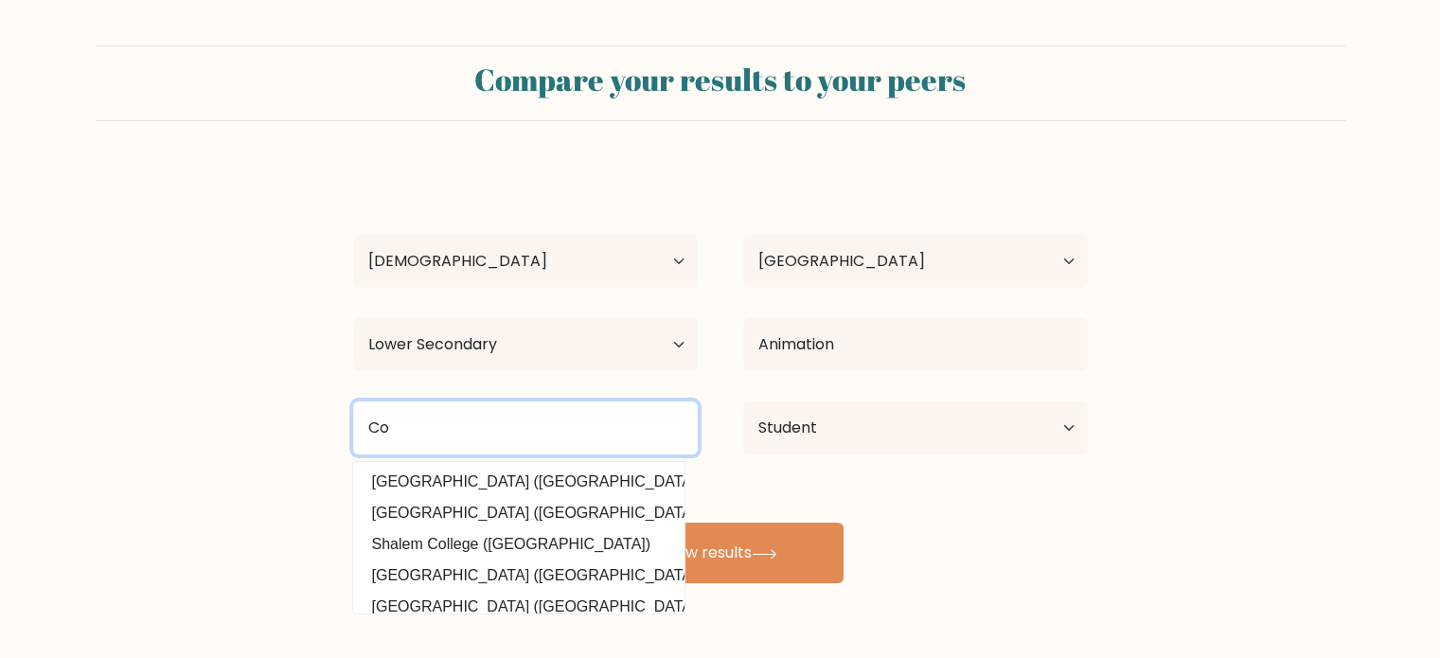
type input "C"
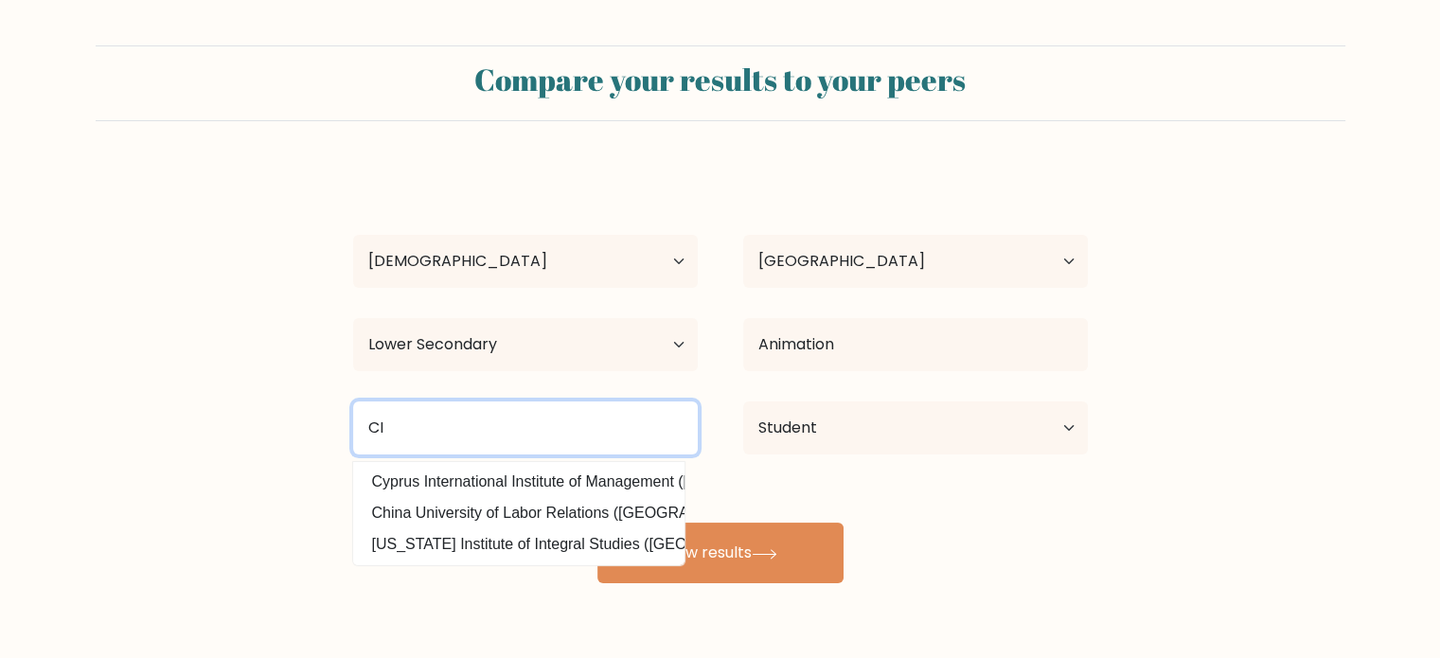
type input "C"
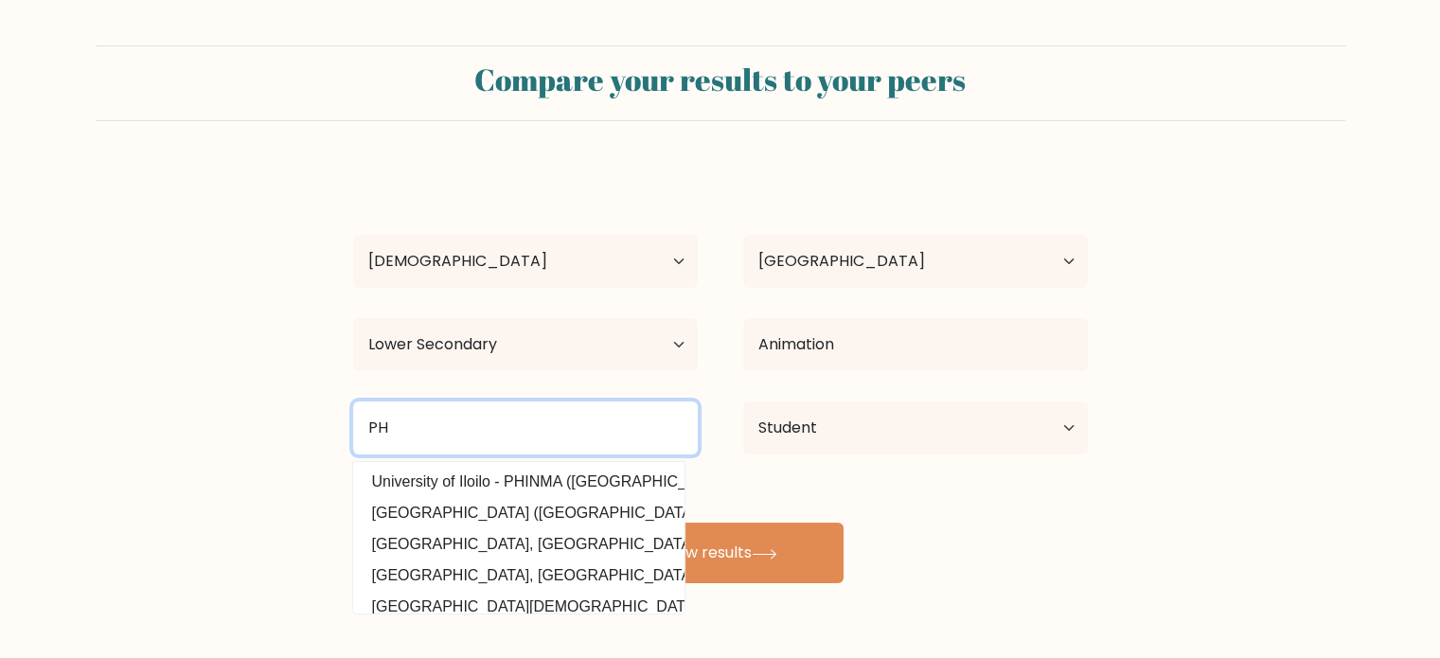
drag, startPoint x: 458, startPoint y: 435, endPoint x: 294, endPoint y: 425, distance: 165.0
click at [294, 425] on form "Compare your results to your peers Chiq Tinkle Age Under 18 years old 18-24 yea…" at bounding box center [720, 314] width 1440 height 538
type input "B"
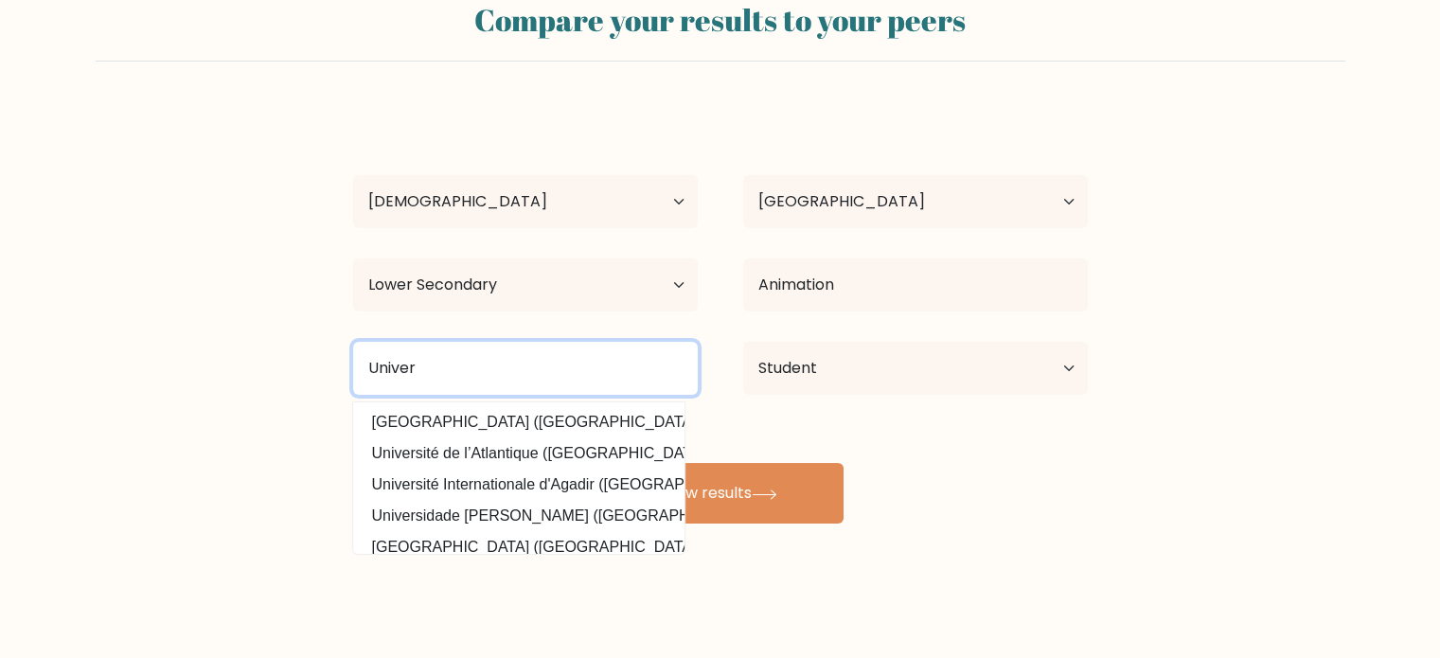
type input "Univer"
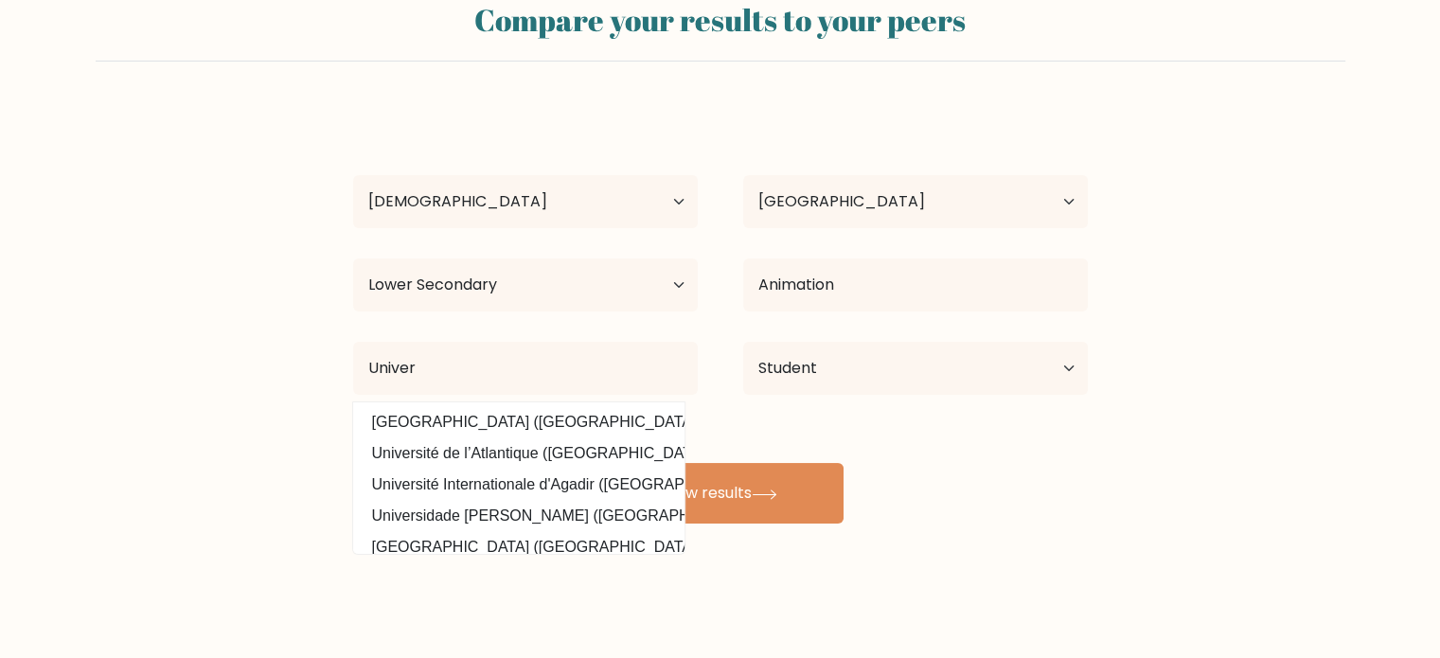
click at [240, 495] on form "Compare your results to your peers Chiq Tinkle Age Under 18 years old 18-24 yea…" at bounding box center [720, 255] width 1440 height 538
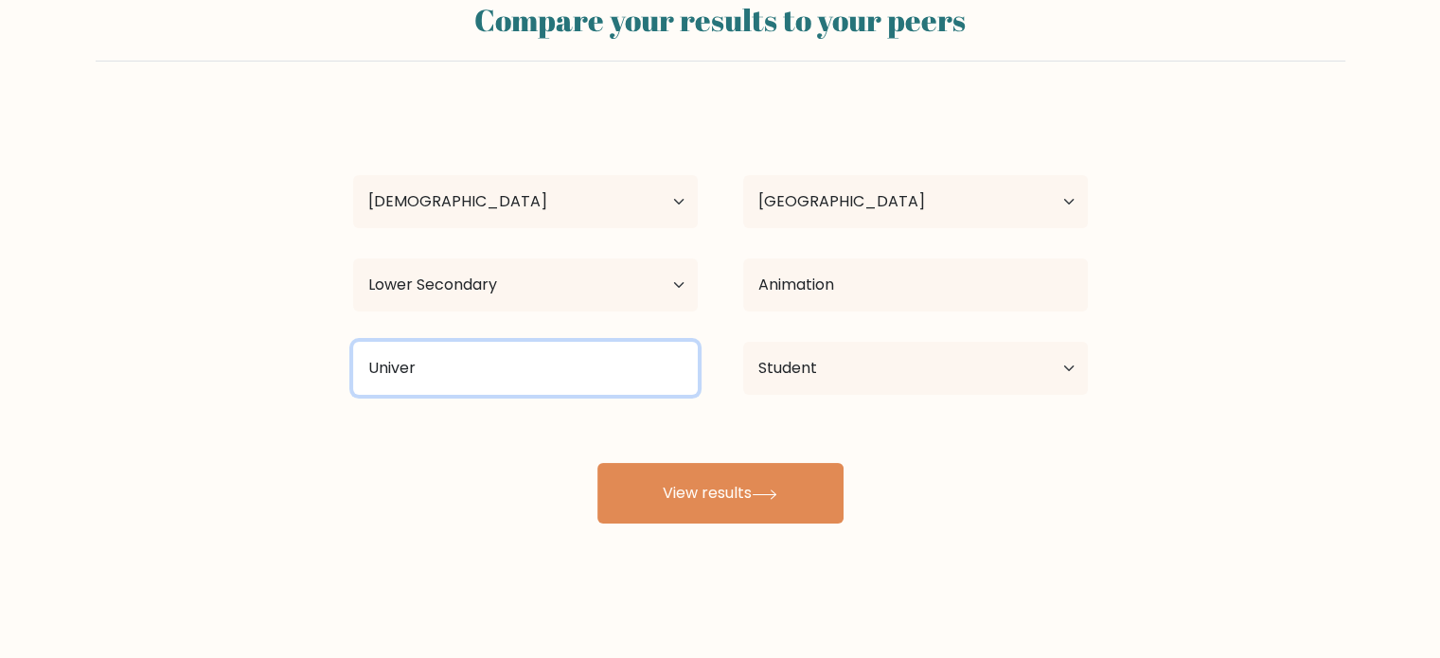
drag, startPoint x: 503, startPoint y: 365, endPoint x: 301, endPoint y: 389, distance: 203.2
click at [295, 366] on form "Compare your results to your peers Chiq Tinkle Age Under 18 years old 18-24 yea…" at bounding box center [720, 255] width 1440 height 538
click at [450, 366] on input at bounding box center [525, 368] width 345 height 53
type input "S"
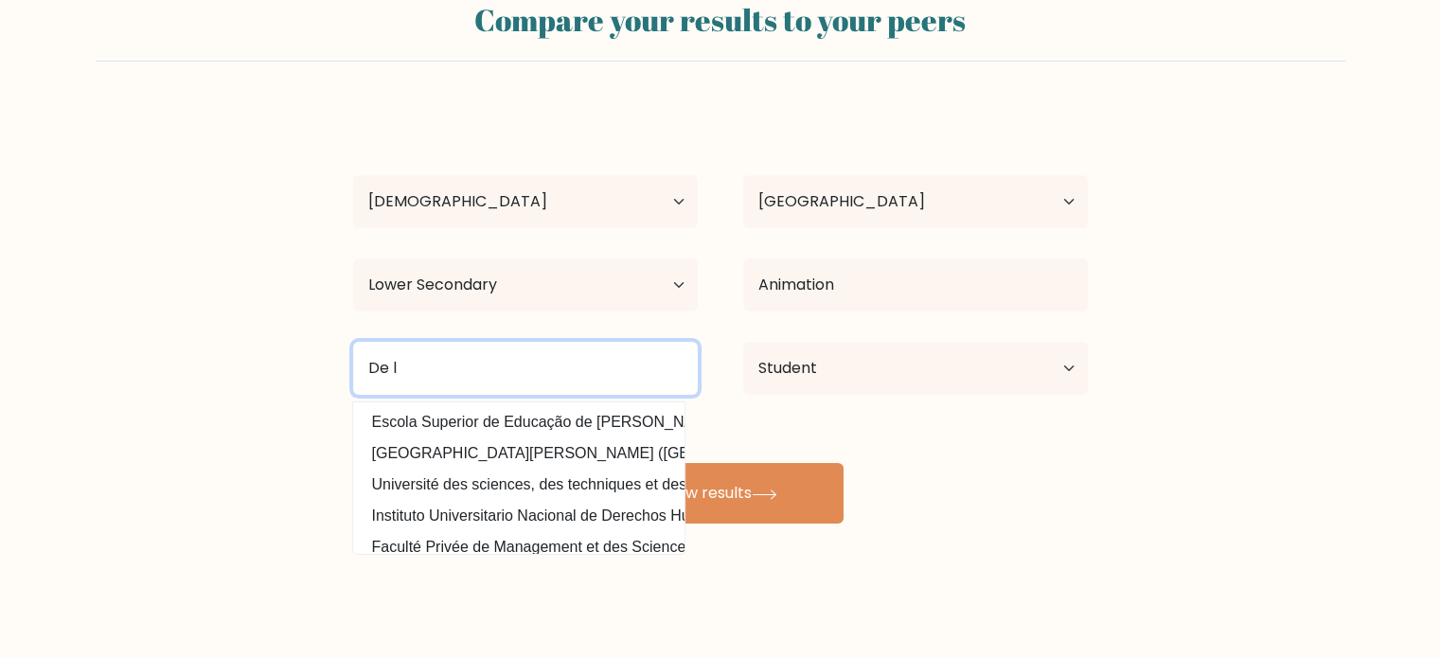
type input "De la"
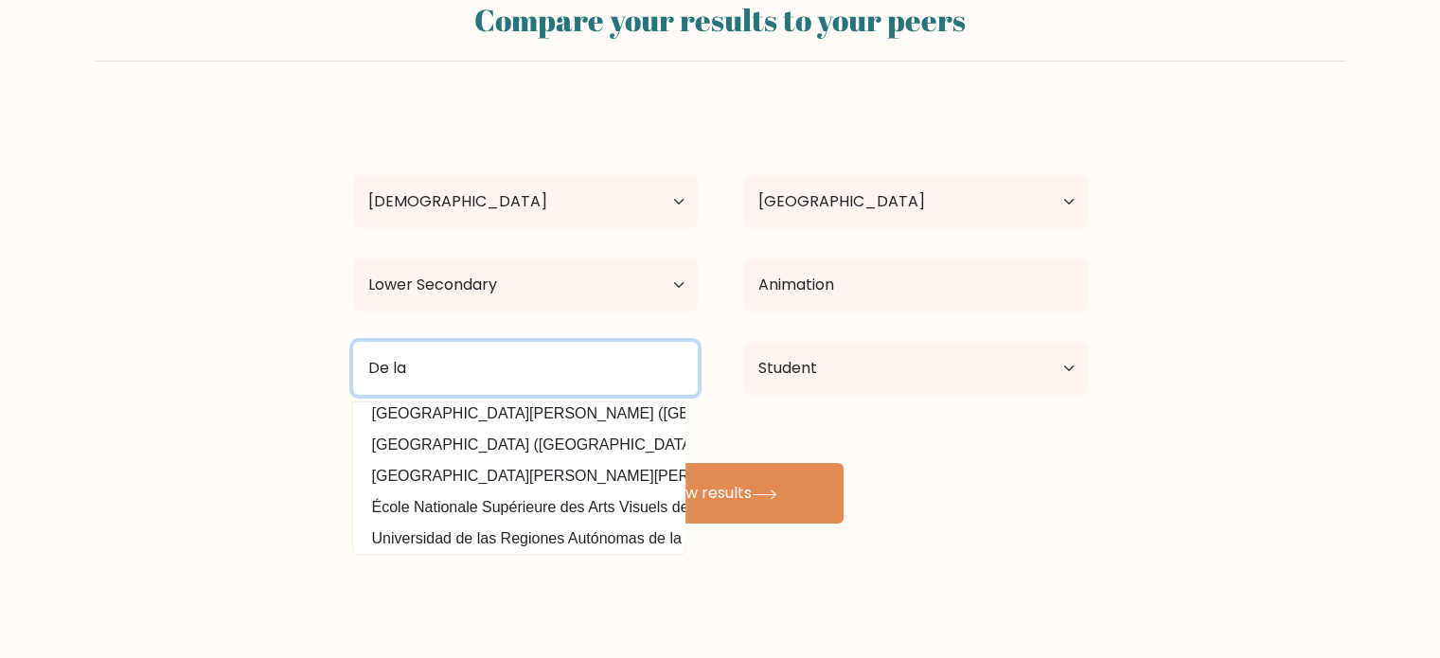
scroll to position [185, 0]
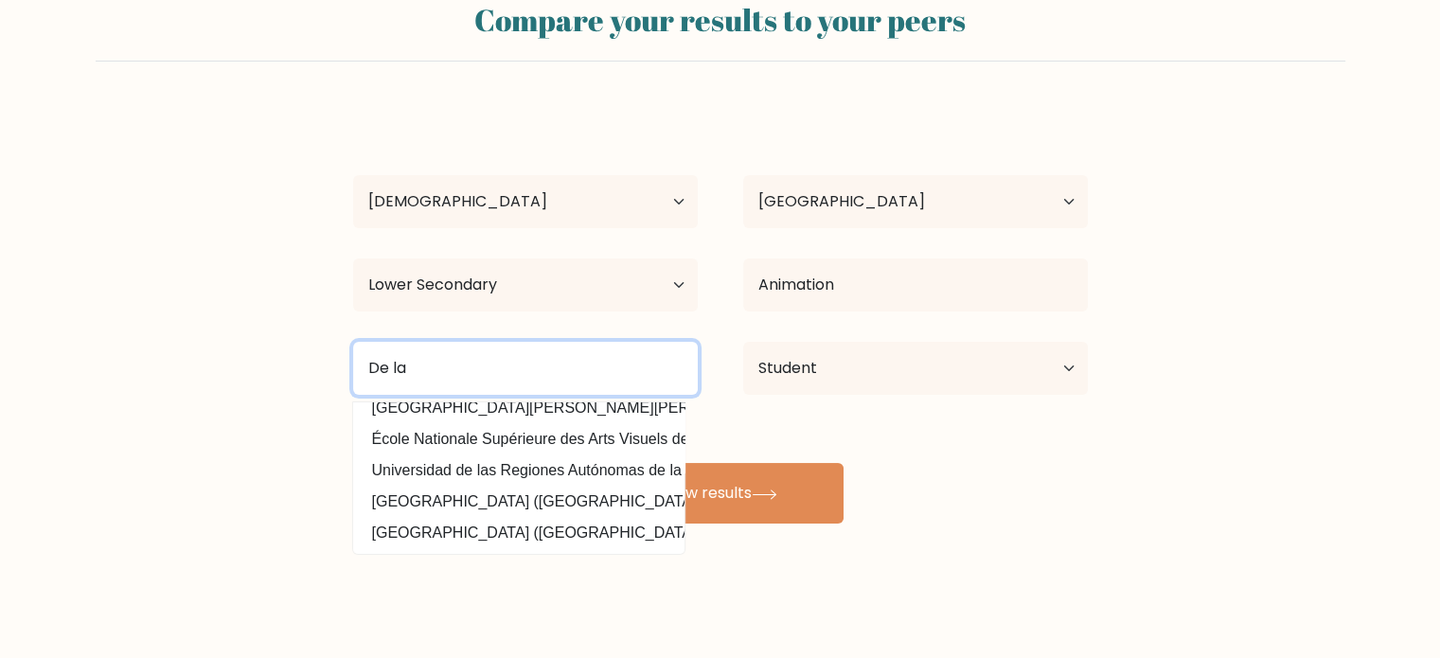
drag, startPoint x: 437, startPoint y: 379, endPoint x: 254, endPoint y: 385, distance: 183.8
click at [254, 385] on form "Compare your results to your peers Chiq Tinkle Age Under 18 years old 18-24 yea…" at bounding box center [720, 255] width 1440 height 538
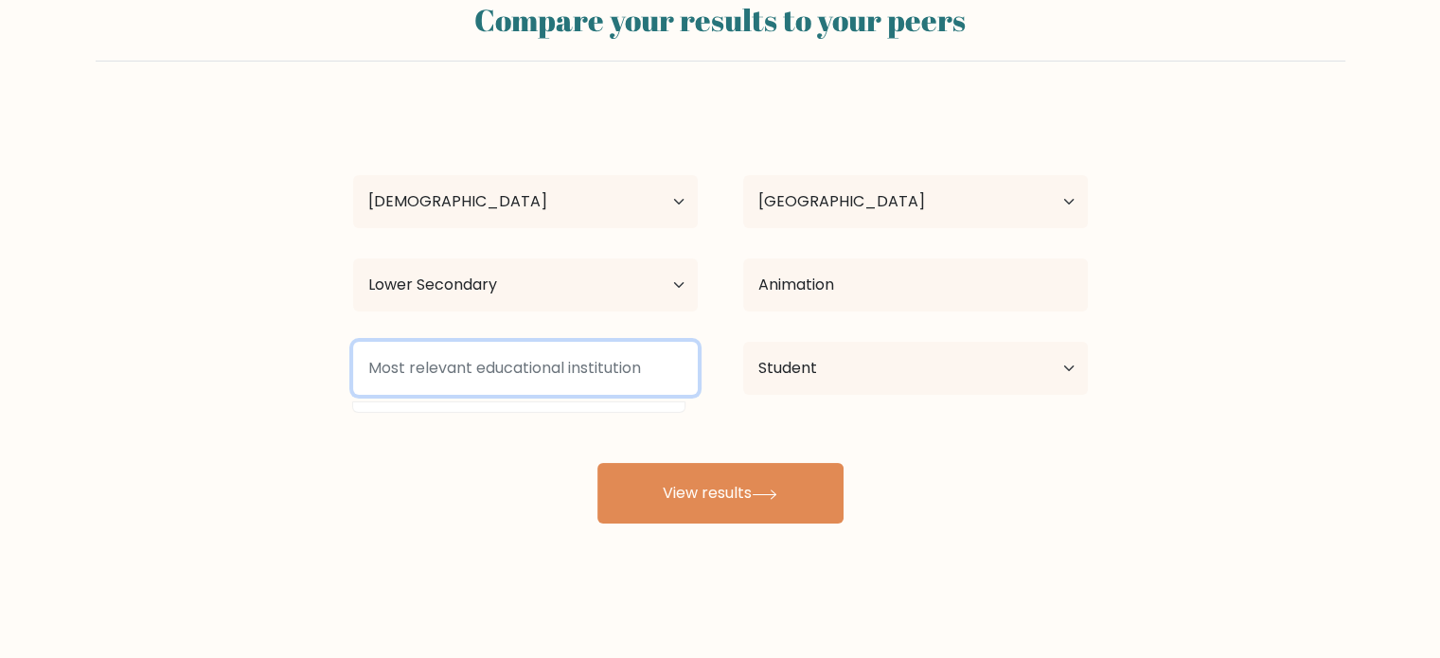
scroll to position [0, 0]
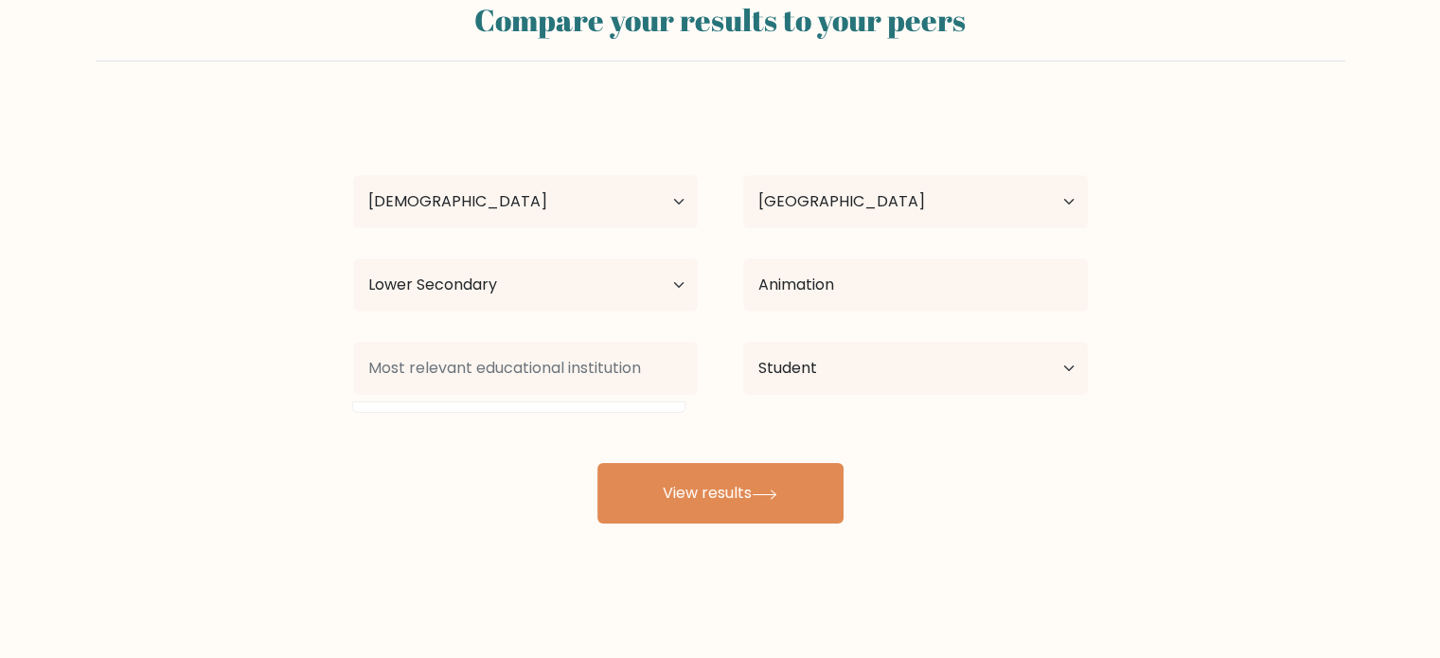
drag, startPoint x: 512, startPoint y: 483, endPoint x: 549, endPoint y: 461, distance: 42.9
click at [514, 482] on div "Chiq Tinkle Age Under 18 years old 18-24 years old 25-34 years old 35-44 years …" at bounding box center [721, 315] width 758 height 417
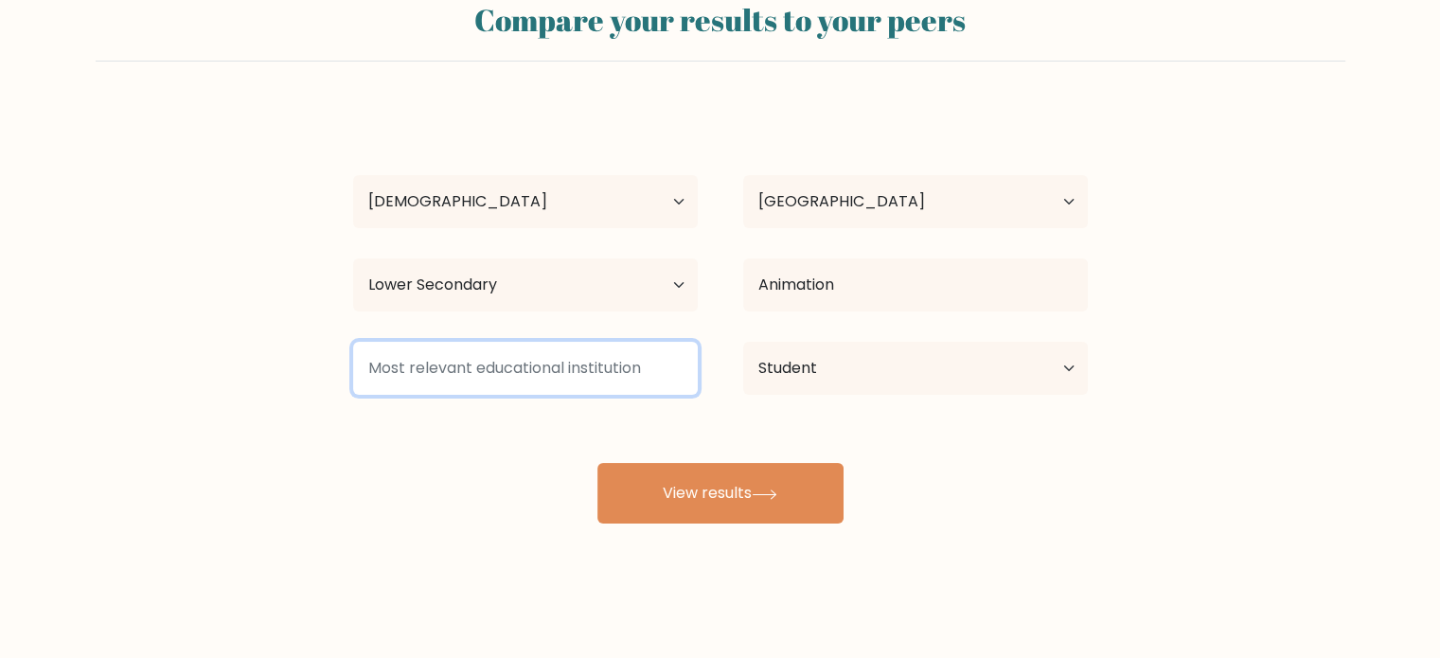
click at [561, 369] on input at bounding box center [525, 368] width 345 height 53
type input "UP"
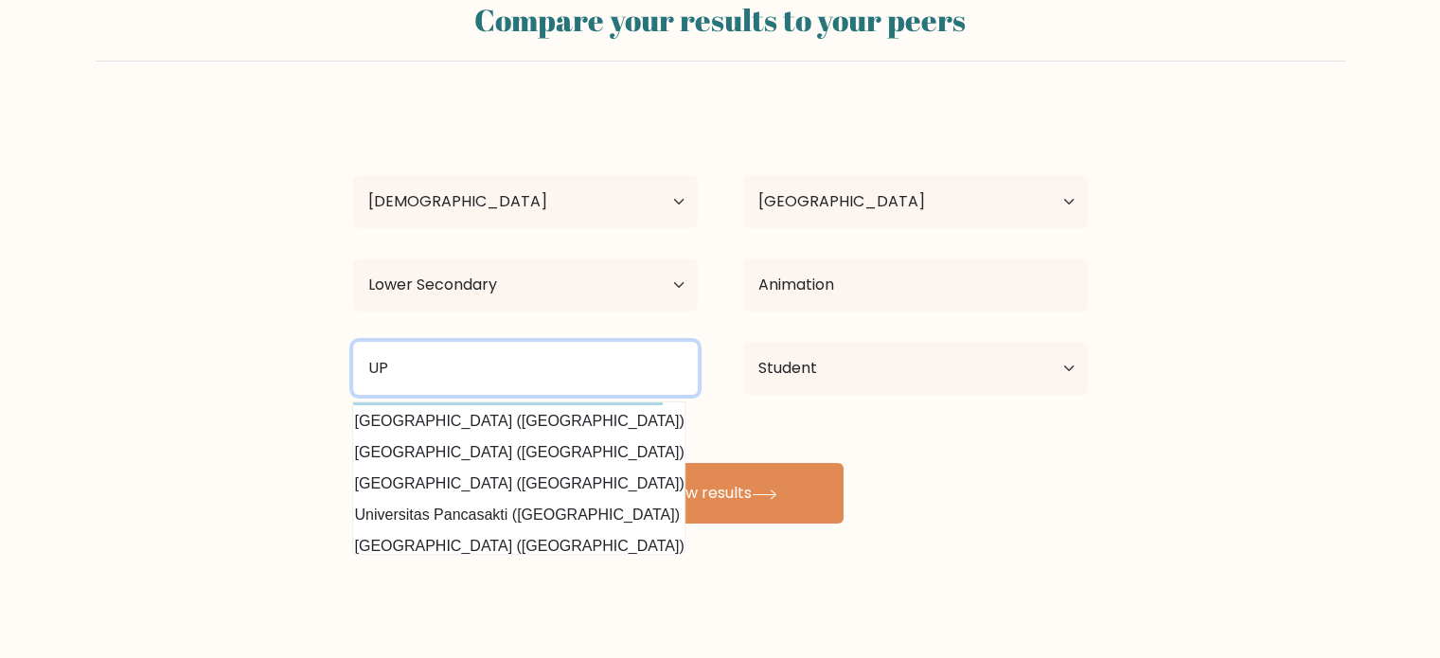
scroll to position [185, 31]
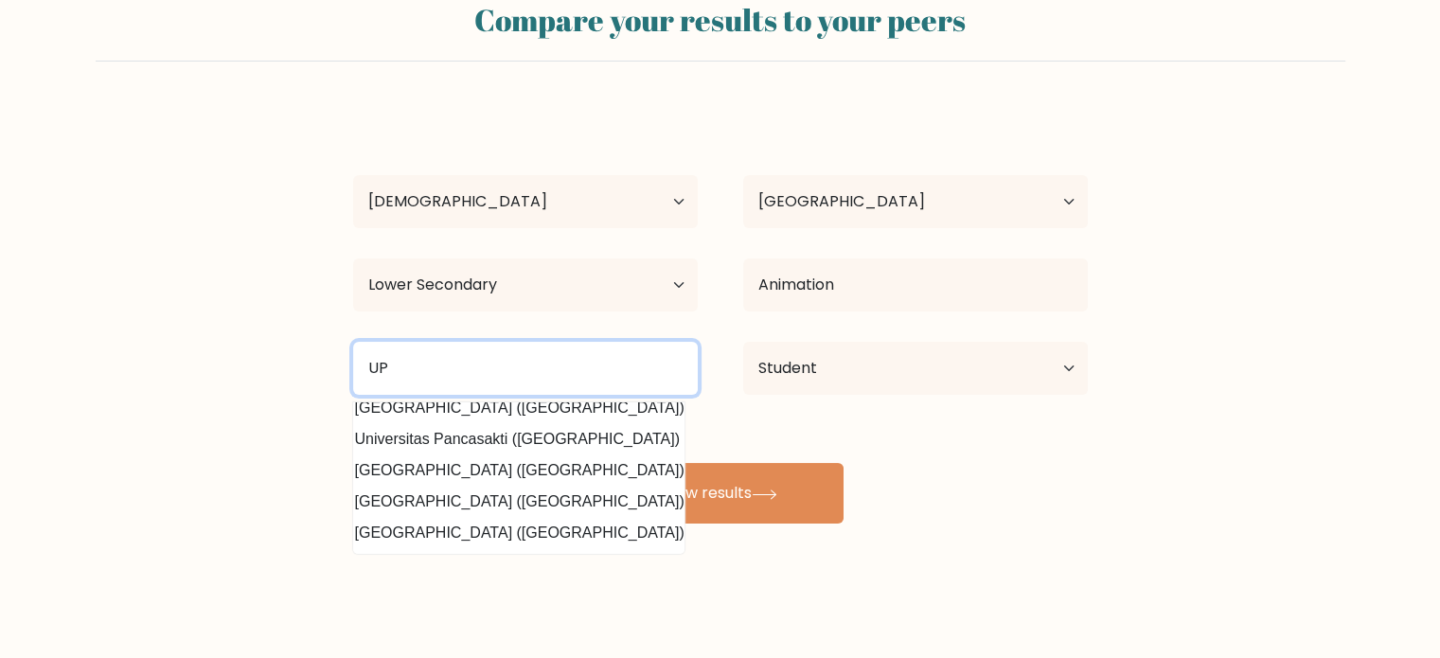
drag, startPoint x: 450, startPoint y: 355, endPoint x: 243, endPoint y: 390, distance: 209.4
click at [243, 390] on form "Compare your results to your peers Chiq Tinkle Age Under 18 years old 18-24 yea…" at bounding box center [720, 255] width 1440 height 538
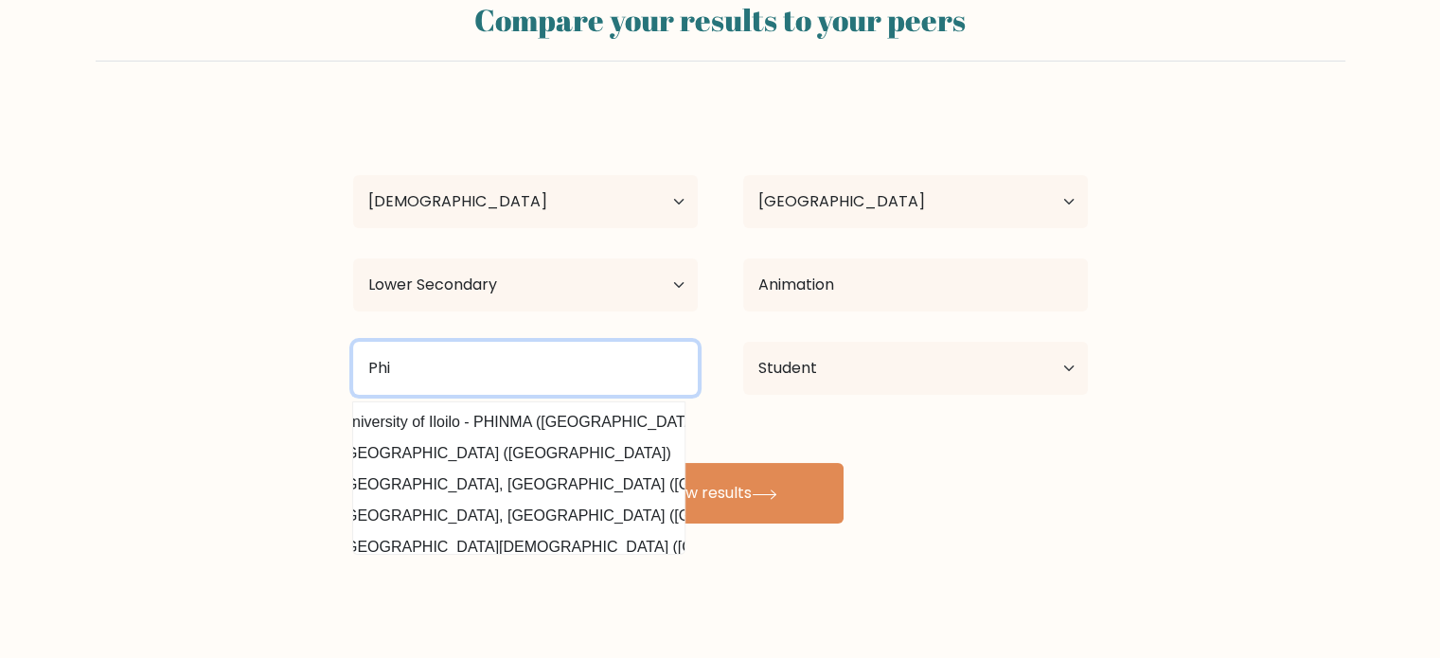
scroll to position [0, 0]
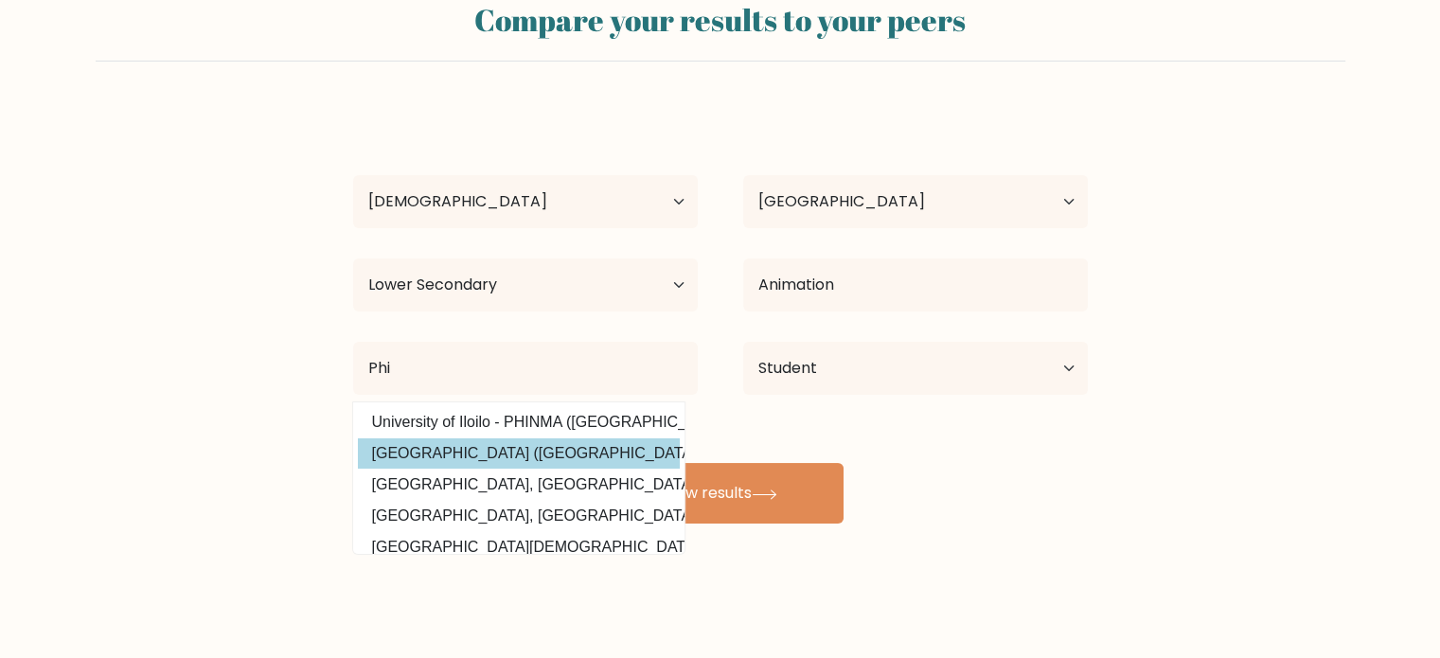
click at [537, 448] on option "Central Philippine University (Philippines)" at bounding box center [519, 453] width 322 height 30
type input "Central Philippine University"
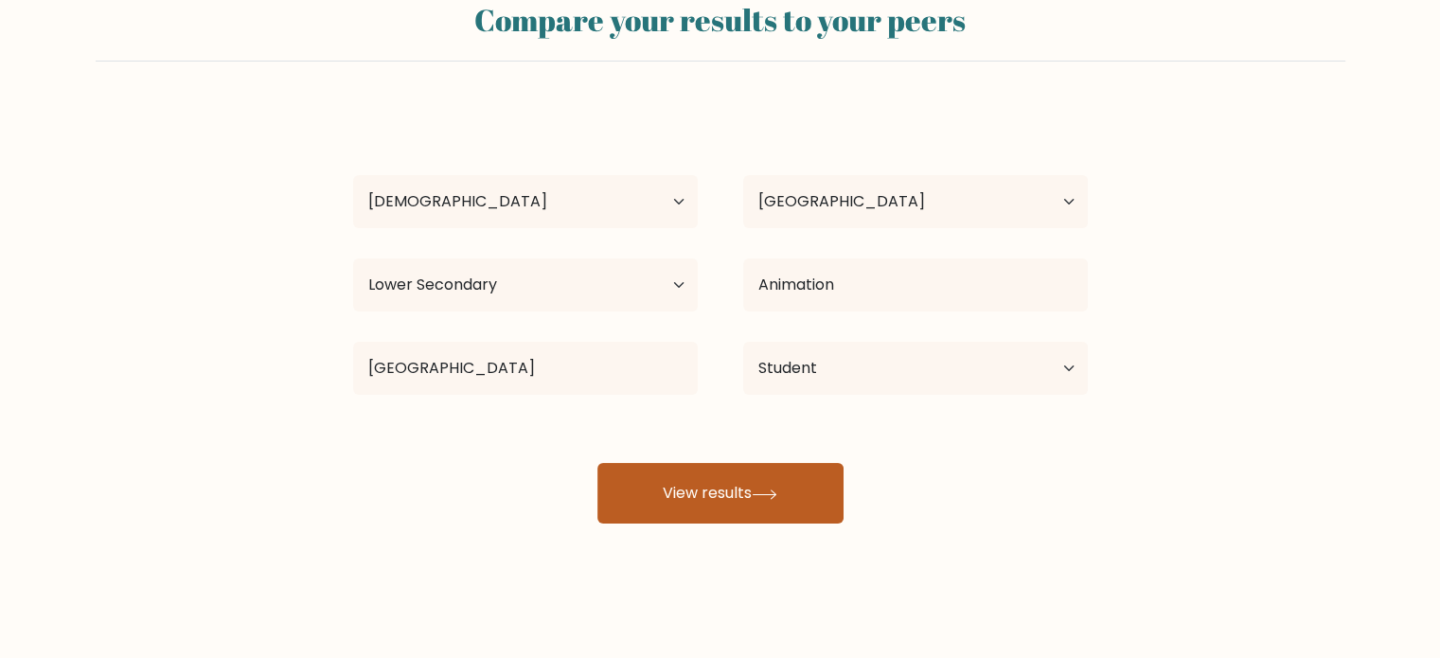
click at [740, 499] on button "View results" at bounding box center [720, 493] width 246 height 61
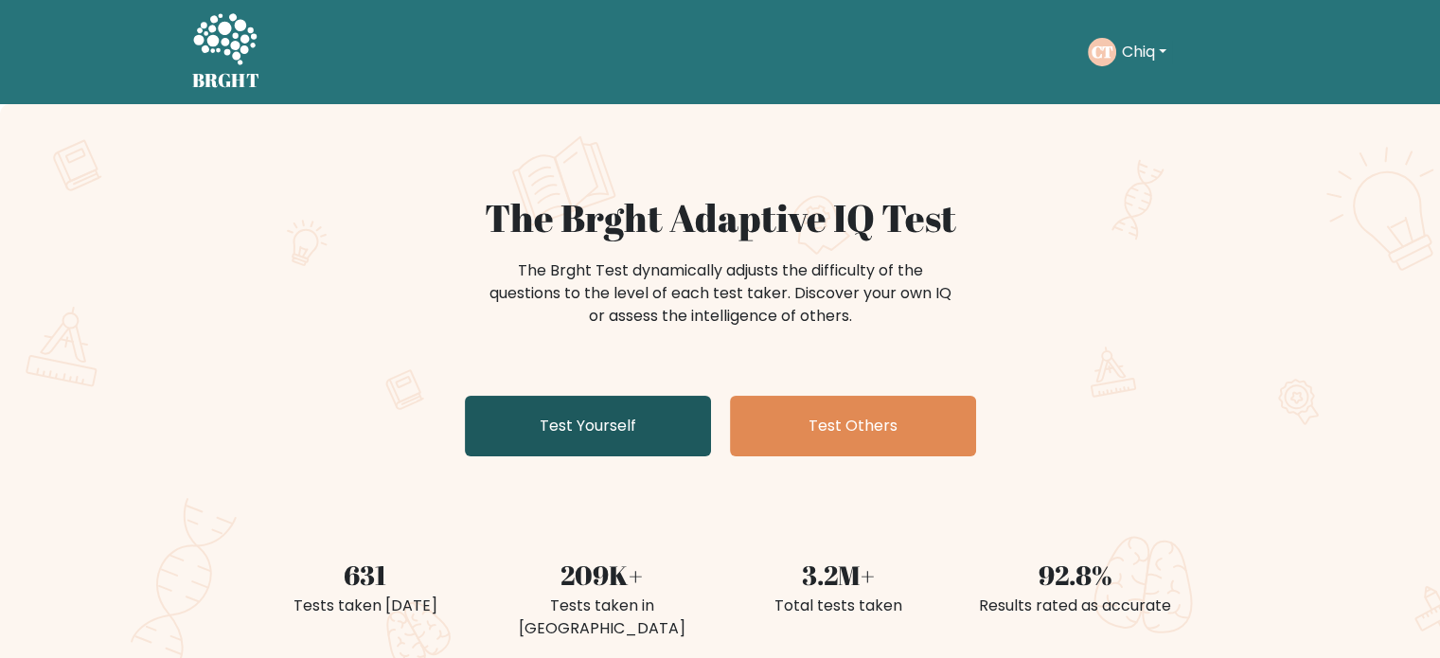
click at [632, 431] on link "Test Yourself" at bounding box center [588, 426] width 246 height 61
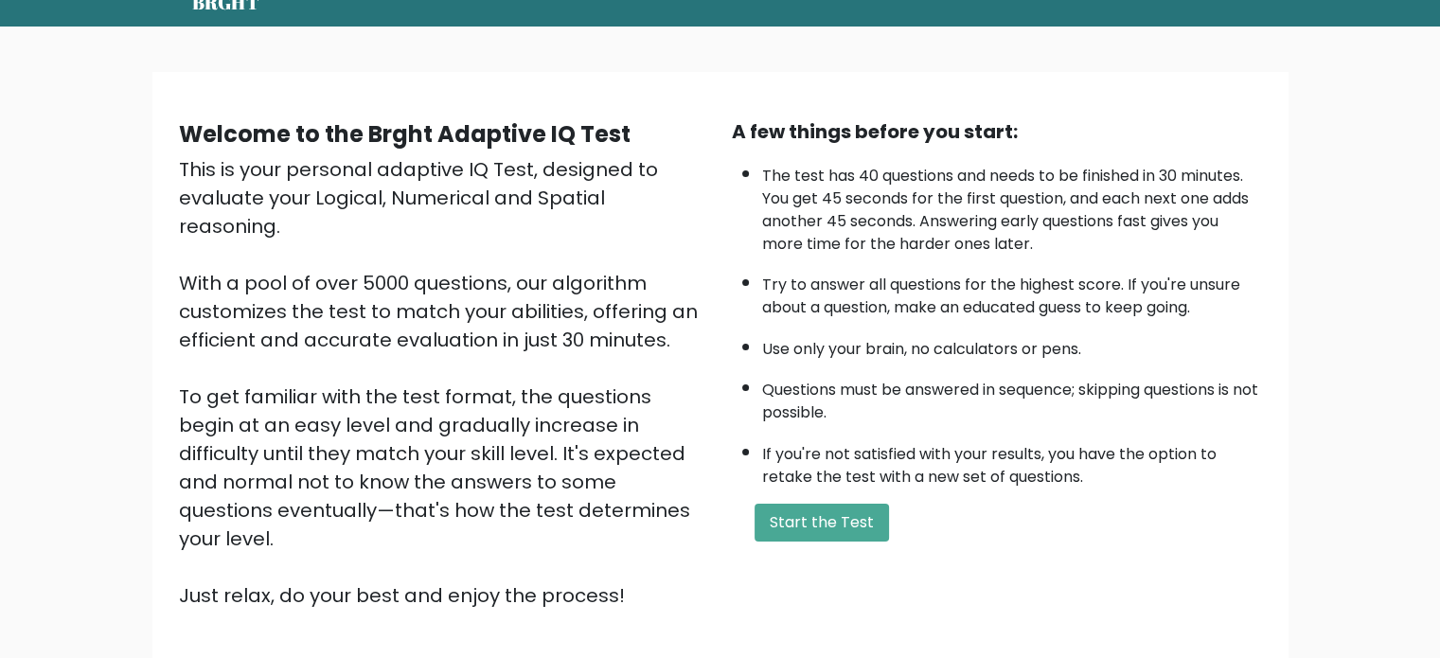
scroll to position [189, 0]
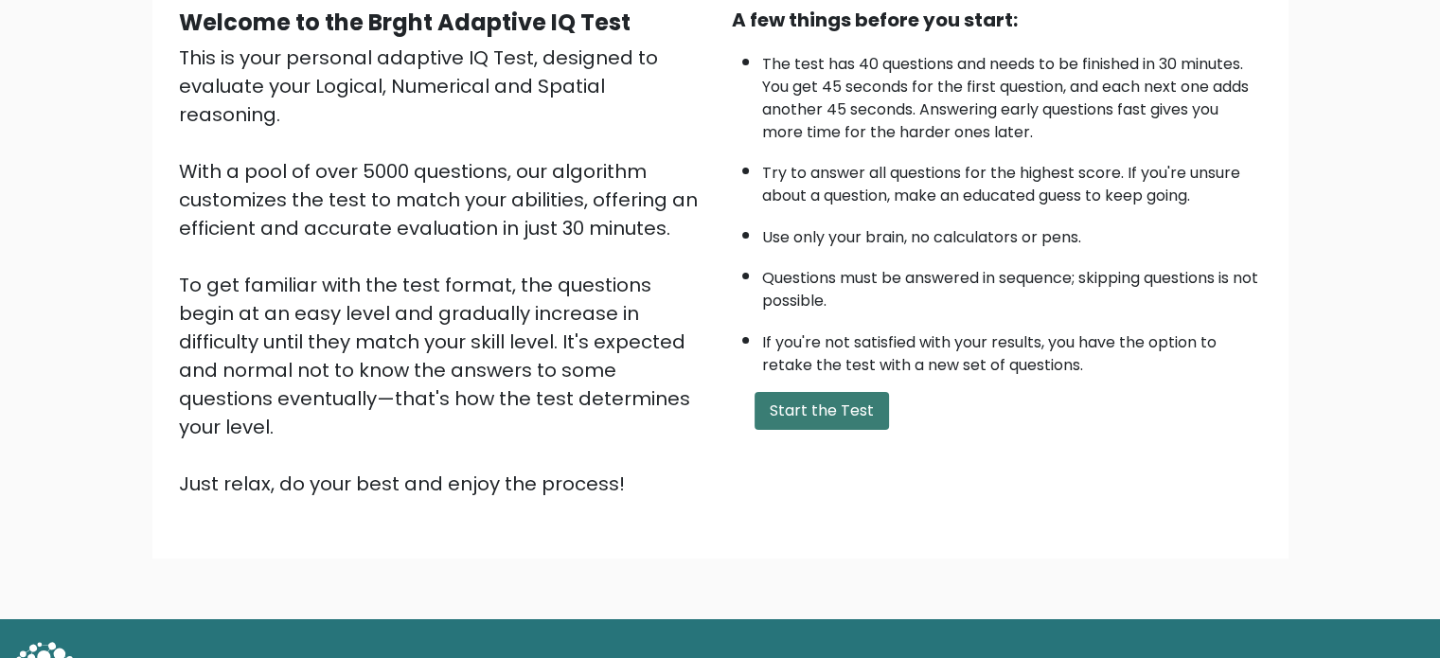
click at [804, 412] on button "Start the Test" at bounding box center [822, 411] width 134 height 38
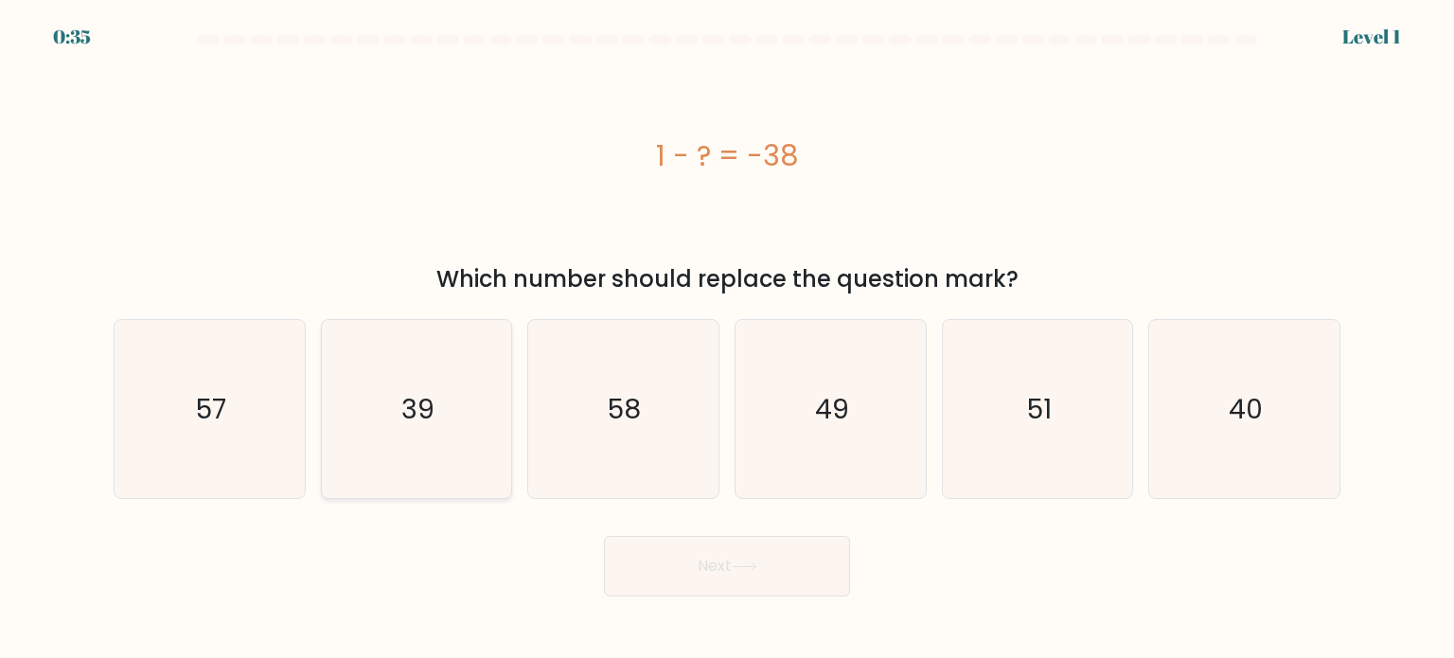
click at [447, 392] on icon "39" at bounding box center [417, 409] width 178 height 178
click at [727, 339] on input "b. 39" at bounding box center [727, 334] width 1 height 9
radio input "true"
click at [759, 556] on button "Next" at bounding box center [727, 566] width 246 height 61
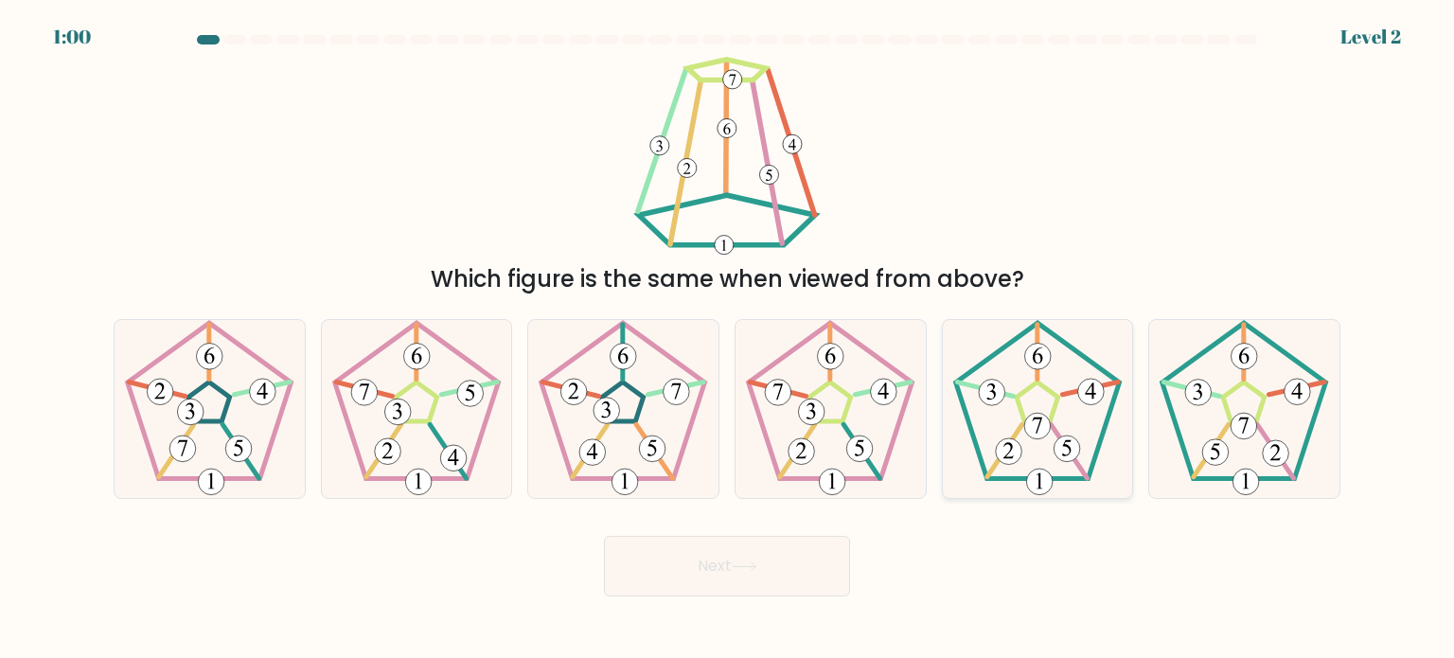
click at [1073, 449] on 177 at bounding box center [1067, 449] width 27 height 27
click at [728, 339] on input "e." at bounding box center [727, 334] width 1 height 9
radio input "true"
click at [811, 563] on button "Next" at bounding box center [727, 566] width 246 height 61
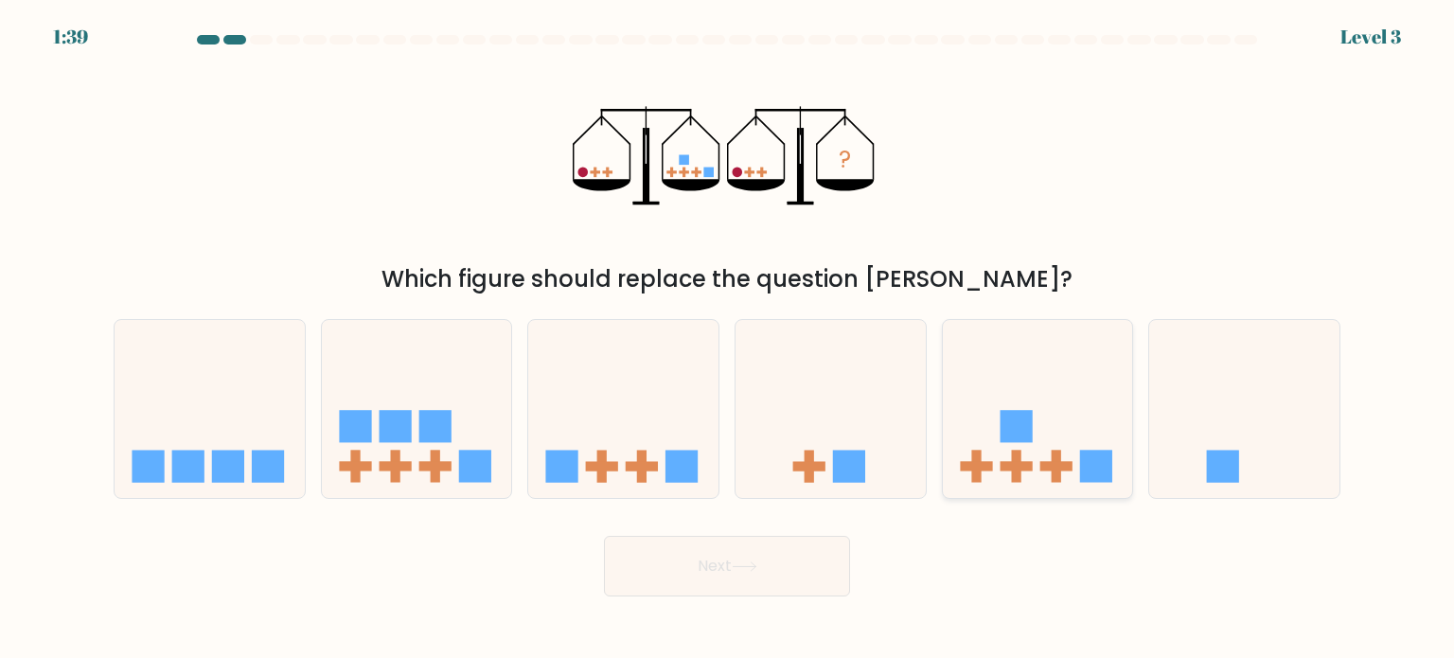
click at [1042, 456] on icon at bounding box center [1038, 408] width 190 height 157
click at [728, 339] on input "e." at bounding box center [727, 334] width 1 height 9
radio input "true"
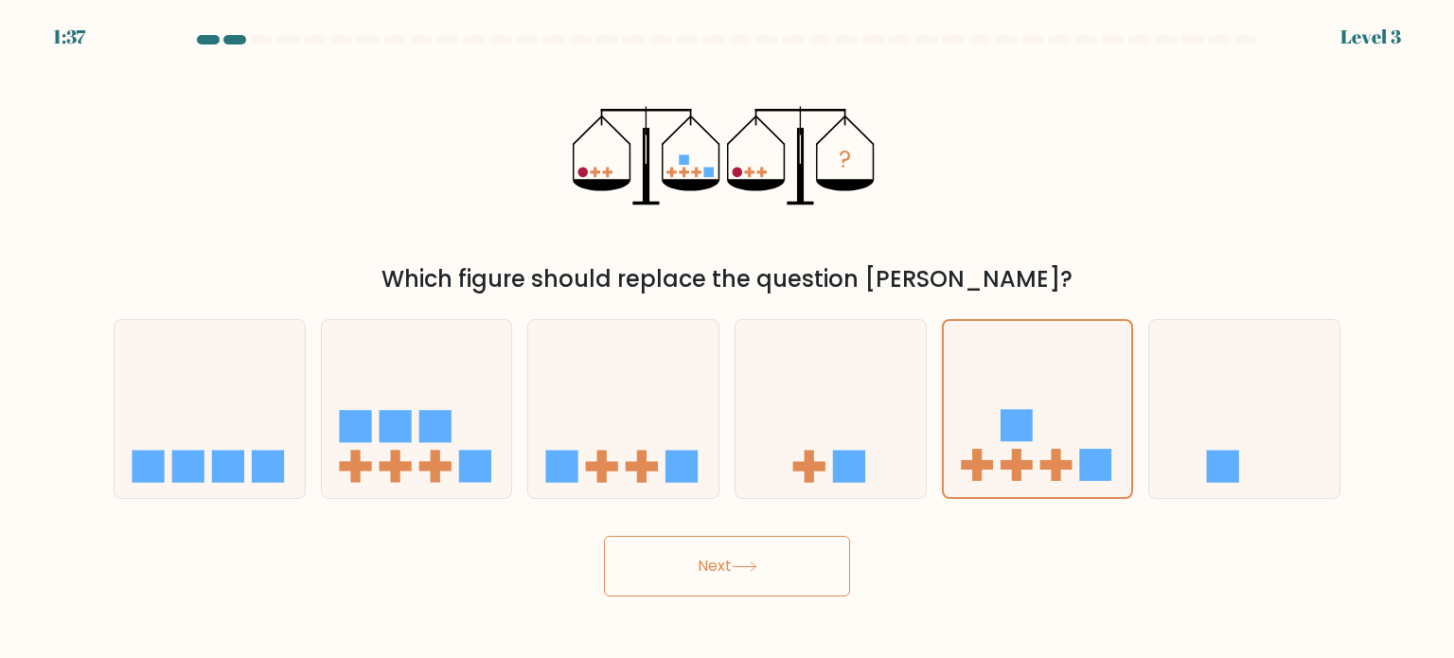
click at [774, 568] on button "Next" at bounding box center [727, 566] width 246 height 61
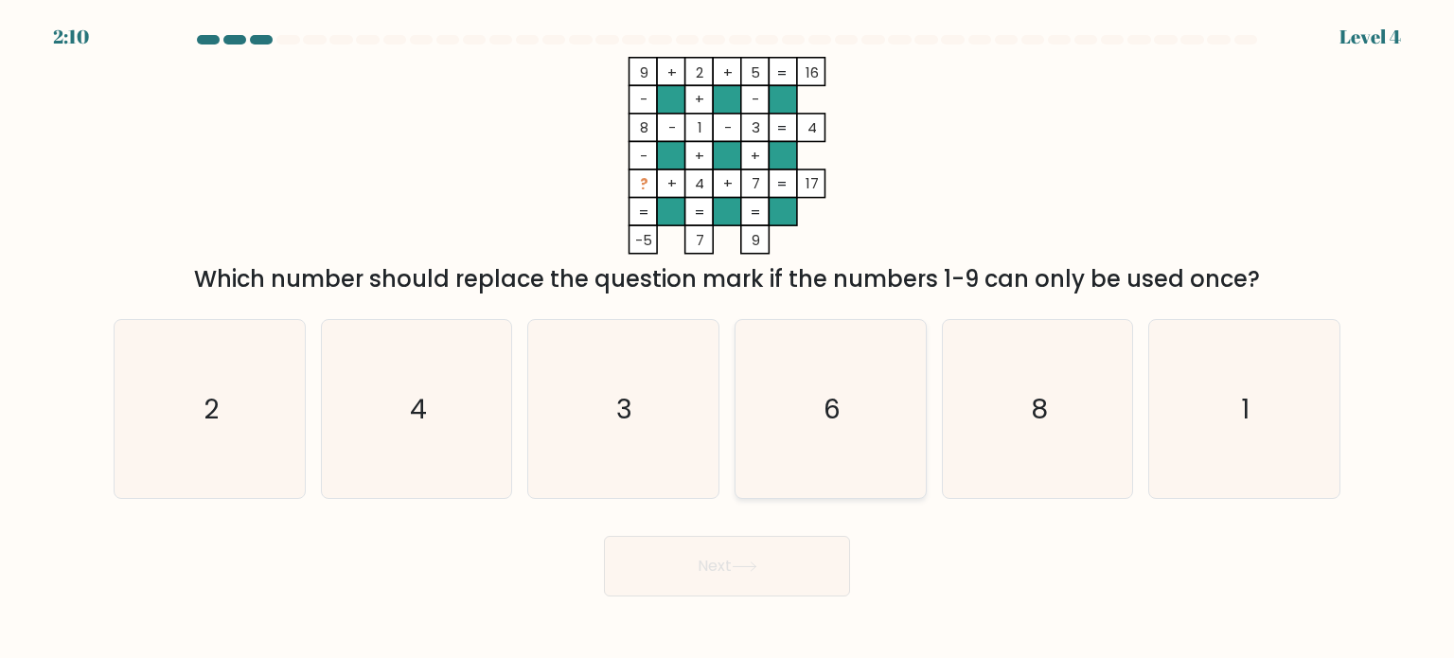
click at [899, 393] on icon "6" at bounding box center [830, 409] width 178 height 178
click at [728, 339] on input "d. 6" at bounding box center [727, 334] width 1 height 9
radio input "true"
click at [779, 575] on button "Next" at bounding box center [727, 566] width 246 height 61
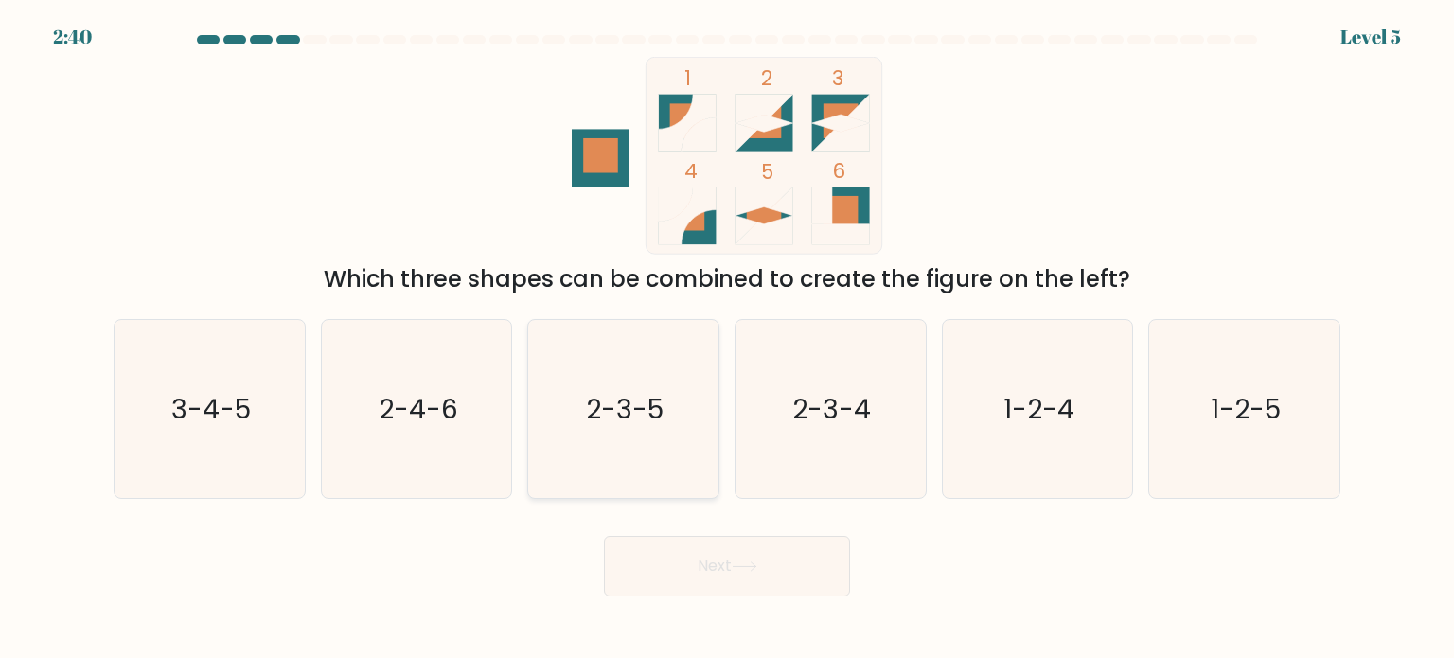
click at [590, 431] on icon "2-3-5" at bounding box center [623, 409] width 178 height 178
click at [727, 339] on input "c. 2-3-5" at bounding box center [727, 334] width 1 height 9
radio input "true"
click at [709, 567] on button "Next" at bounding box center [727, 566] width 246 height 61
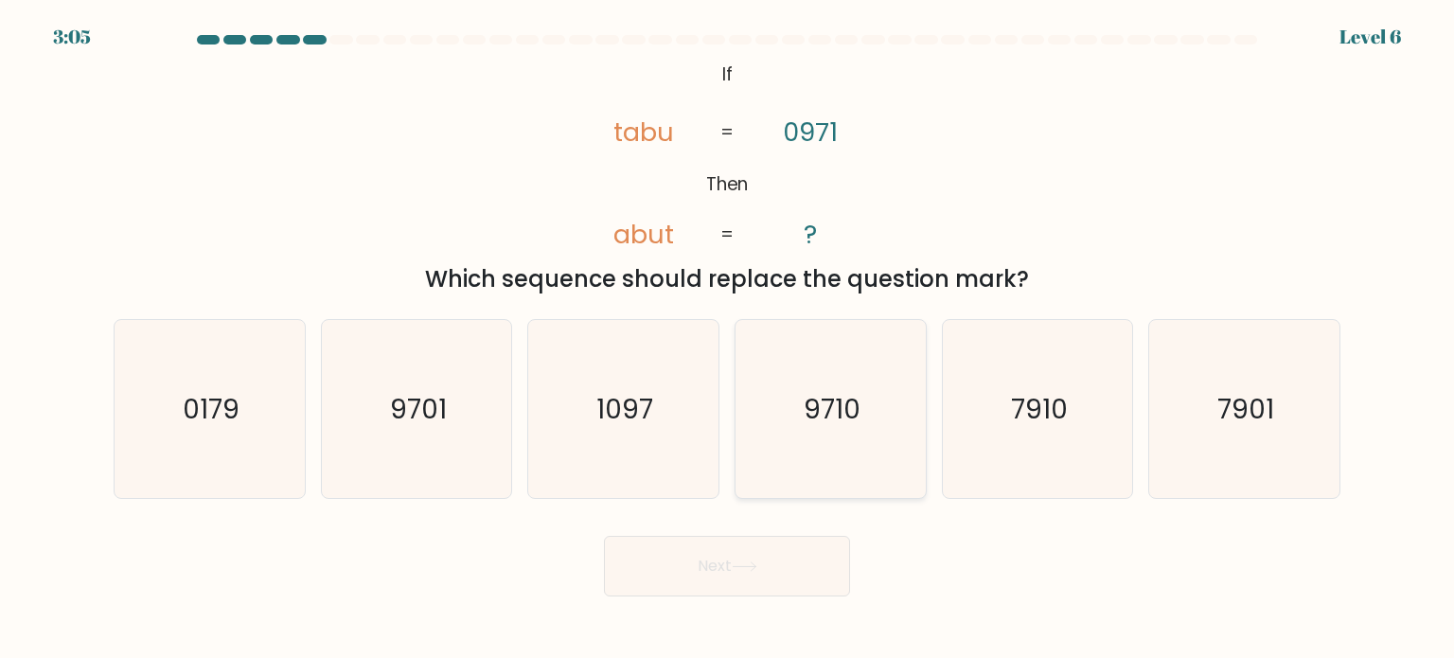
click at [852, 419] on text "9710" at bounding box center [832, 408] width 57 height 38
click at [728, 339] on input "d. 9710" at bounding box center [727, 334] width 1 height 9
radio input "true"
click at [797, 559] on button "Next" at bounding box center [727, 566] width 246 height 61
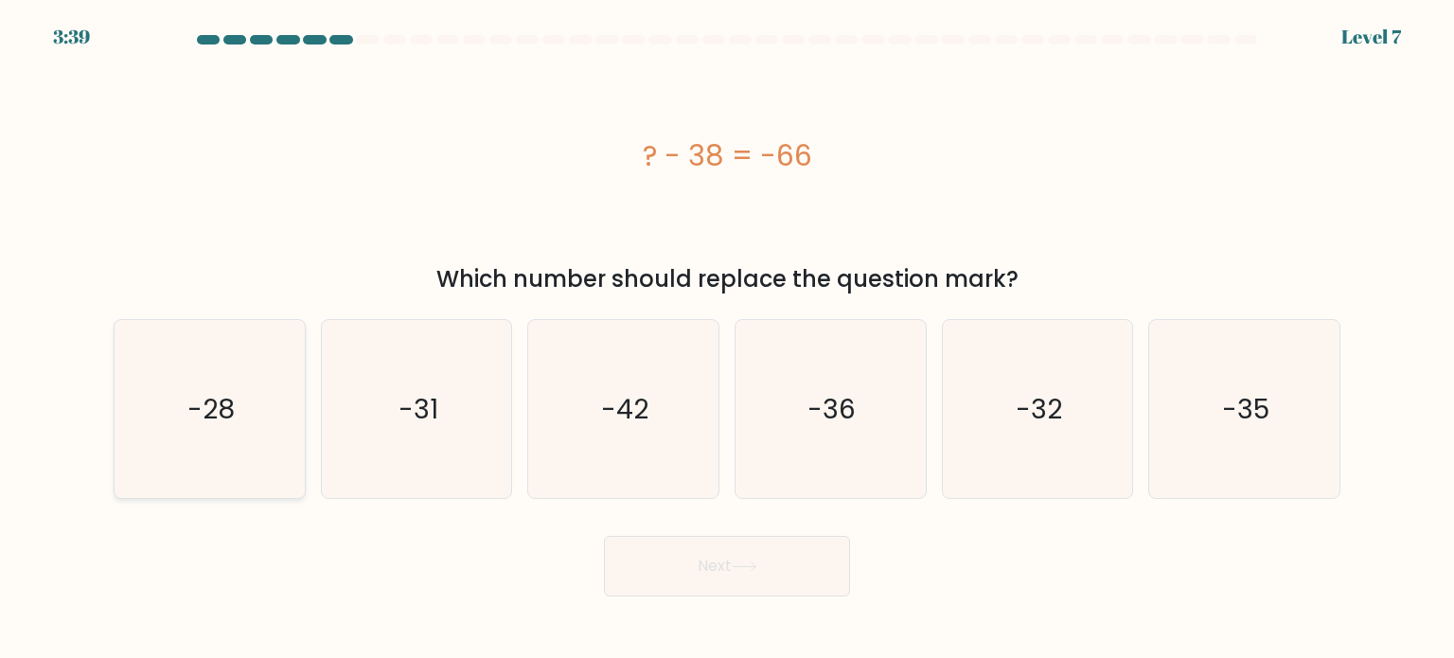
click at [238, 431] on icon "-28" at bounding box center [209, 409] width 178 height 178
click at [727, 339] on input "a. -28" at bounding box center [727, 334] width 1 height 9
radio input "true"
click at [756, 570] on icon at bounding box center [745, 567] width 26 height 10
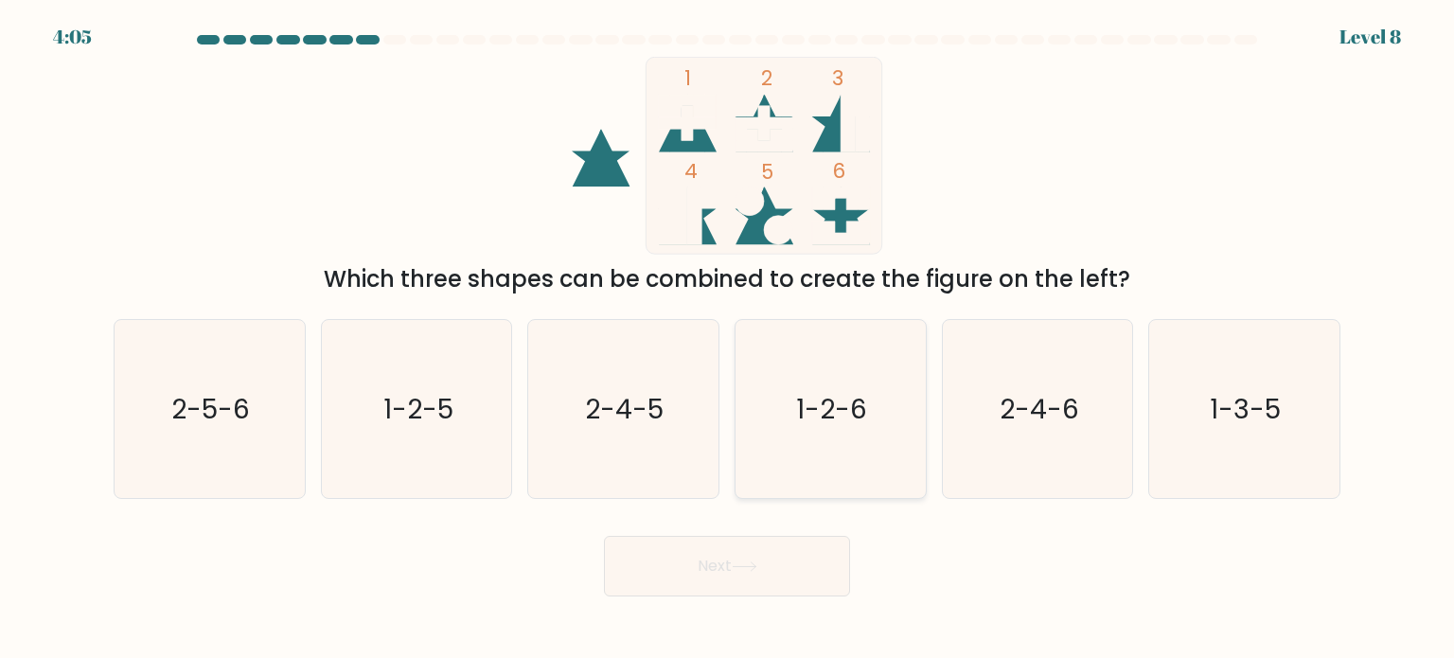
click at [843, 445] on icon "1-2-6" at bounding box center [830, 409] width 178 height 178
click at [728, 339] on input "d. 1-2-6" at bounding box center [727, 334] width 1 height 9
radio input "true"
click at [802, 567] on button "Next" at bounding box center [727, 566] width 246 height 61
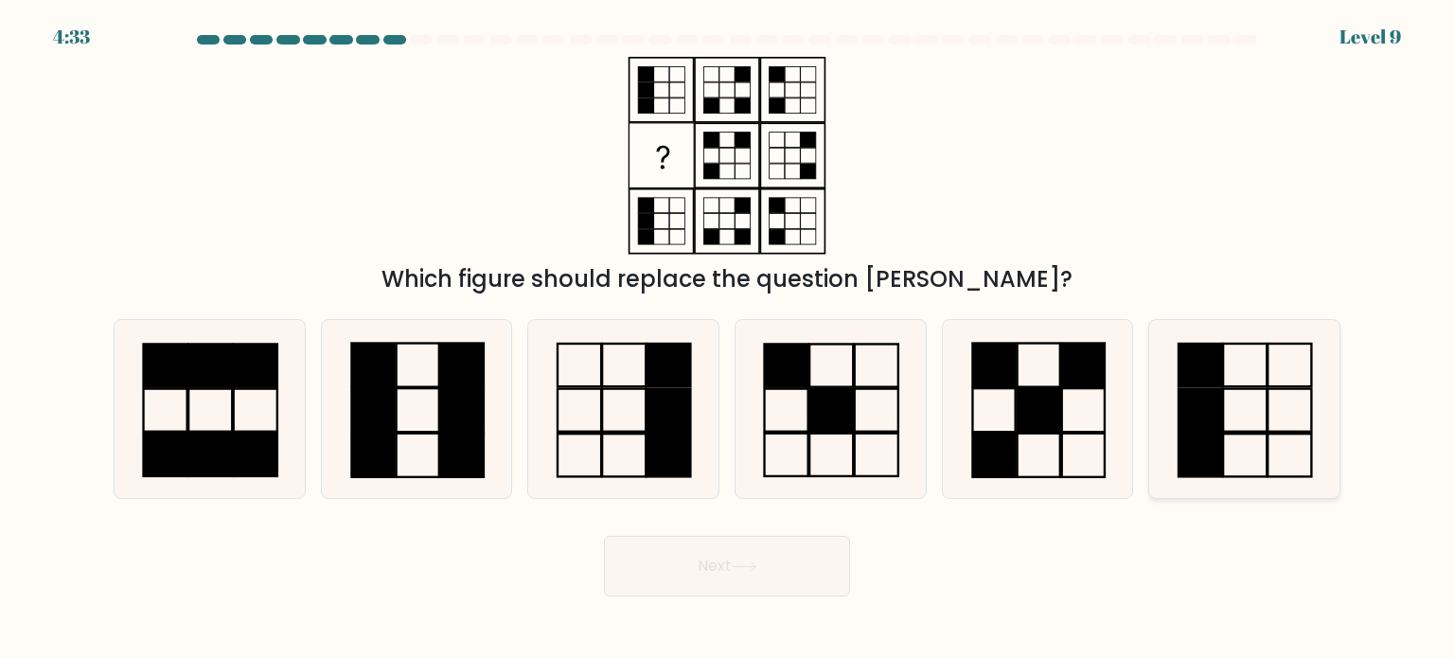
click at [1197, 464] on rect at bounding box center [1201, 455] width 44 height 43
click at [728, 339] on input "f." at bounding box center [727, 334] width 1 height 9
radio input "true"
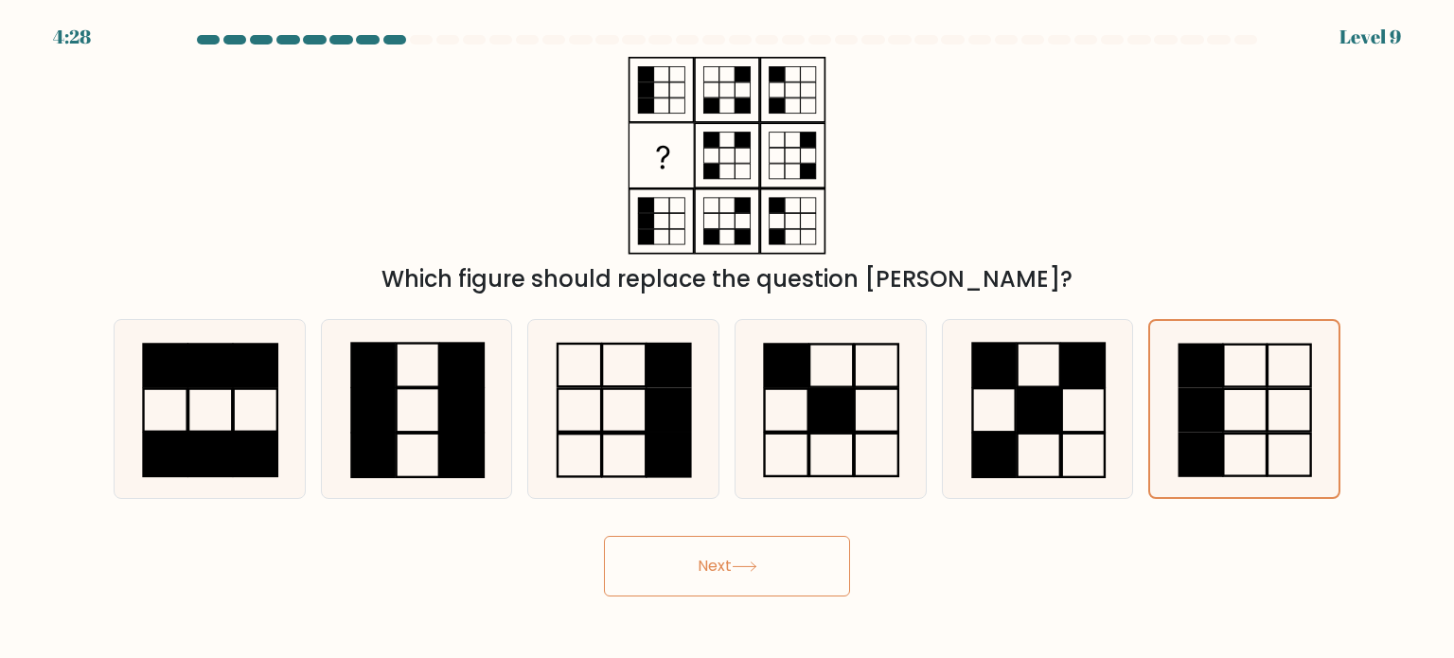
click at [713, 574] on button "Next" at bounding box center [727, 566] width 246 height 61
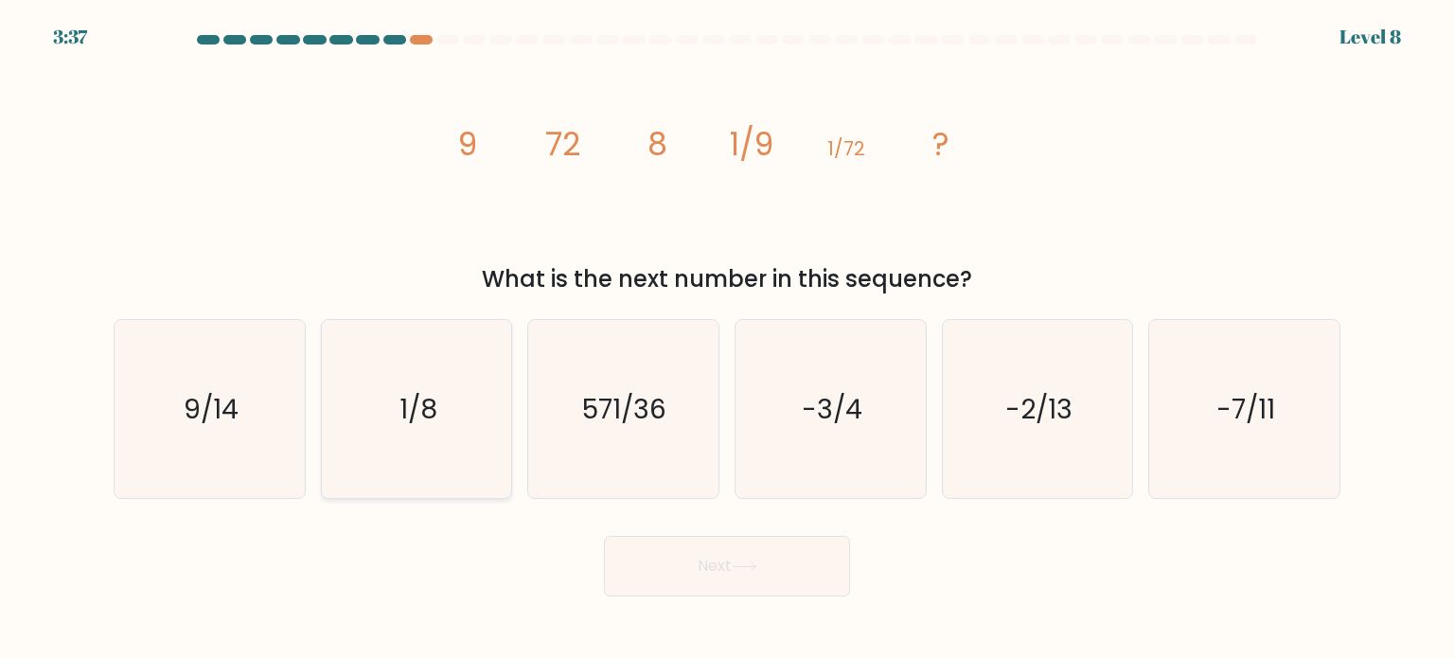
click at [388, 436] on icon "1/8" at bounding box center [417, 409] width 178 height 178
click at [727, 339] on input "b. 1/8" at bounding box center [727, 334] width 1 height 9
radio input "true"
drag, startPoint x: 774, startPoint y: 567, endPoint x: 546, endPoint y: 562, distance: 227.3
click at [771, 567] on button "Next" at bounding box center [727, 566] width 246 height 61
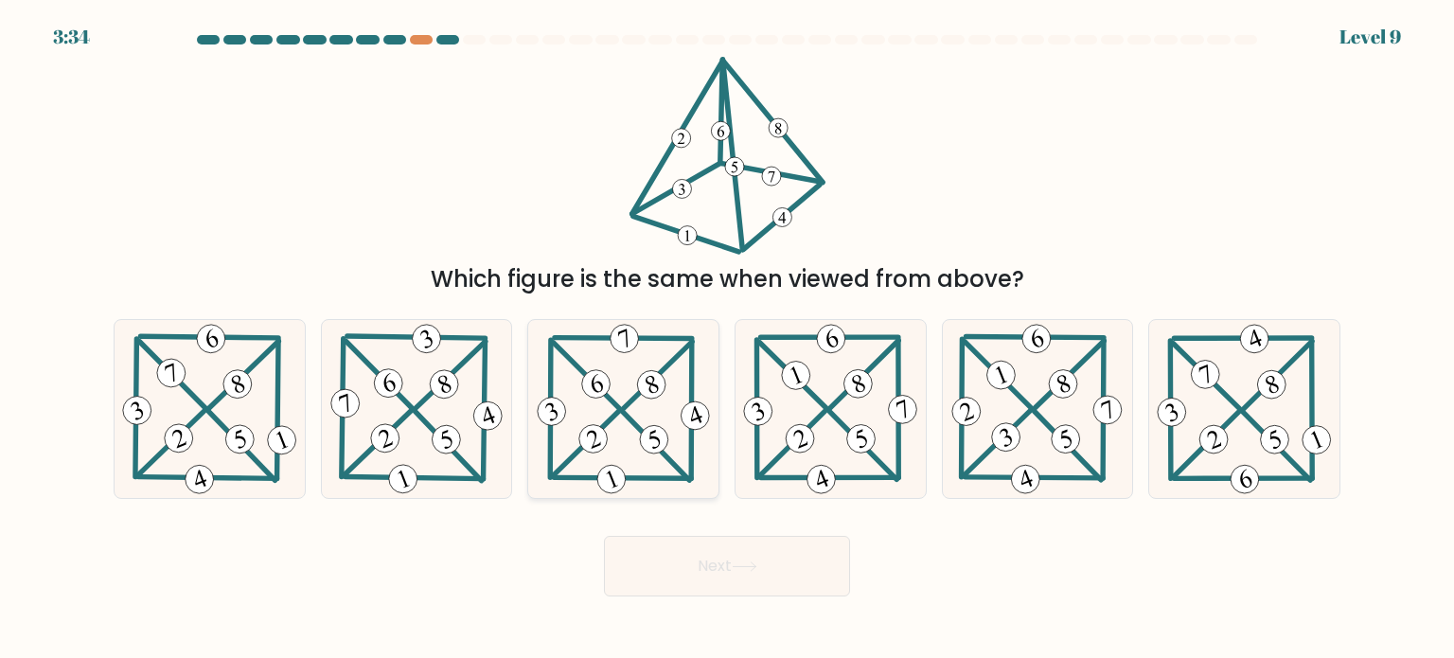
click at [663, 417] on icon at bounding box center [624, 409] width 182 height 178
click at [727, 339] on input "c." at bounding box center [727, 334] width 1 height 9
radio input "true"
click at [774, 560] on button "Next" at bounding box center [727, 566] width 246 height 61
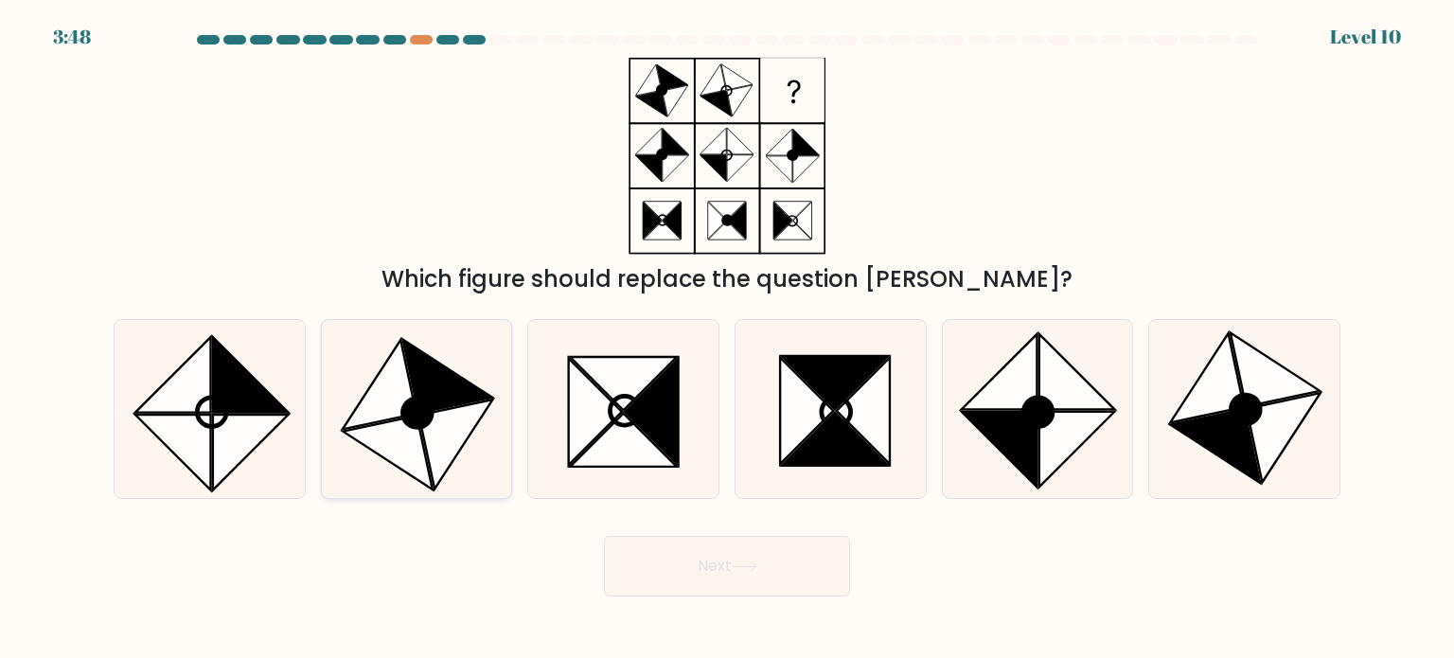
click at [403, 406] on icon at bounding box center [416, 412] width 29 height 29
click at [727, 339] on input "b." at bounding box center [727, 334] width 1 height 9
radio input "true"
click at [1266, 431] on icon at bounding box center [1284, 438] width 74 height 90
click at [728, 339] on input "f." at bounding box center [727, 334] width 1 height 9
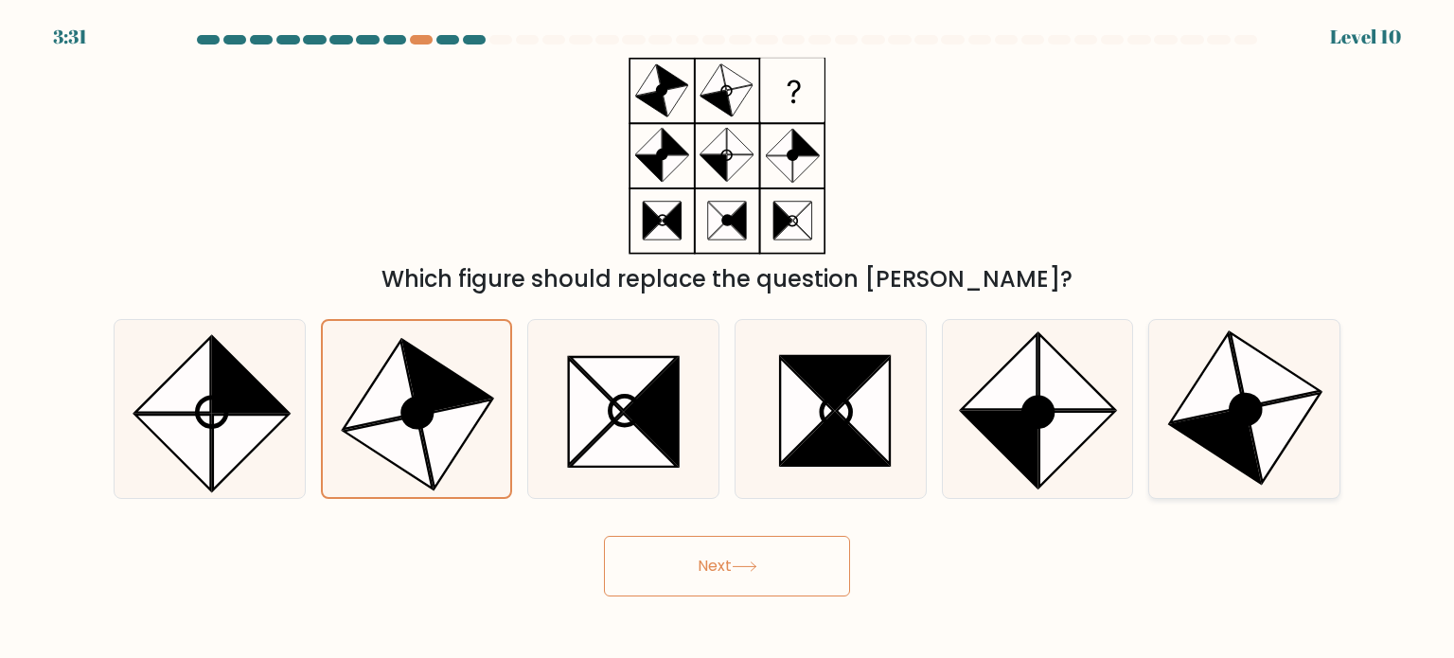
radio input "true"
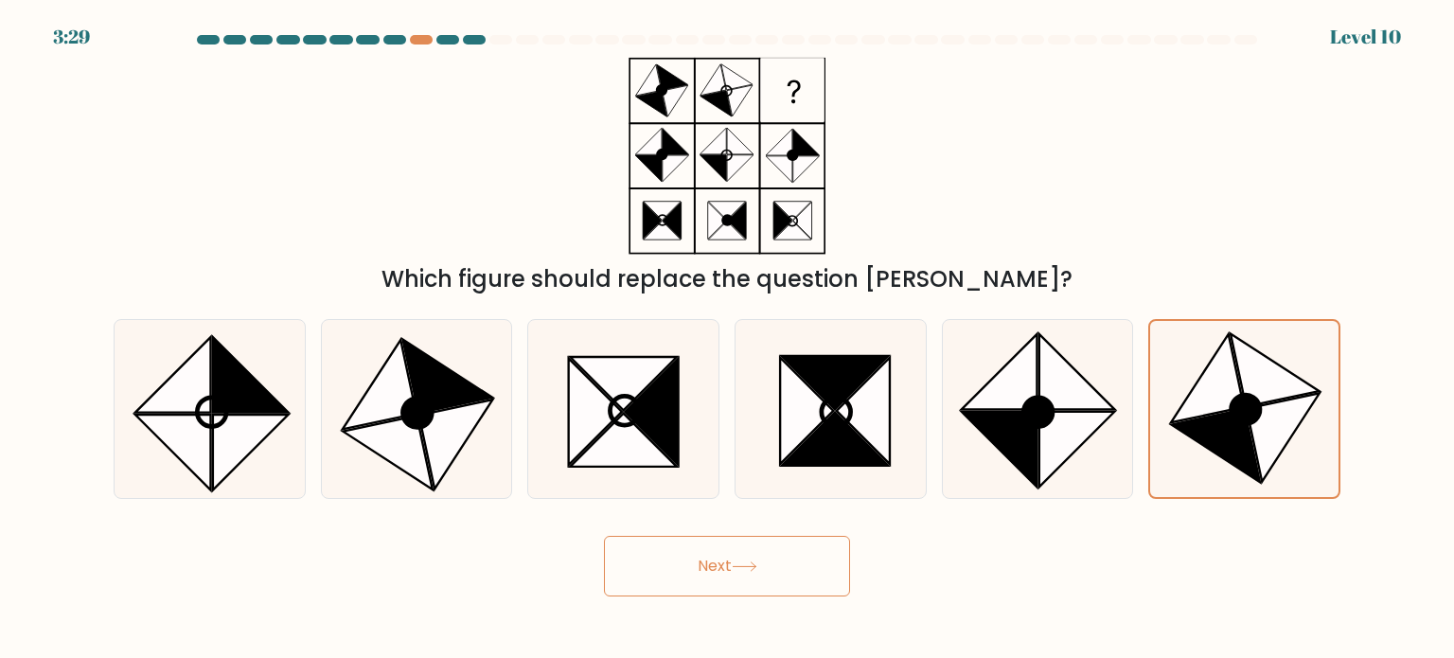
click at [816, 570] on button "Next" at bounding box center [727, 566] width 246 height 61
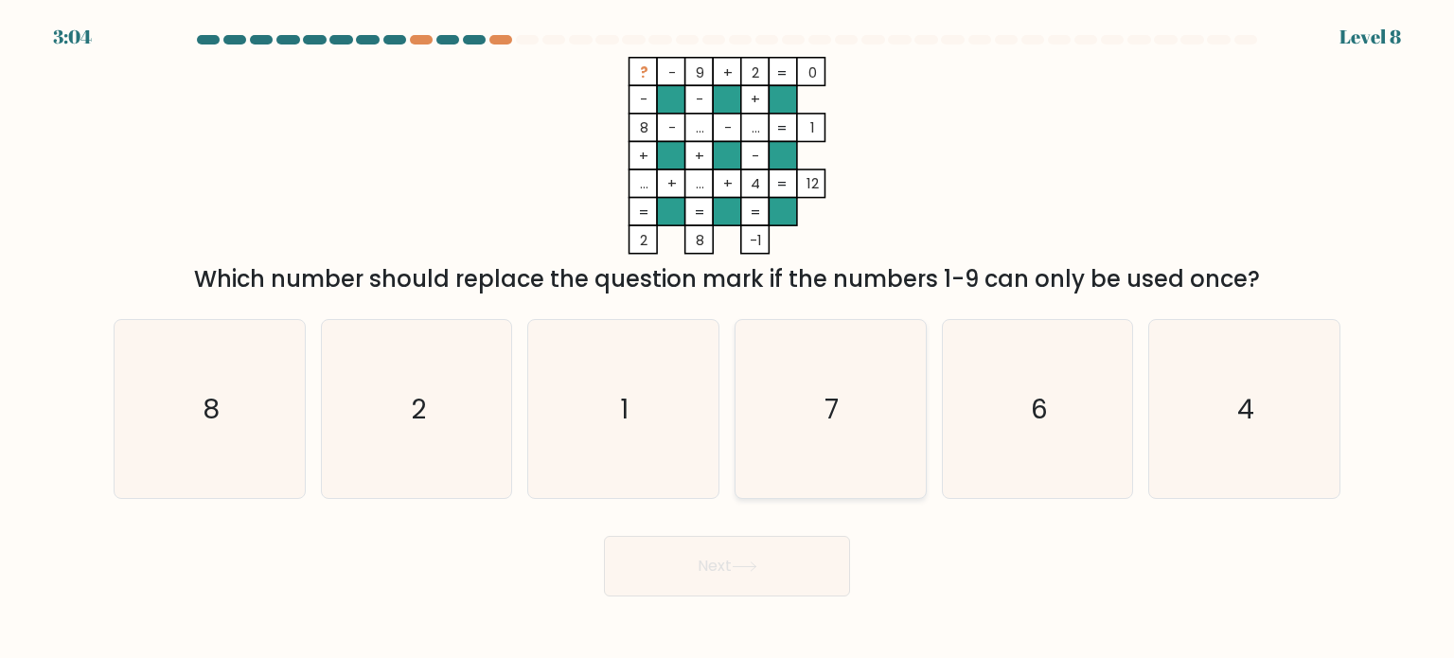
click at [808, 345] on icon "7" at bounding box center [830, 409] width 178 height 178
click at [728, 339] on input "d. 7" at bounding box center [727, 334] width 1 height 9
radio input "true"
drag, startPoint x: 761, startPoint y: 574, endPoint x: 936, endPoint y: 272, distance: 349.2
click at [763, 570] on button "Next" at bounding box center [727, 566] width 246 height 61
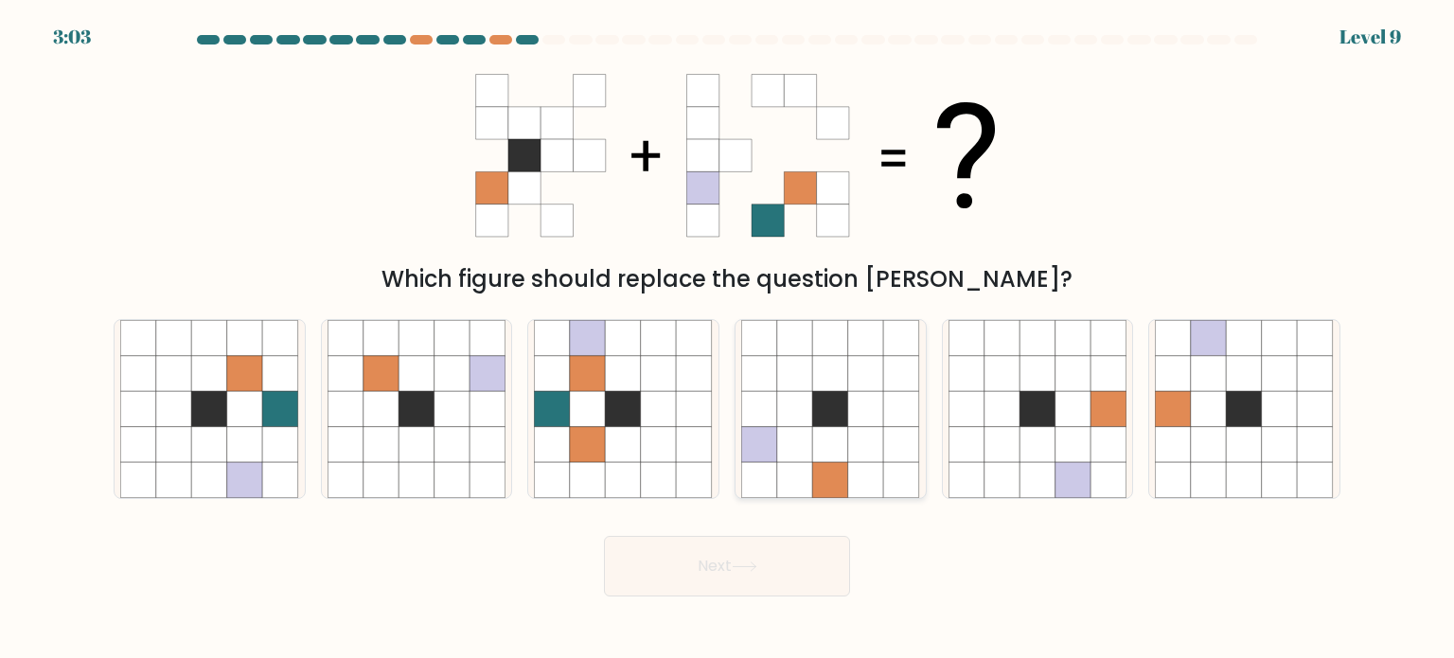
click at [899, 423] on icon at bounding box center [902, 409] width 36 height 36
click at [728, 339] on input "d." at bounding box center [727, 334] width 1 height 9
radio input "true"
click at [799, 578] on button "Next" at bounding box center [727, 566] width 246 height 61
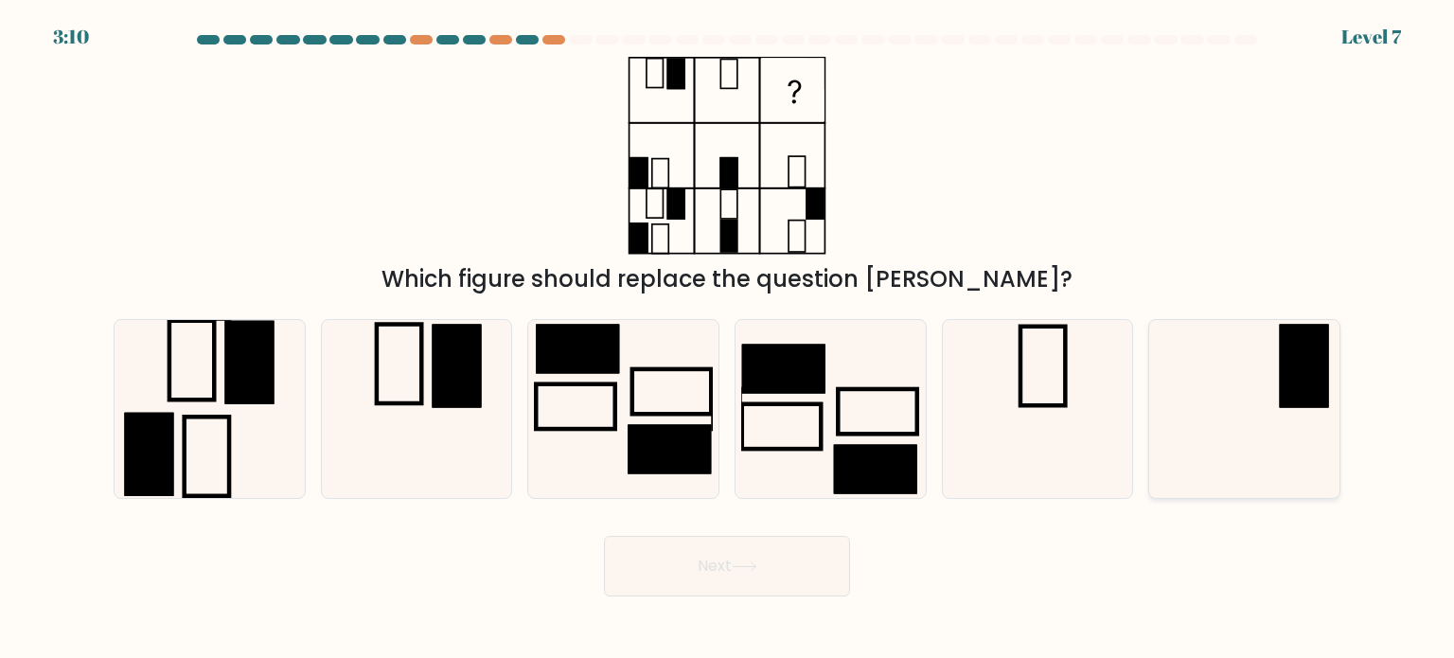
click at [1299, 430] on icon at bounding box center [1244, 409] width 178 height 178
click at [728, 339] on input "f." at bounding box center [727, 334] width 1 height 9
radio input "true"
drag, startPoint x: 807, startPoint y: 547, endPoint x: 829, endPoint y: 568, distance: 30.8
click at [813, 554] on button "Next" at bounding box center [727, 566] width 246 height 61
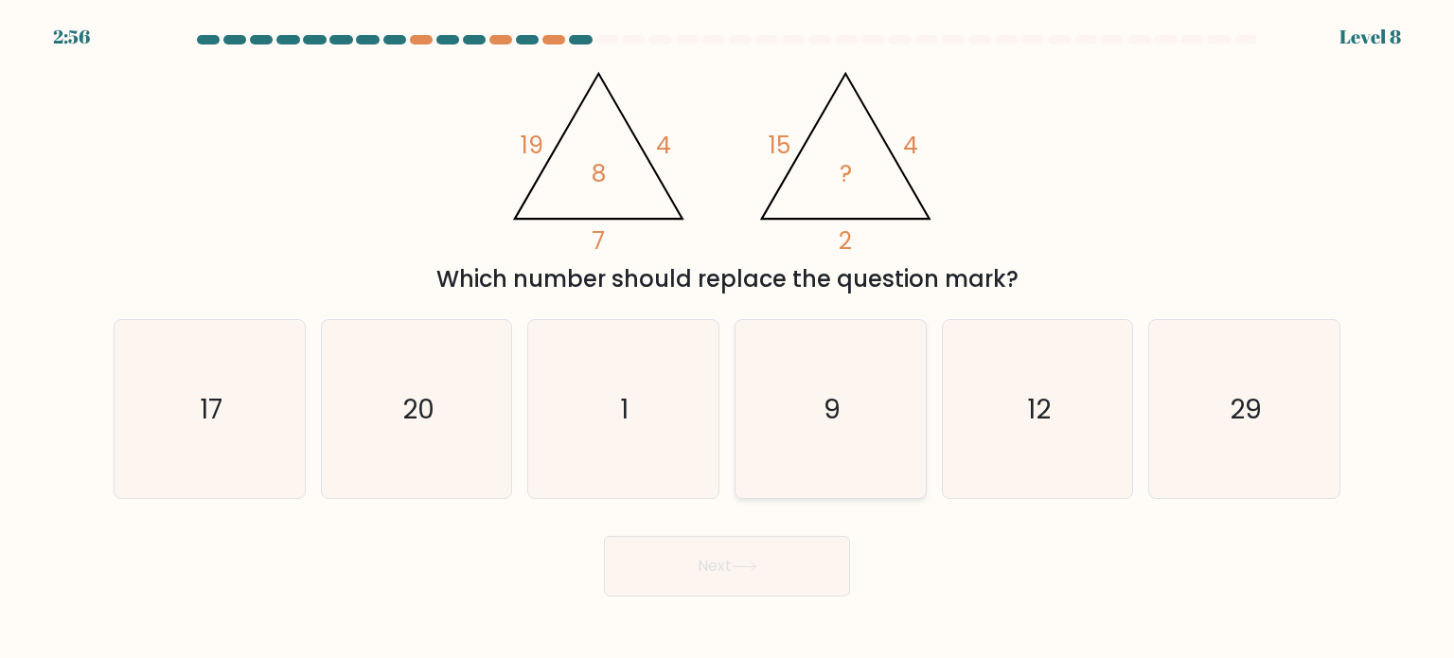
click at [873, 423] on icon "9" at bounding box center [830, 409] width 178 height 178
click at [728, 339] on input "d. 9" at bounding box center [727, 334] width 1 height 9
radio input "true"
